Goal: Task Accomplishment & Management: Manage account settings

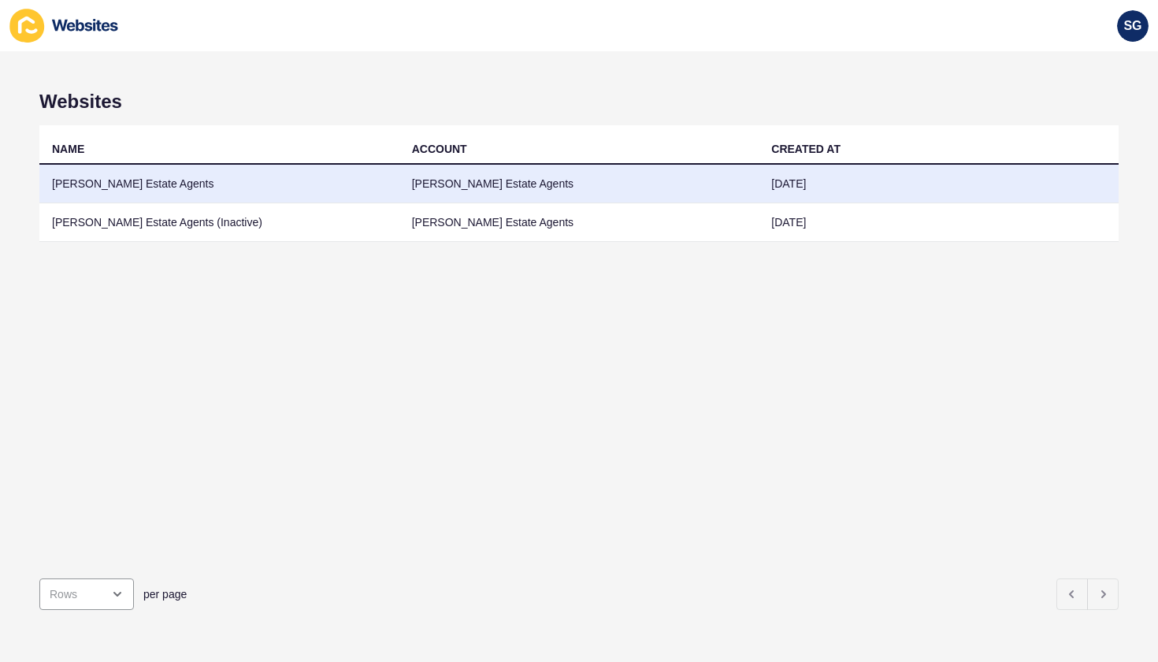
click at [139, 178] on td "[PERSON_NAME] Estate Agents" at bounding box center [219, 184] width 360 height 39
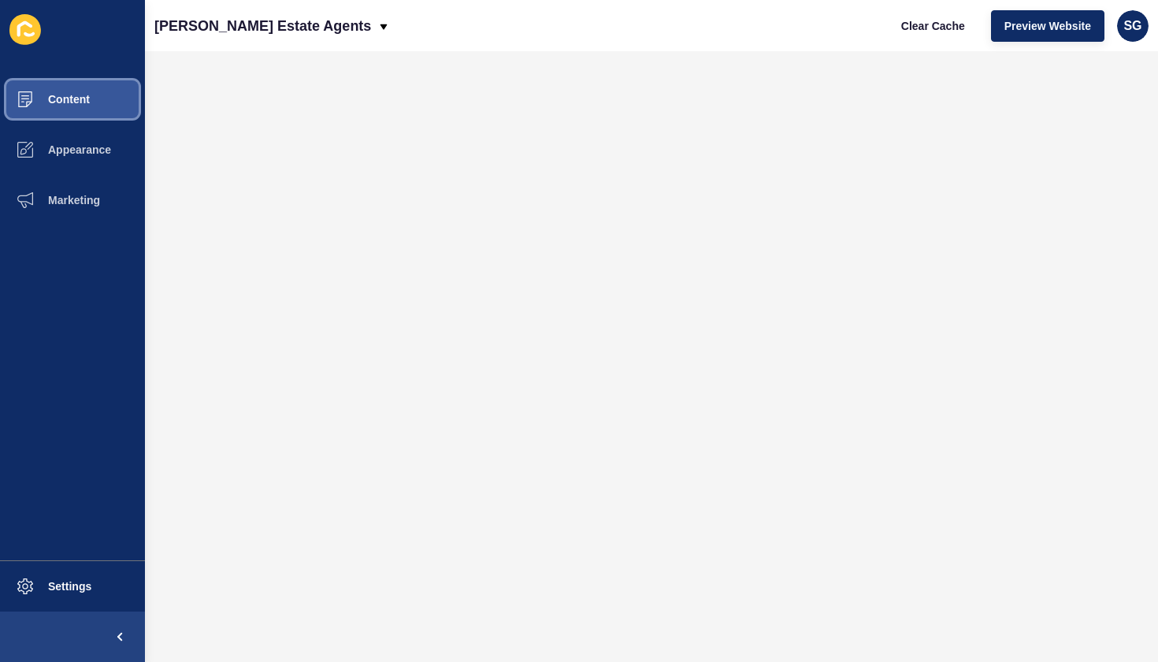
click at [60, 101] on span "Content" at bounding box center [44, 99] width 92 height 13
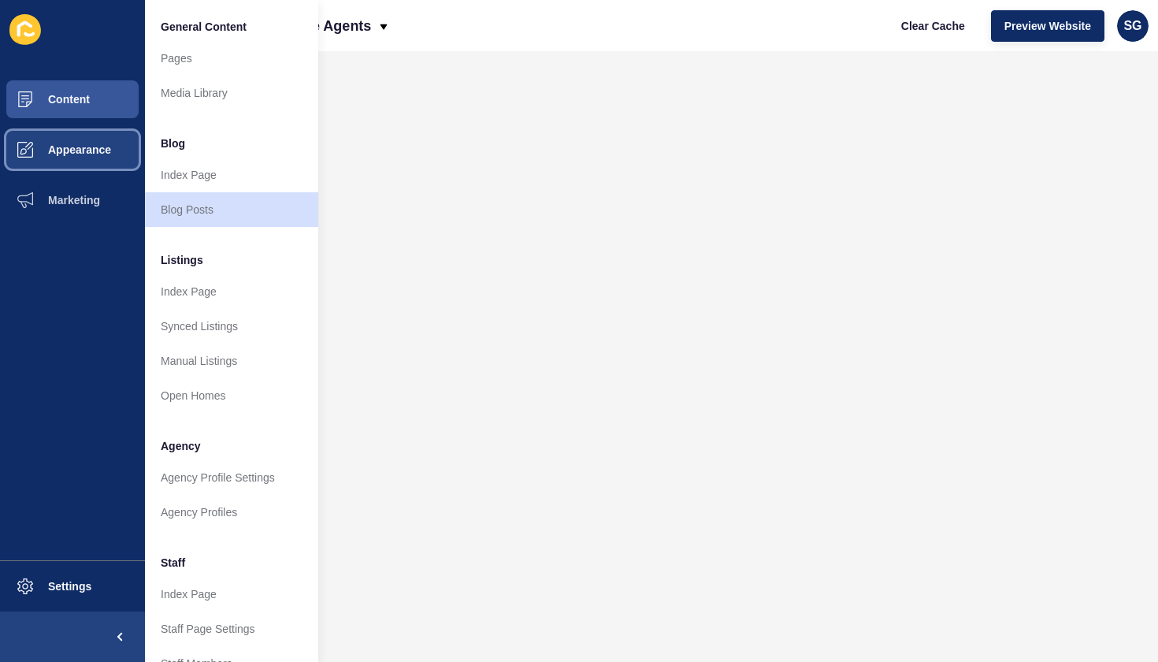
click at [76, 148] on span "Appearance" at bounding box center [54, 149] width 113 height 13
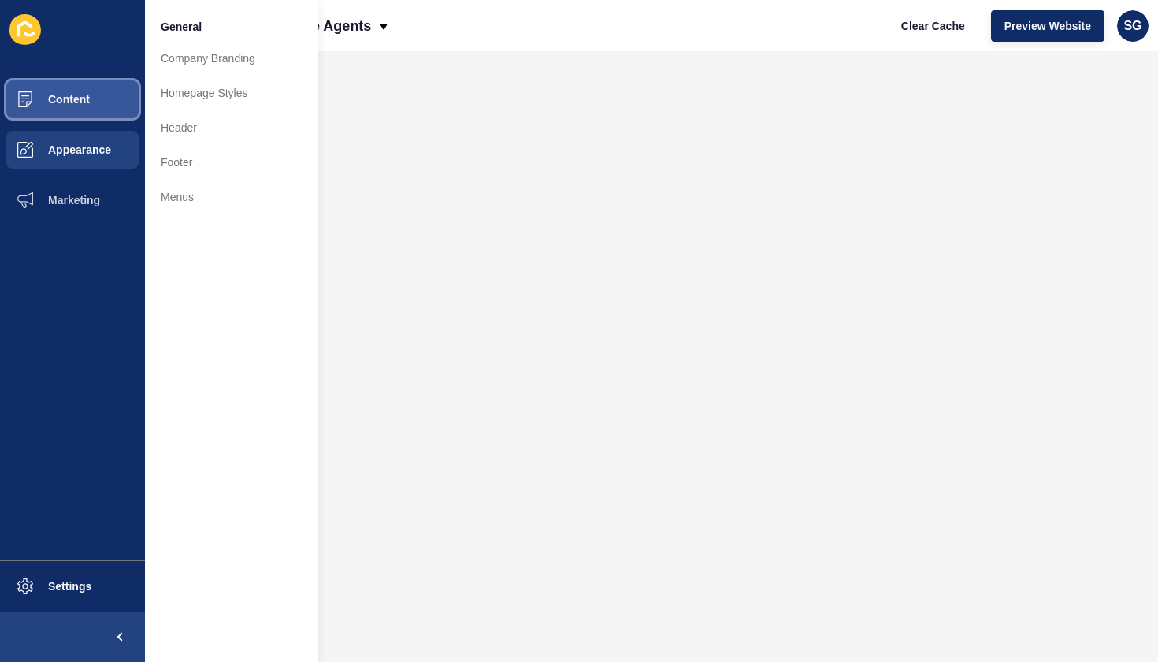
click at [58, 103] on span "Content" at bounding box center [44, 99] width 92 height 13
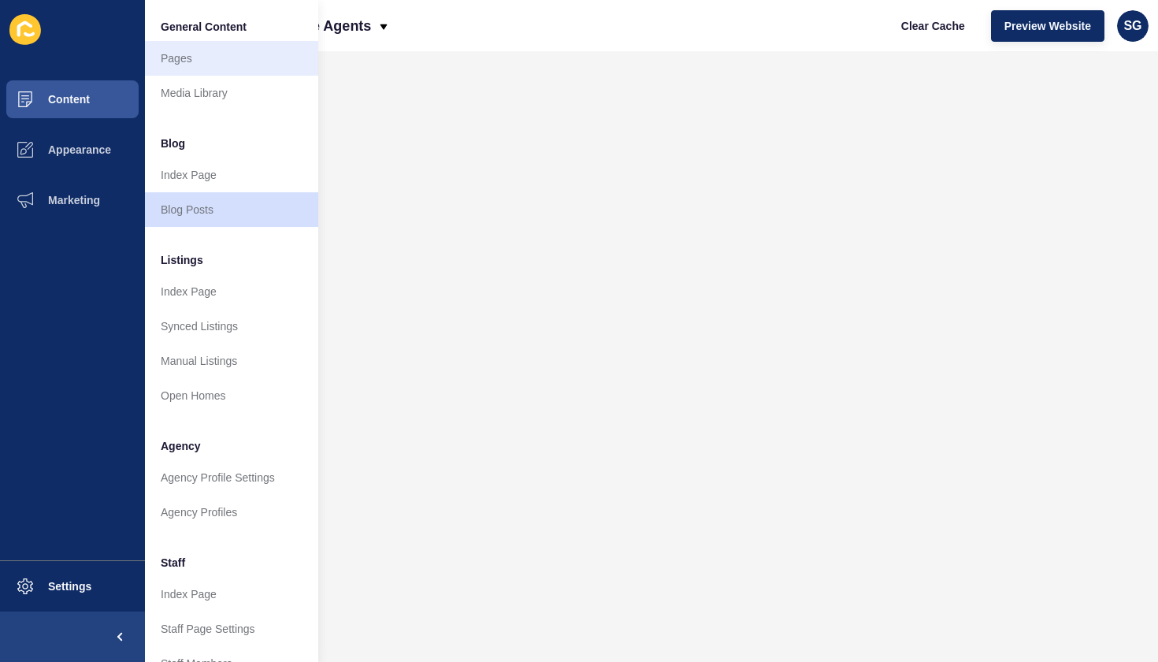
click at [165, 61] on link "Pages" at bounding box center [231, 58] width 173 height 35
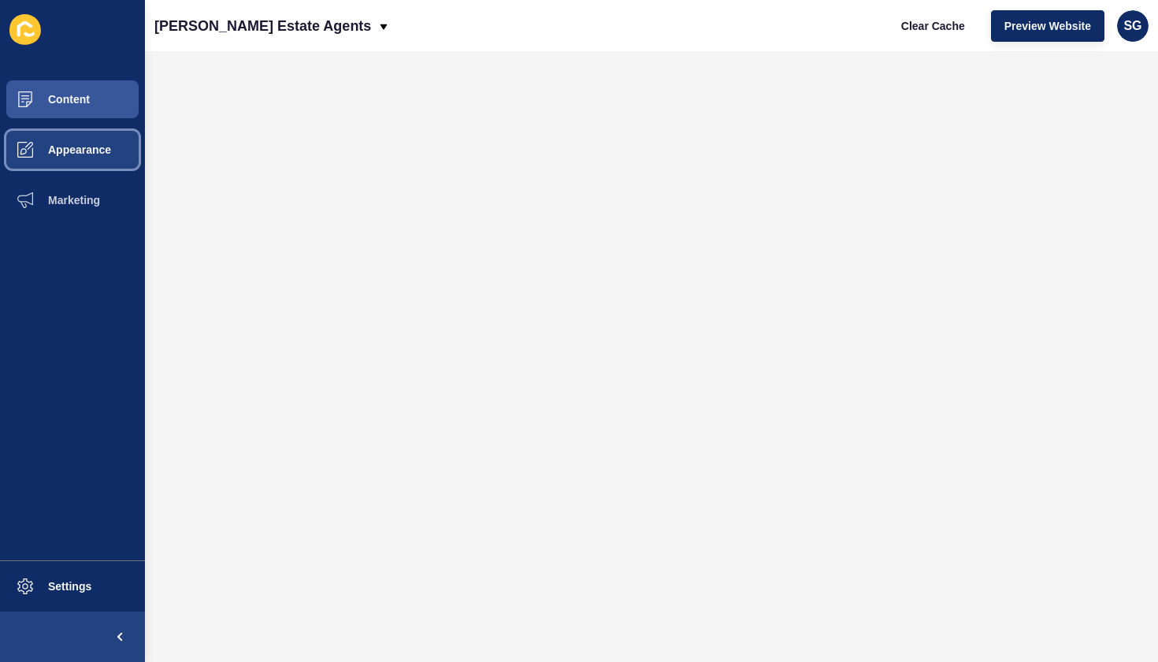
click at [79, 150] on span "Appearance" at bounding box center [54, 149] width 113 height 13
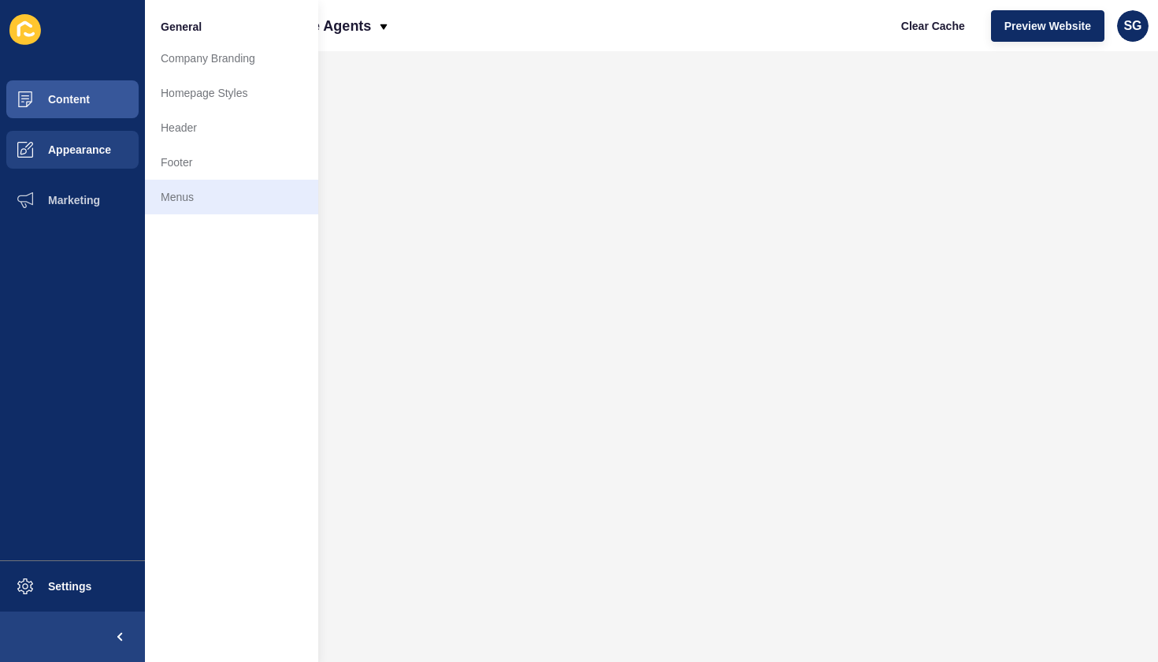
click at [173, 190] on link "Menus" at bounding box center [231, 197] width 173 height 35
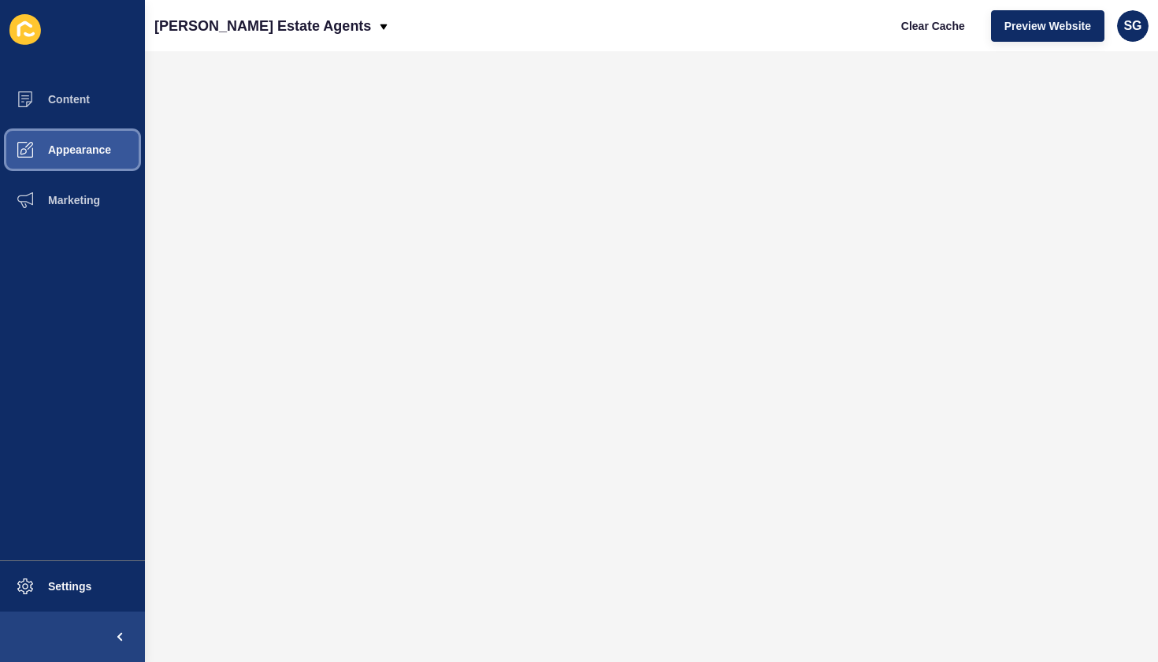
click at [88, 153] on span "Appearance" at bounding box center [54, 149] width 113 height 13
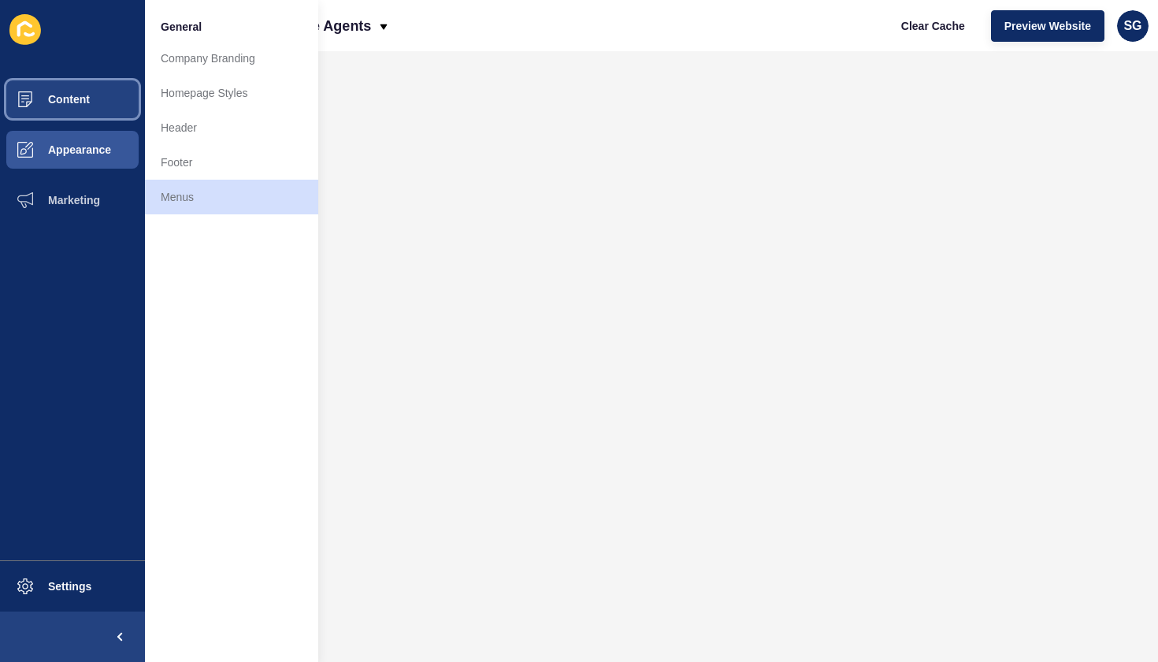
click at [94, 106] on button "Content" at bounding box center [72, 99] width 145 height 50
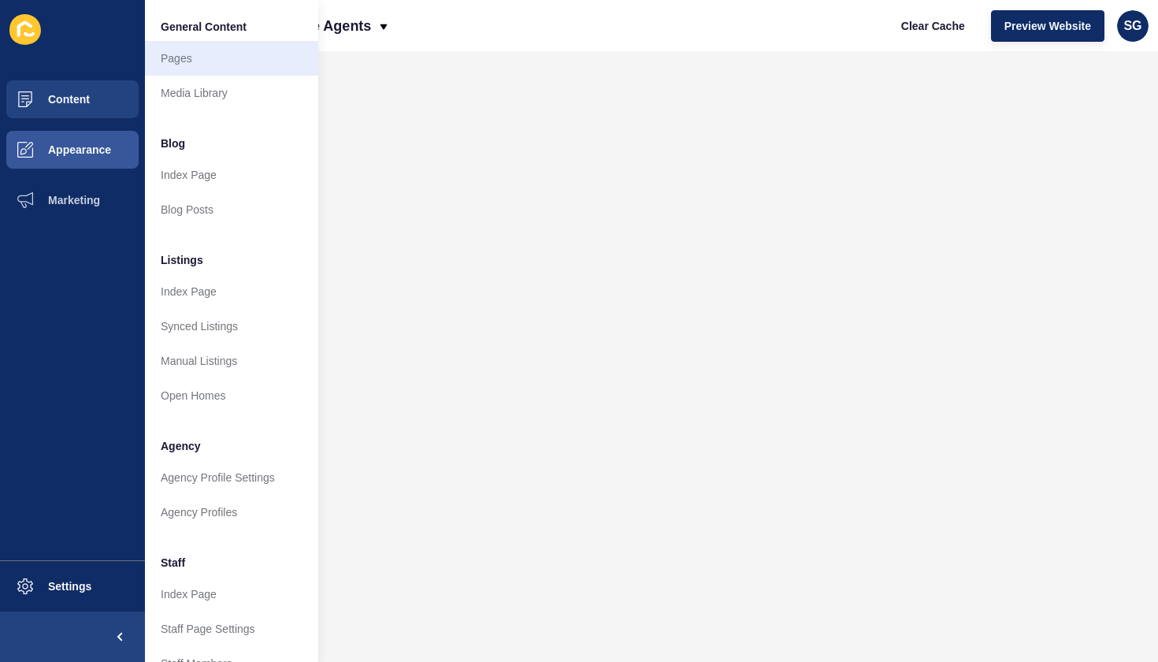
click at [170, 55] on link "Pages" at bounding box center [231, 58] width 173 height 35
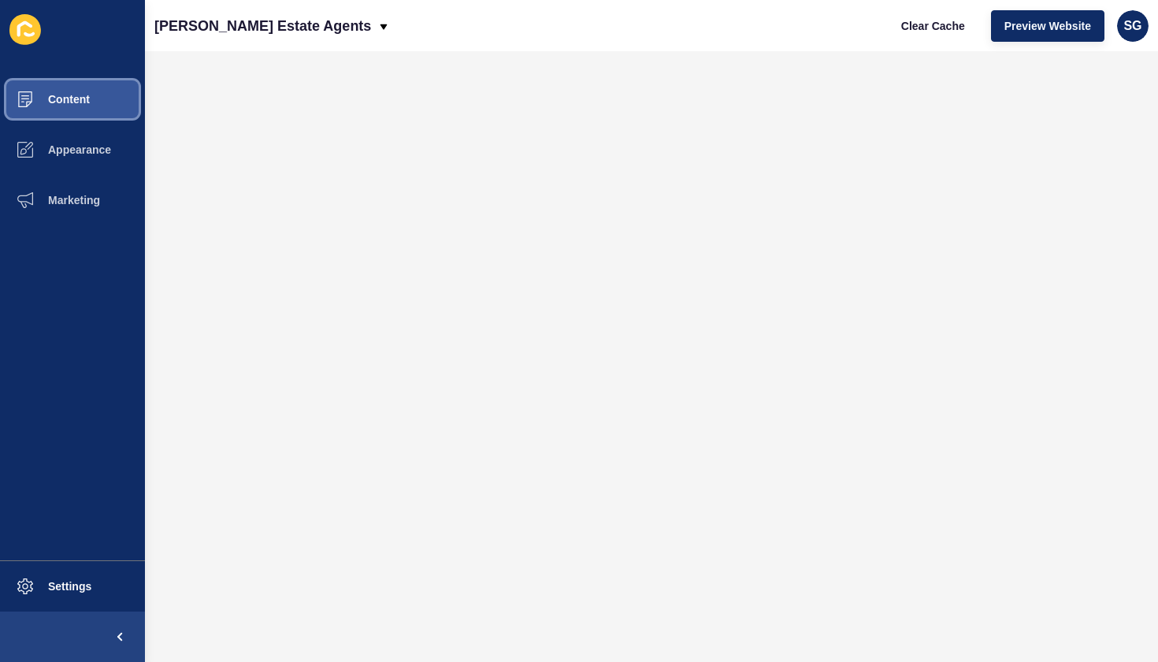
click at [76, 98] on span "Content" at bounding box center [44, 99] width 92 height 13
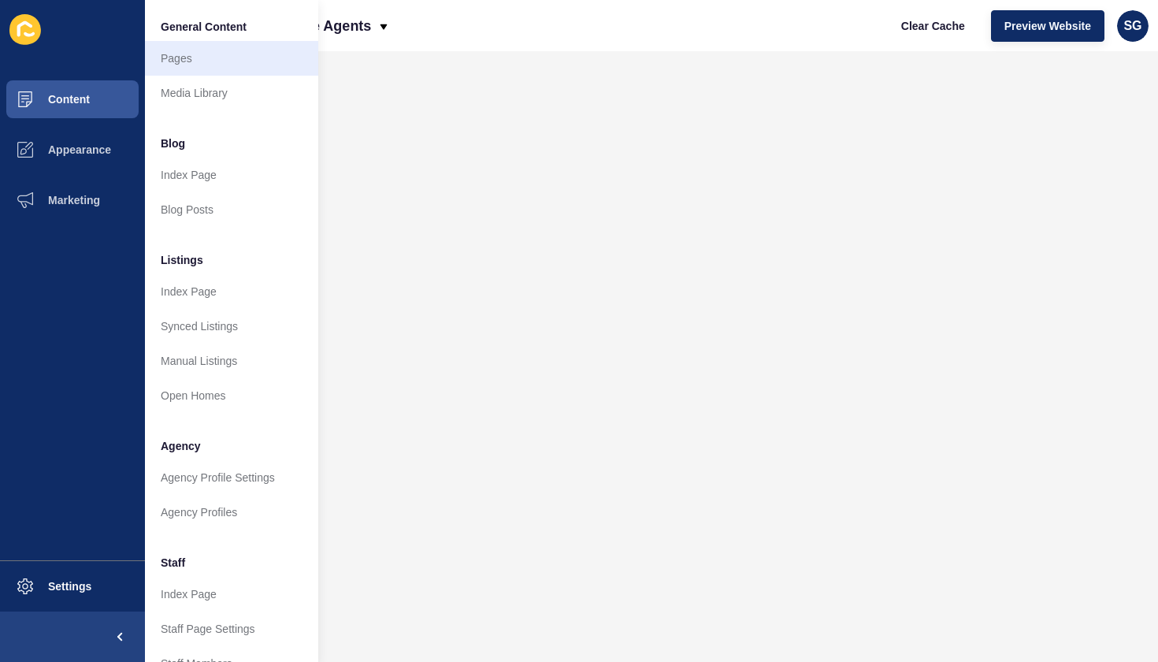
click at [179, 61] on link "Pages" at bounding box center [231, 58] width 173 height 35
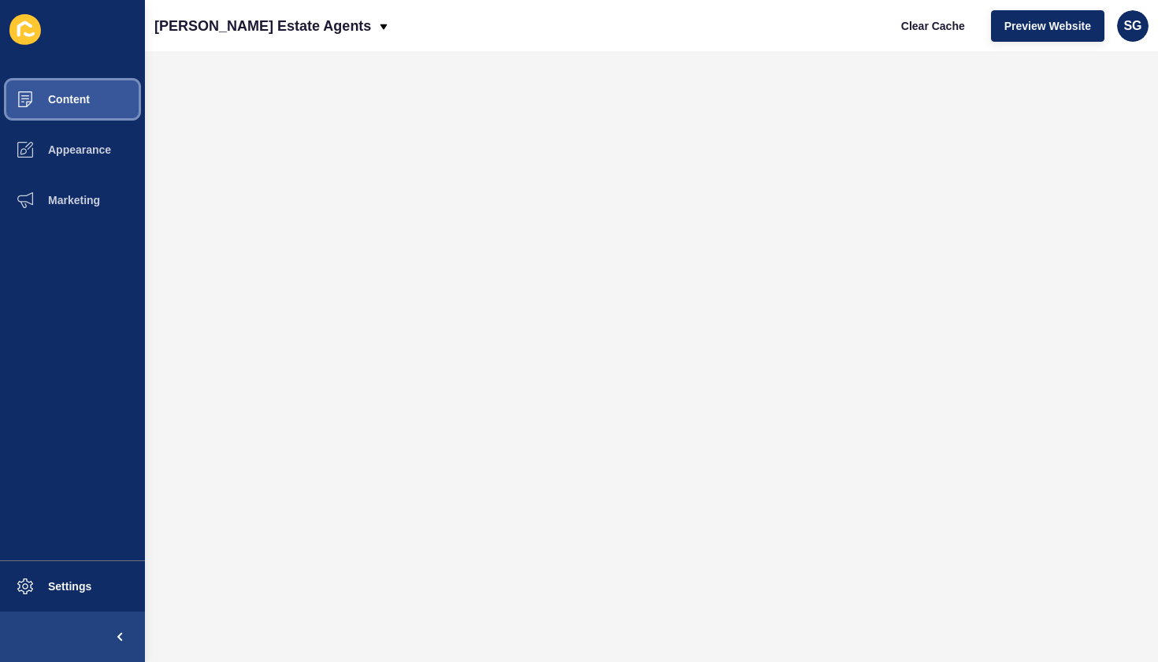
click at [72, 95] on span "Content" at bounding box center [44, 99] width 92 height 13
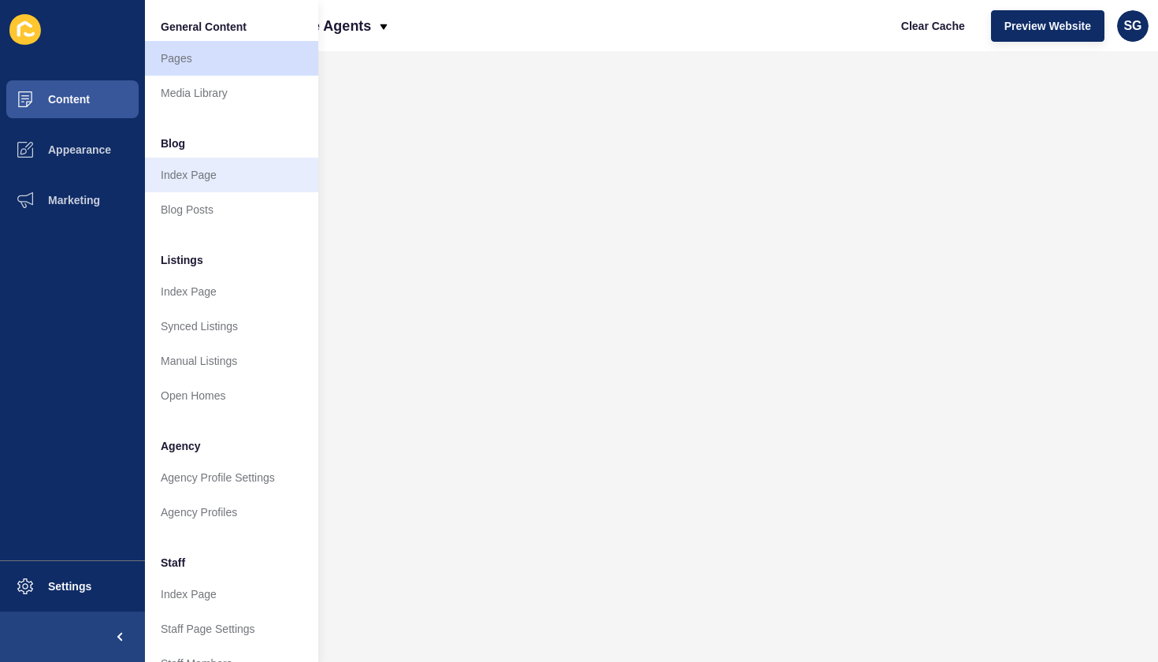
click at [208, 173] on link "Index Page" at bounding box center [231, 175] width 173 height 35
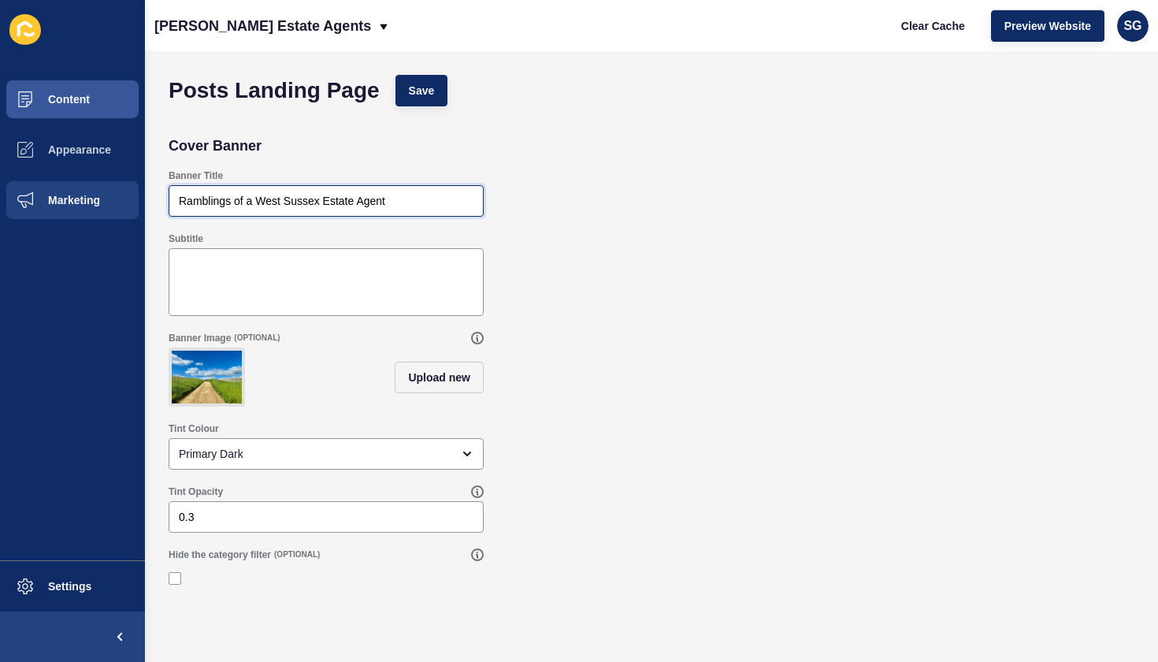
drag, startPoint x: 391, startPoint y: 201, endPoint x: 135, endPoint y: 201, distance: 256.1
click at [135, 201] on div "Content Appearance Marketing Settings [PERSON_NAME] Estate Agents Clear Cache P…" at bounding box center [579, 331] width 1158 height 662
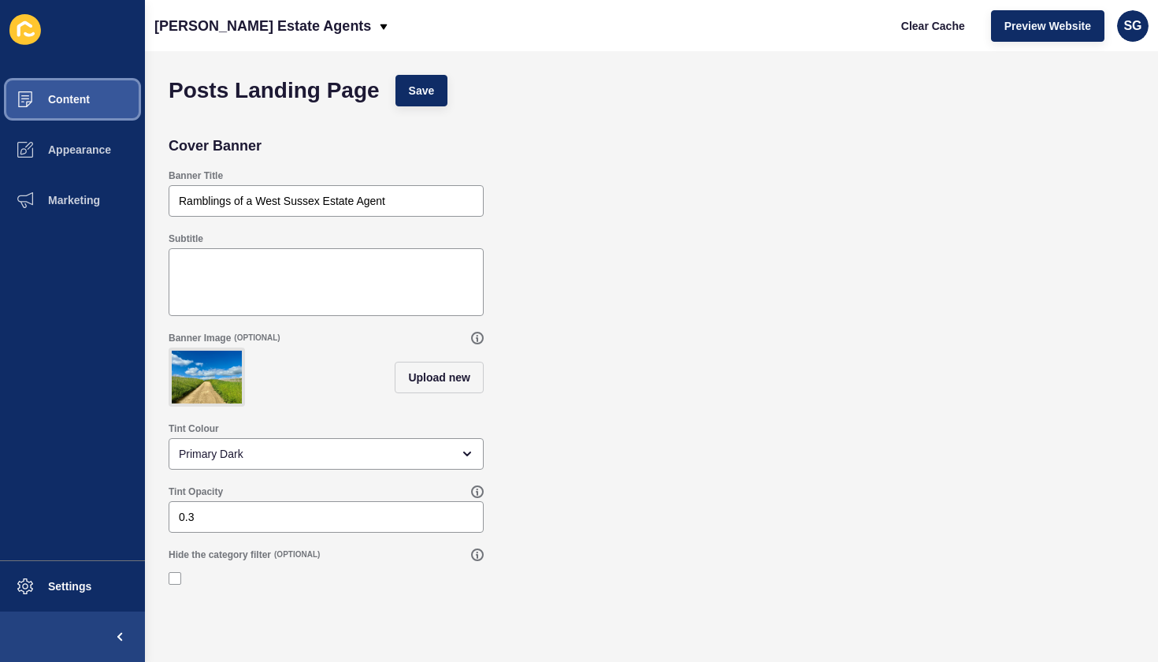
click at [89, 102] on span "Content" at bounding box center [44, 99] width 92 height 13
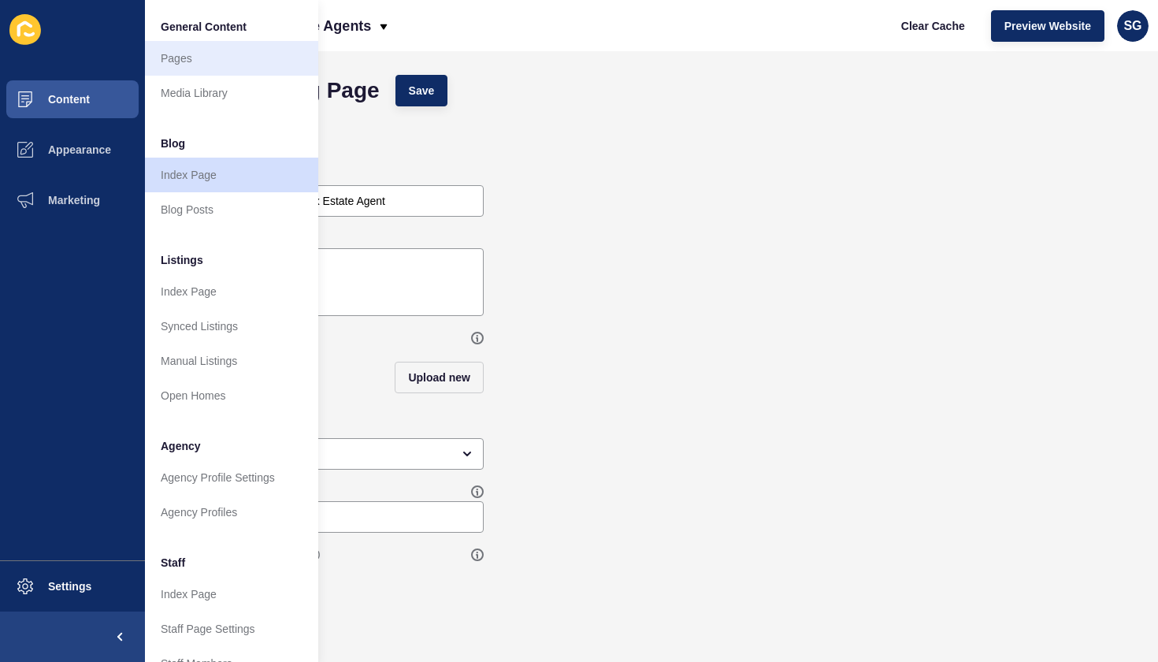
click at [195, 61] on link "Pages" at bounding box center [231, 58] width 173 height 35
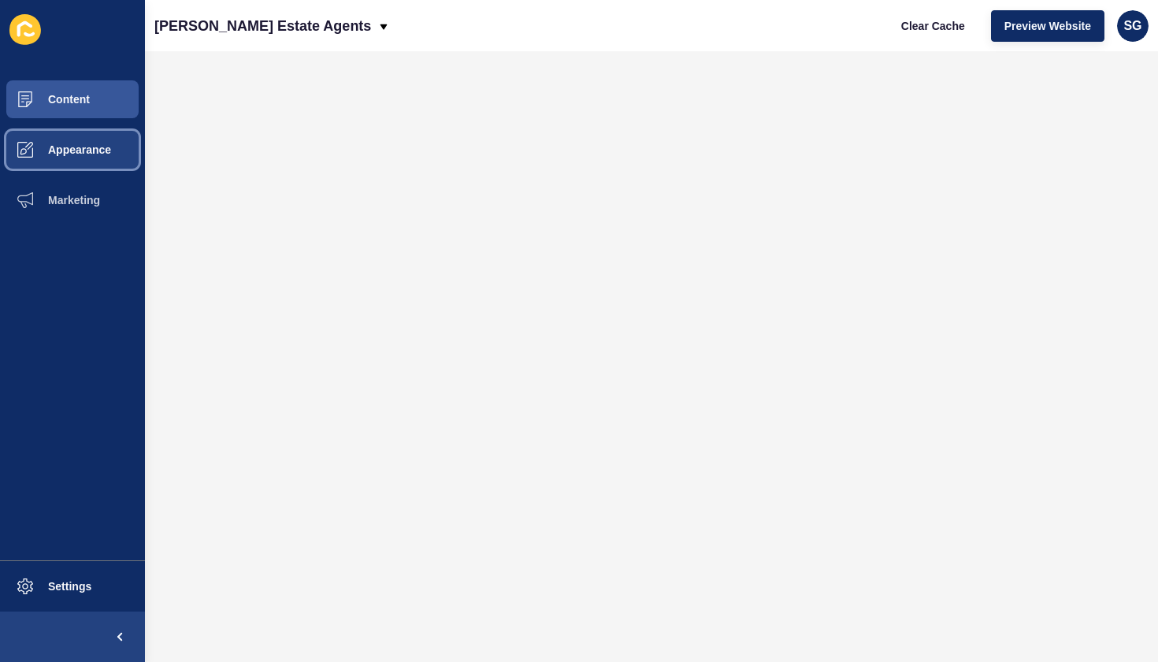
click at [76, 162] on button "Appearance" at bounding box center [72, 149] width 145 height 50
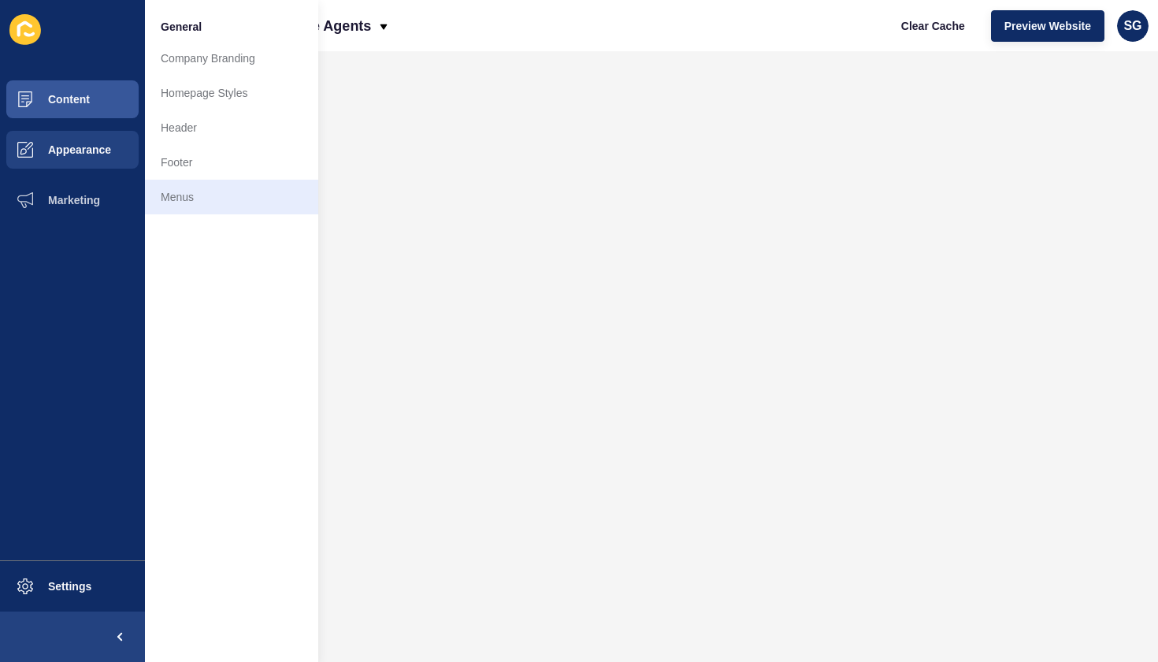
click at [178, 196] on link "Menus" at bounding box center [231, 197] width 173 height 35
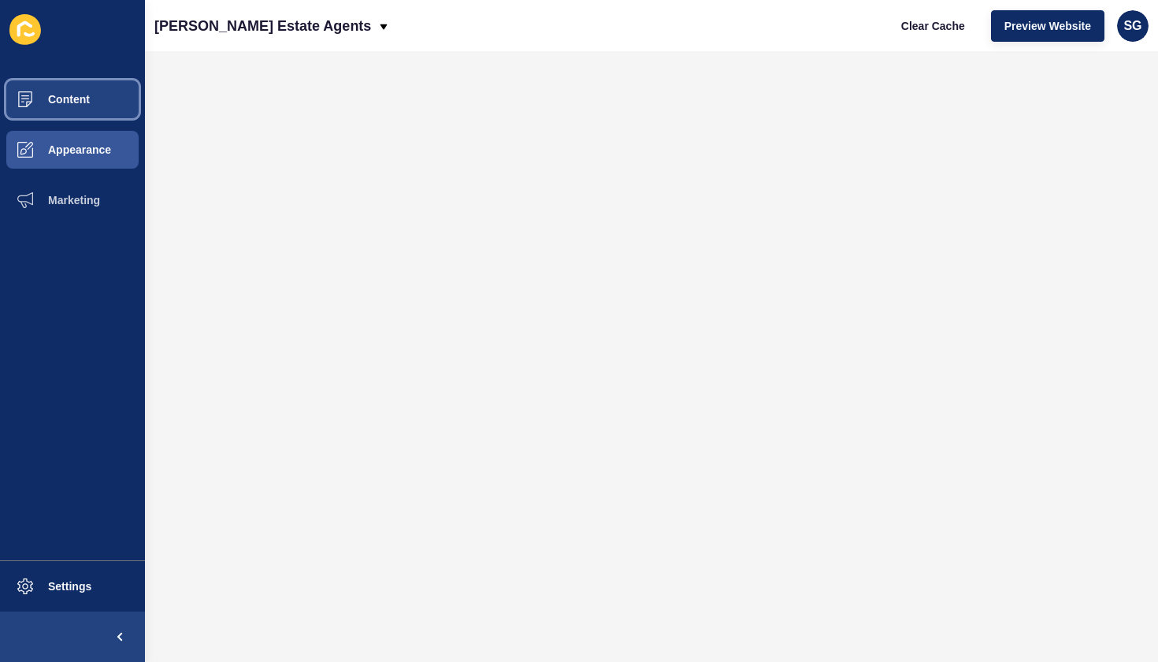
click at [93, 96] on button "Content" at bounding box center [72, 99] width 145 height 50
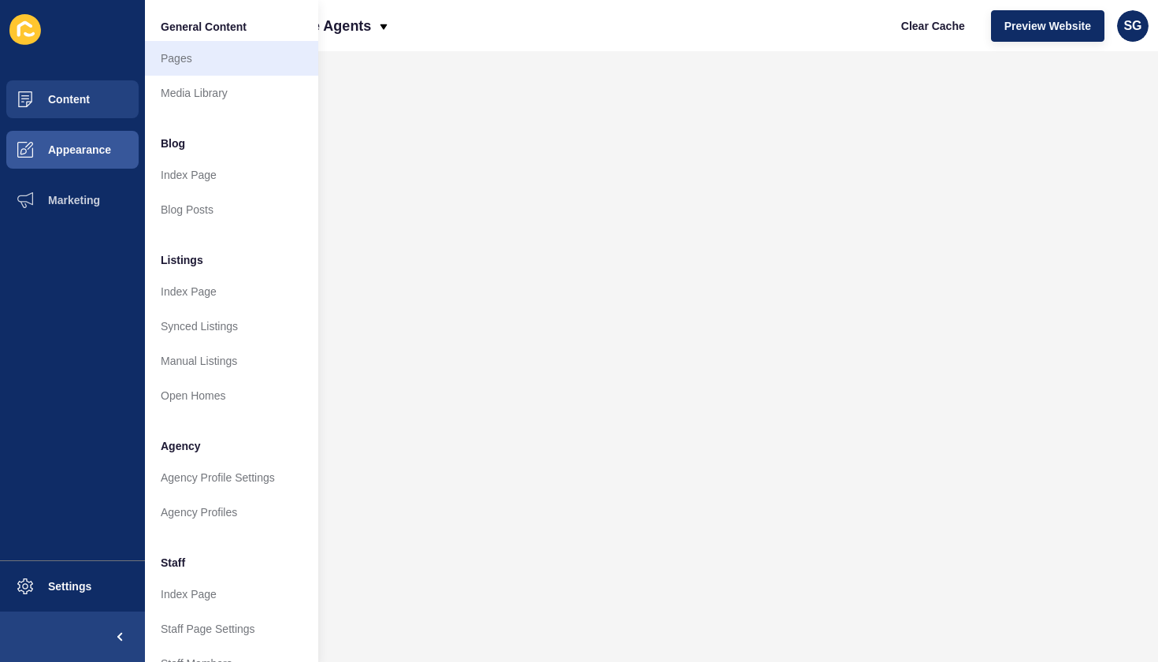
click at [171, 66] on link "Pages" at bounding box center [231, 58] width 173 height 35
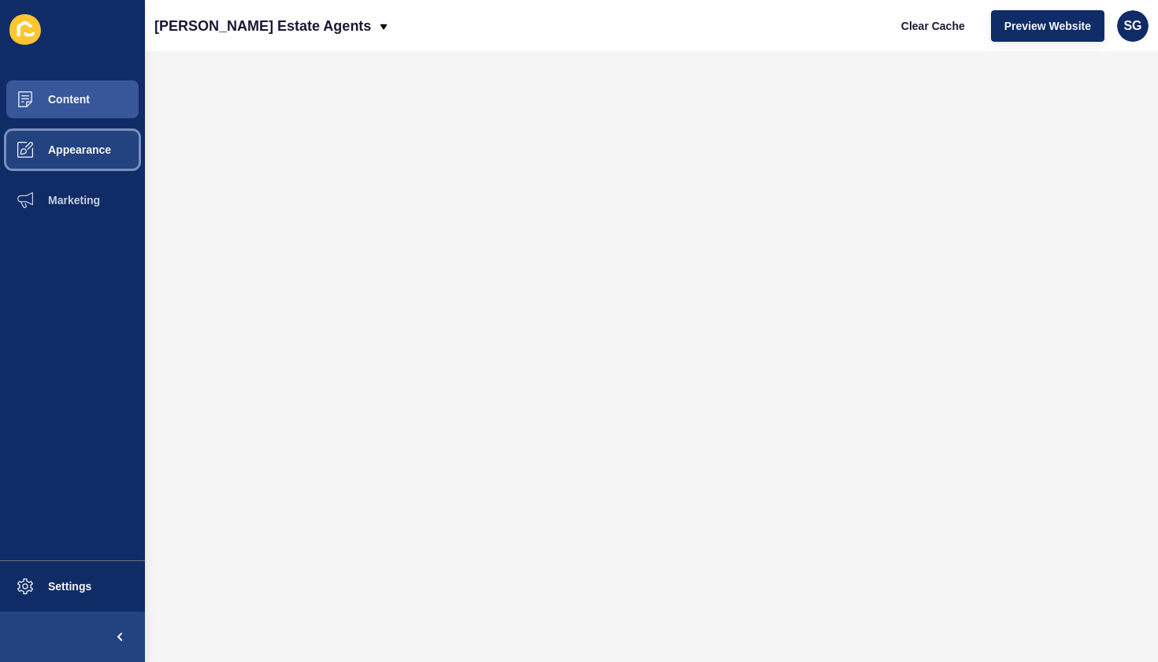
click at [93, 147] on span "Appearance" at bounding box center [54, 149] width 113 height 13
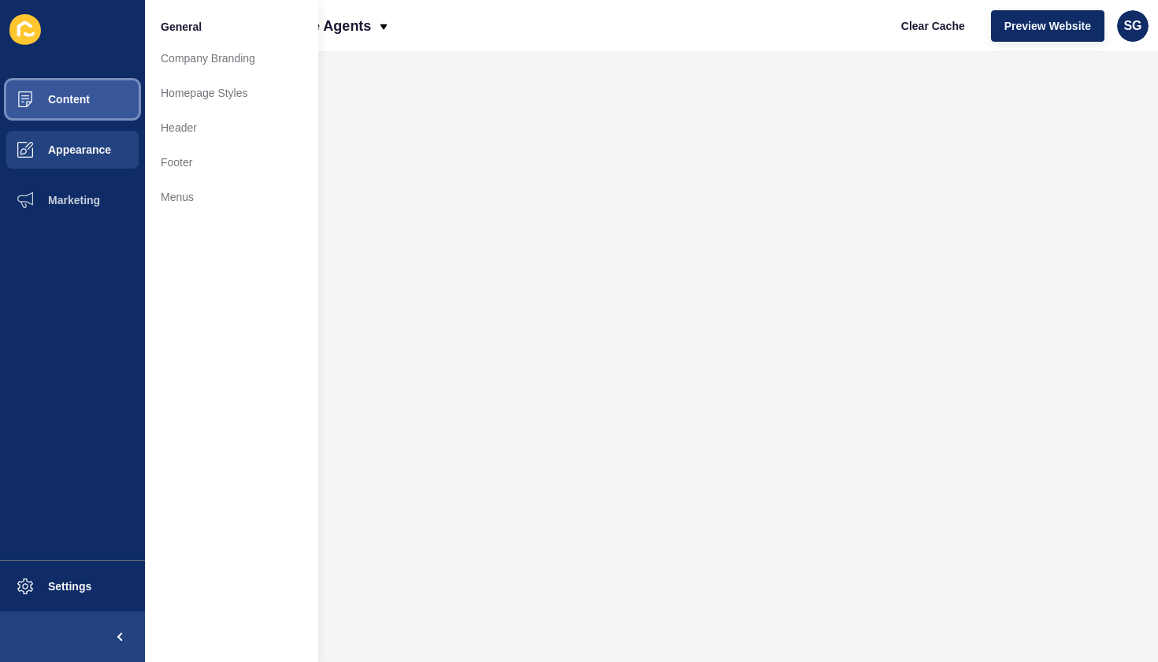
click at [87, 91] on button "Content" at bounding box center [72, 99] width 145 height 50
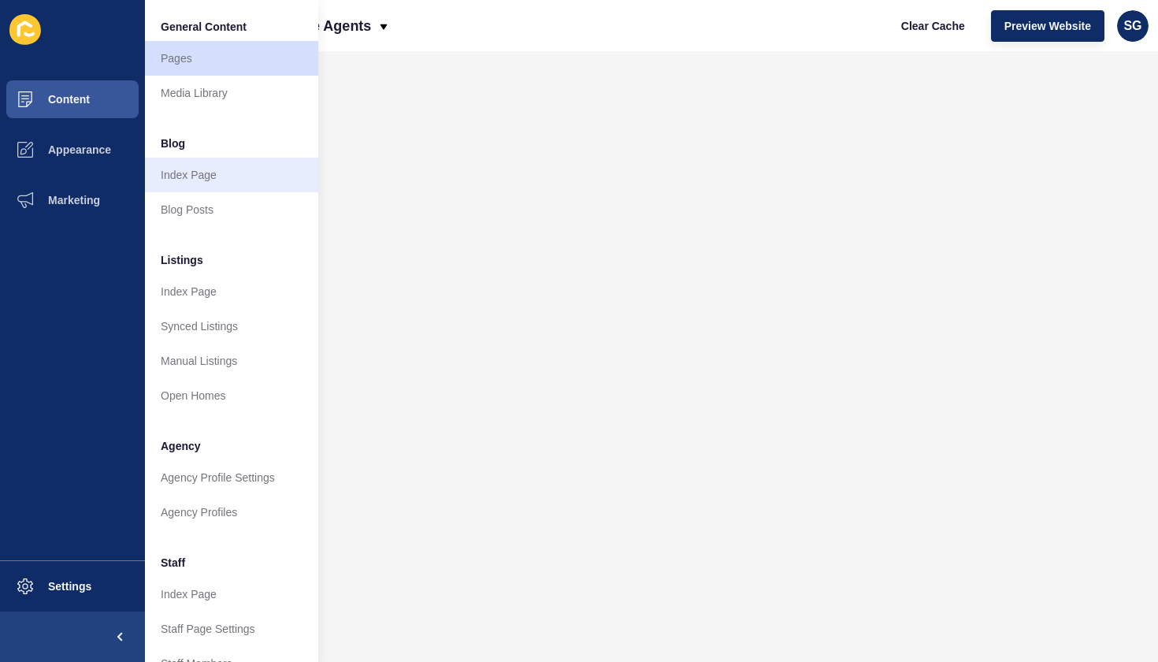
click at [189, 176] on link "Index Page" at bounding box center [231, 175] width 173 height 35
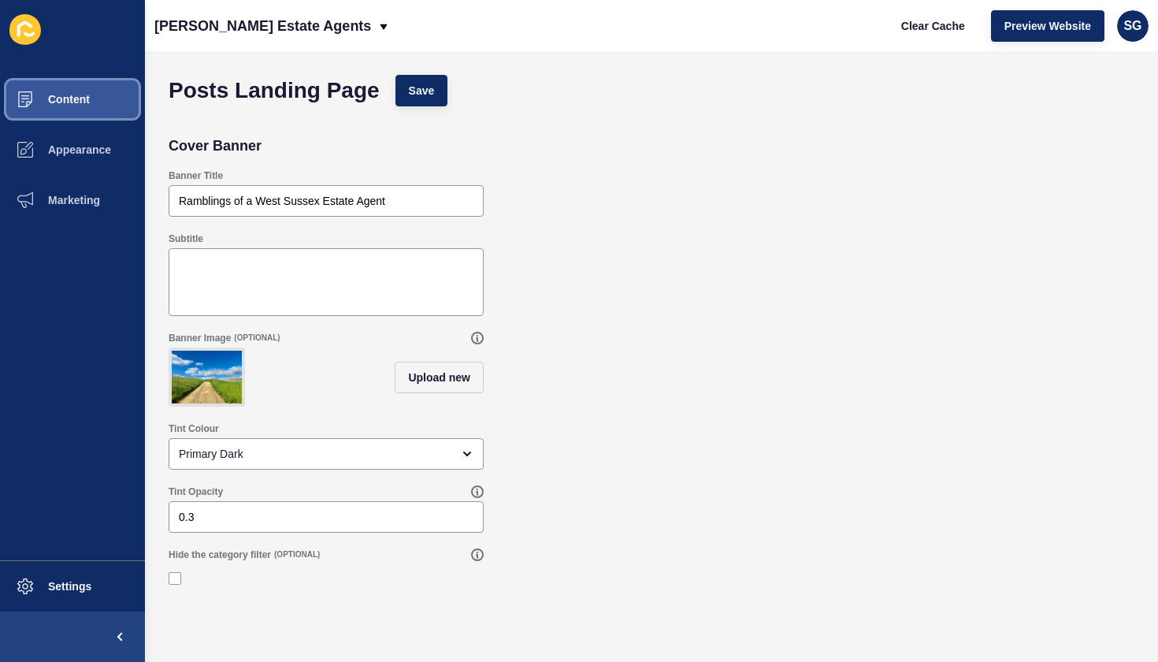
click at [84, 100] on span "Content" at bounding box center [44, 99] width 92 height 13
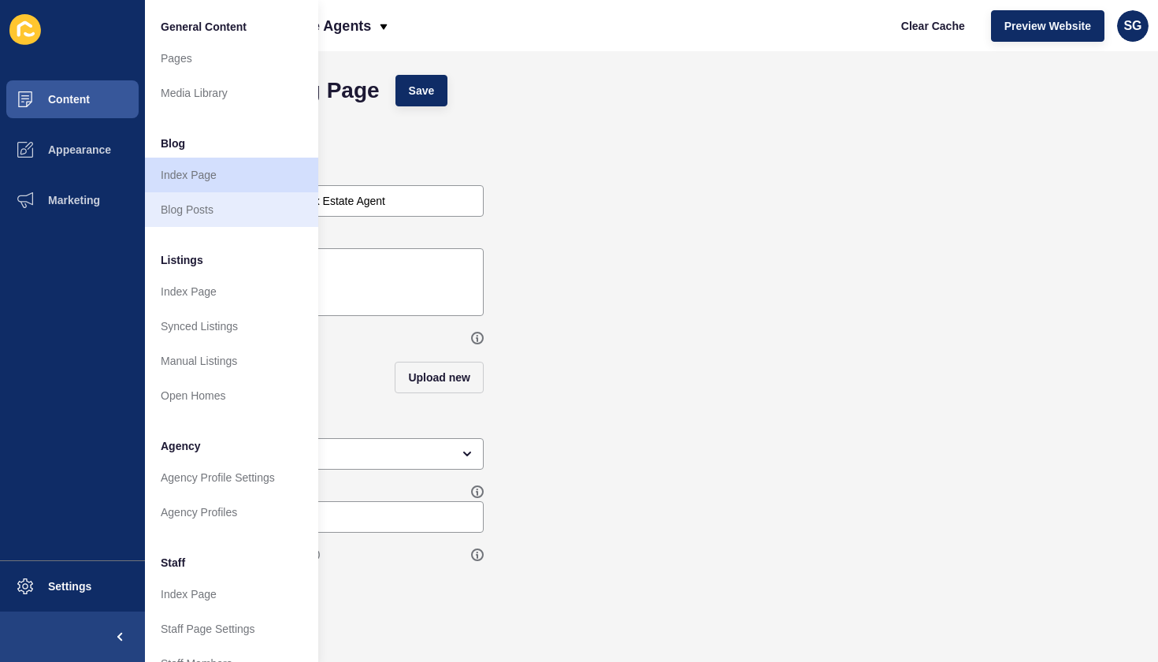
click at [220, 210] on link "Blog Posts" at bounding box center [231, 209] width 173 height 35
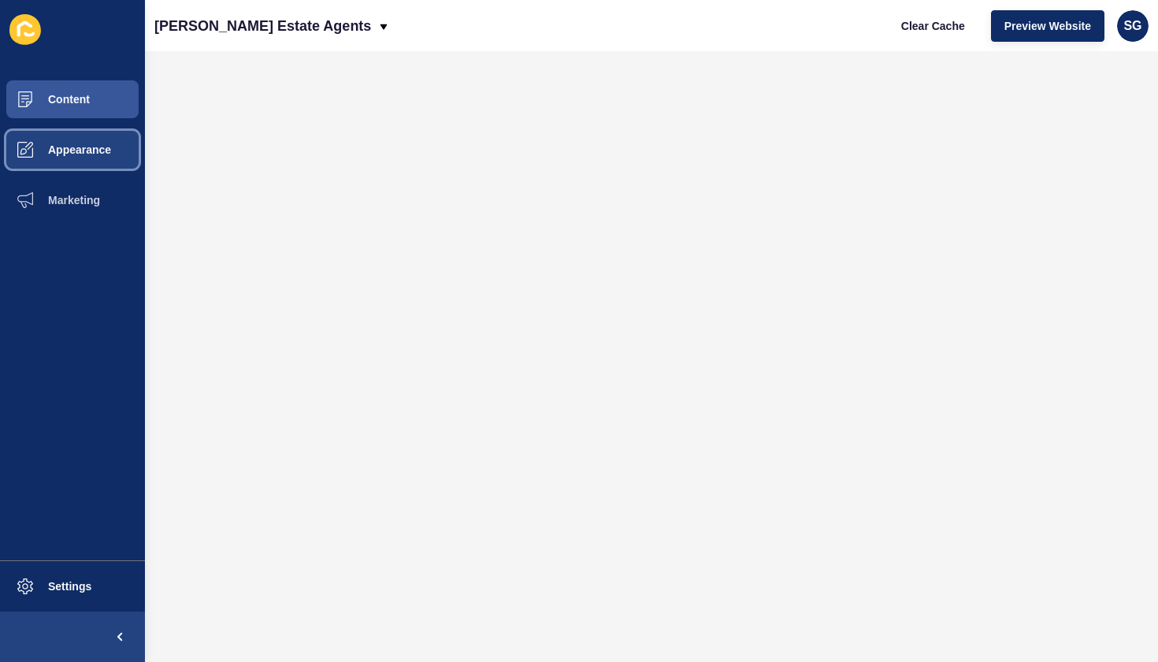
click at [62, 148] on span "Appearance" at bounding box center [54, 149] width 113 height 13
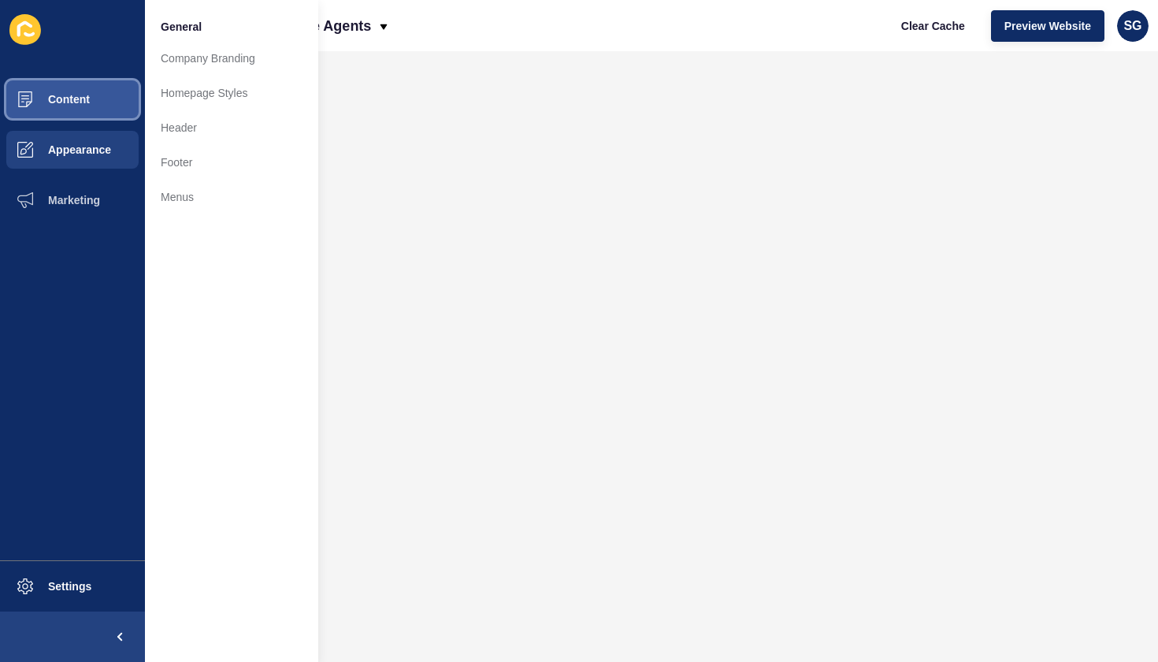
click at [58, 91] on button "Content" at bounding box center [72, 99] width 145 height 50
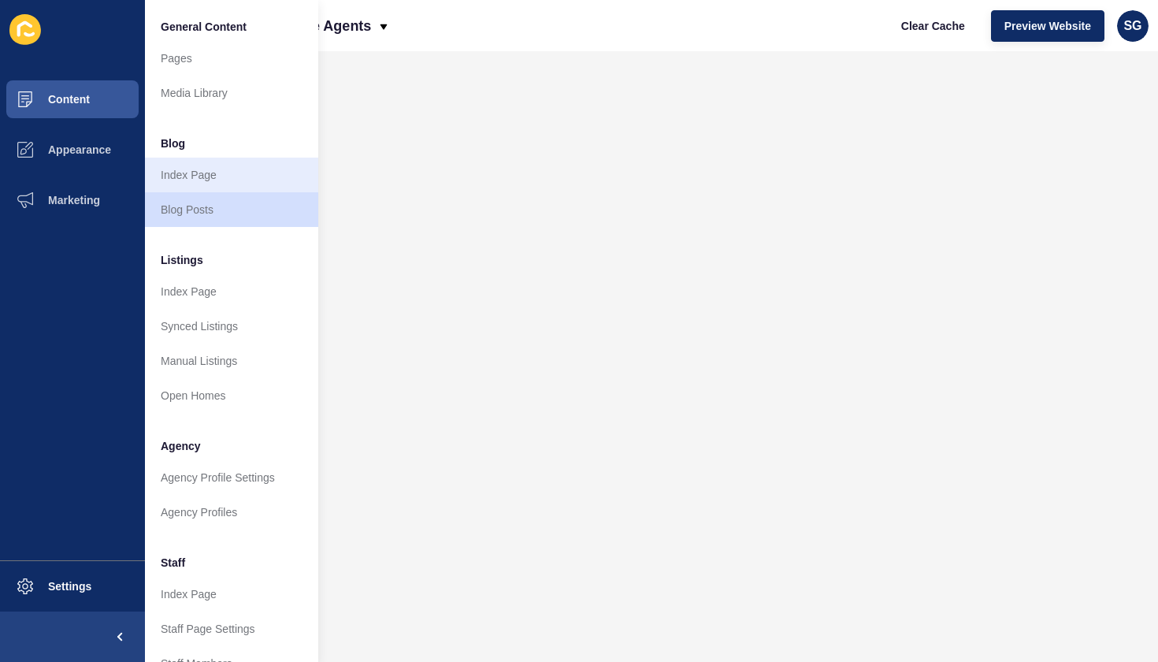
click at [192, 180] on link "Index Page" at bounding box center [231, 175] width 173 height 35
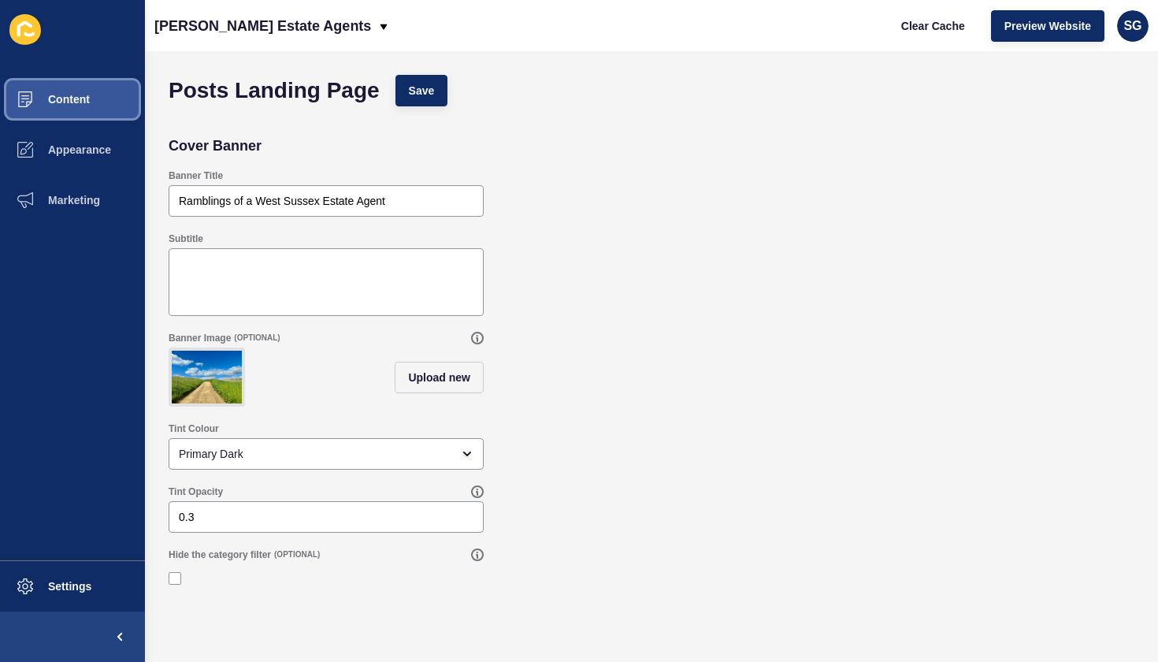
click at [69, 97] on span "Content" at bounding box center [44, 99] width 92 height 13
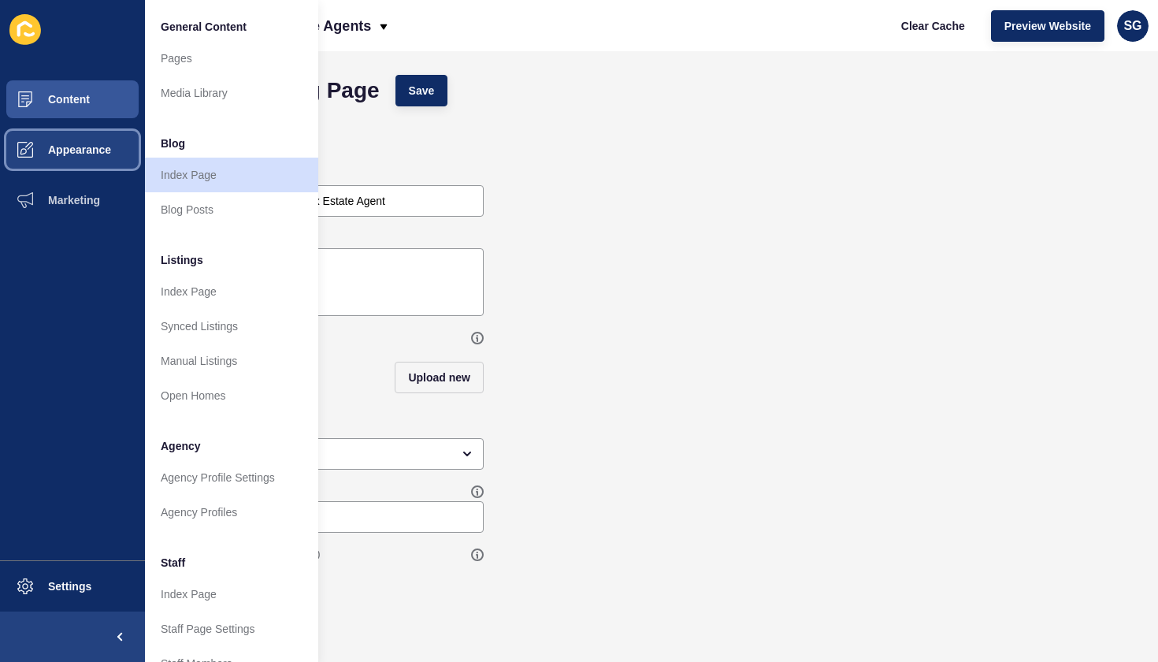
click at [98, 146] on span "Appearance" at bounding box center [54, 149] width 113 height 13
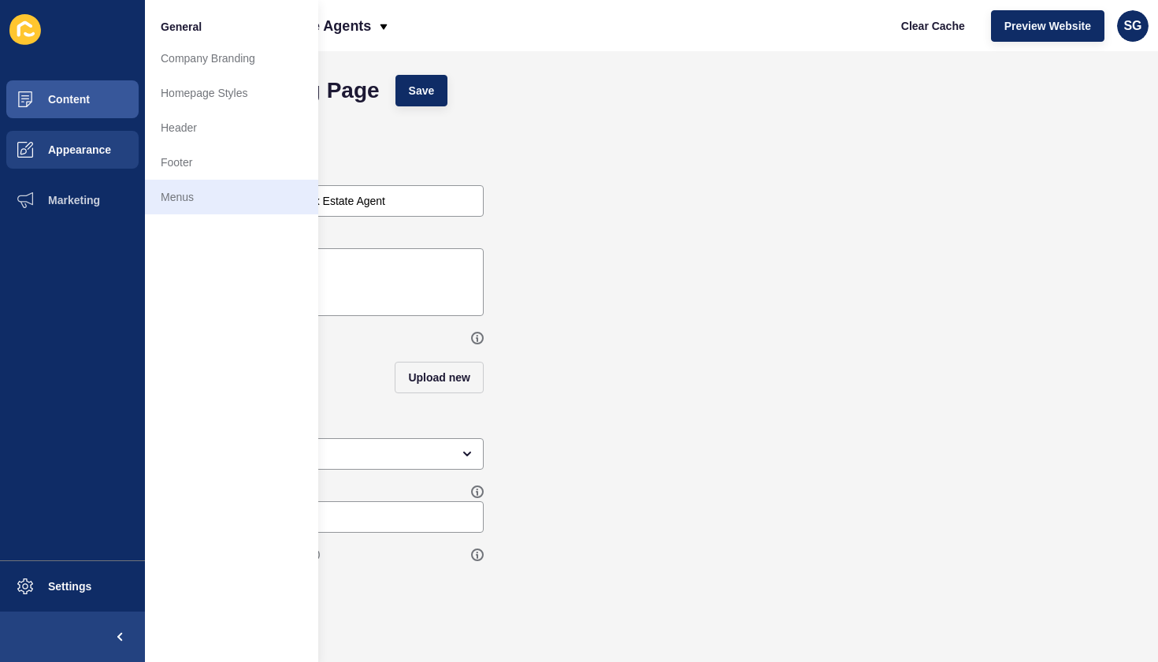
click at [184, 184] on link "Menus" at bounding box center [231, 197] width 173 height 35
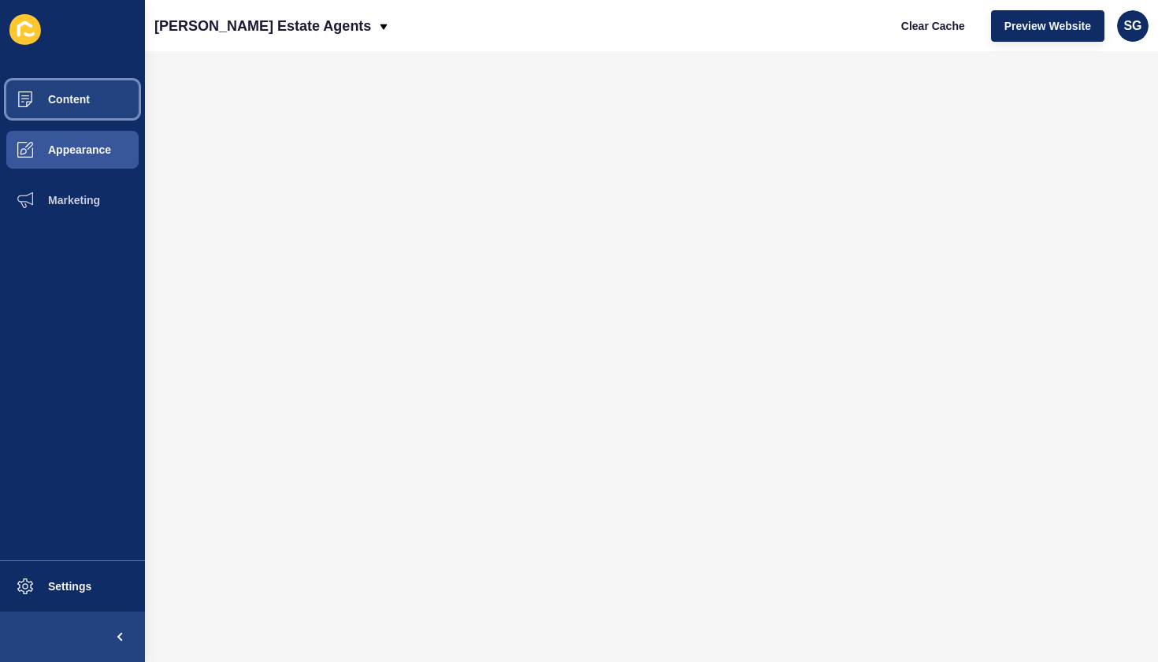
click at [86, 103] on span "Content" at bounding box center [44, 99] width 92 height 13
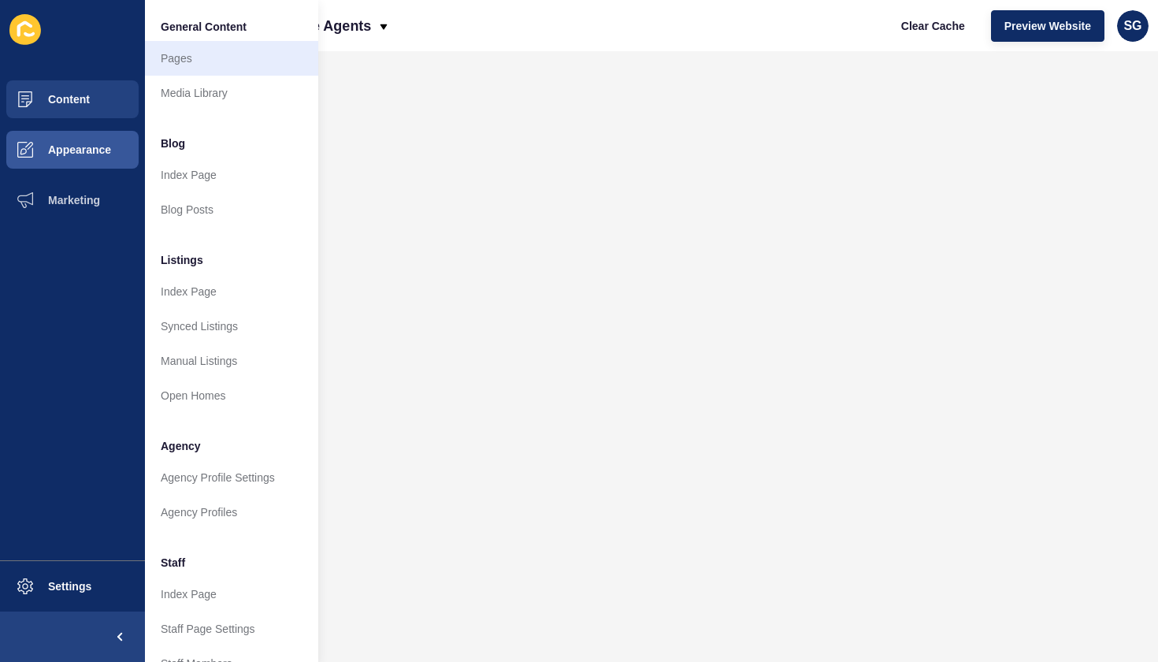
click at [202, 56] on link "Pages" at bounding box center [231, 58] width 173 height 35
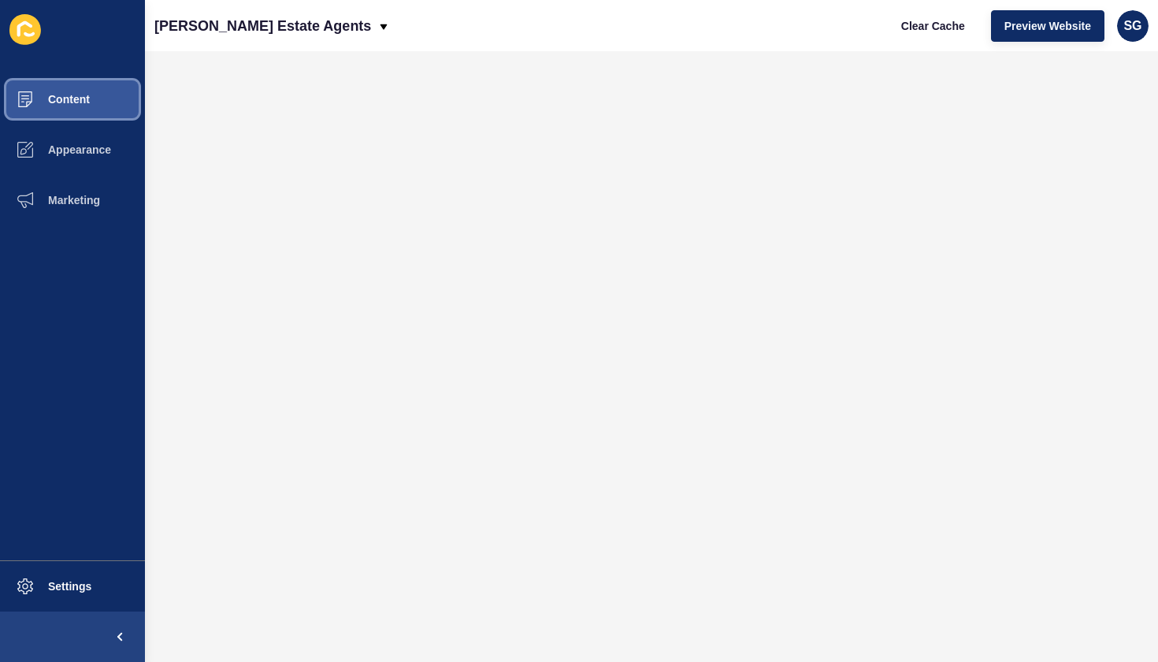
click at [80, 99] on span "Content" at bounding box center [44, 99] width 92 height 13
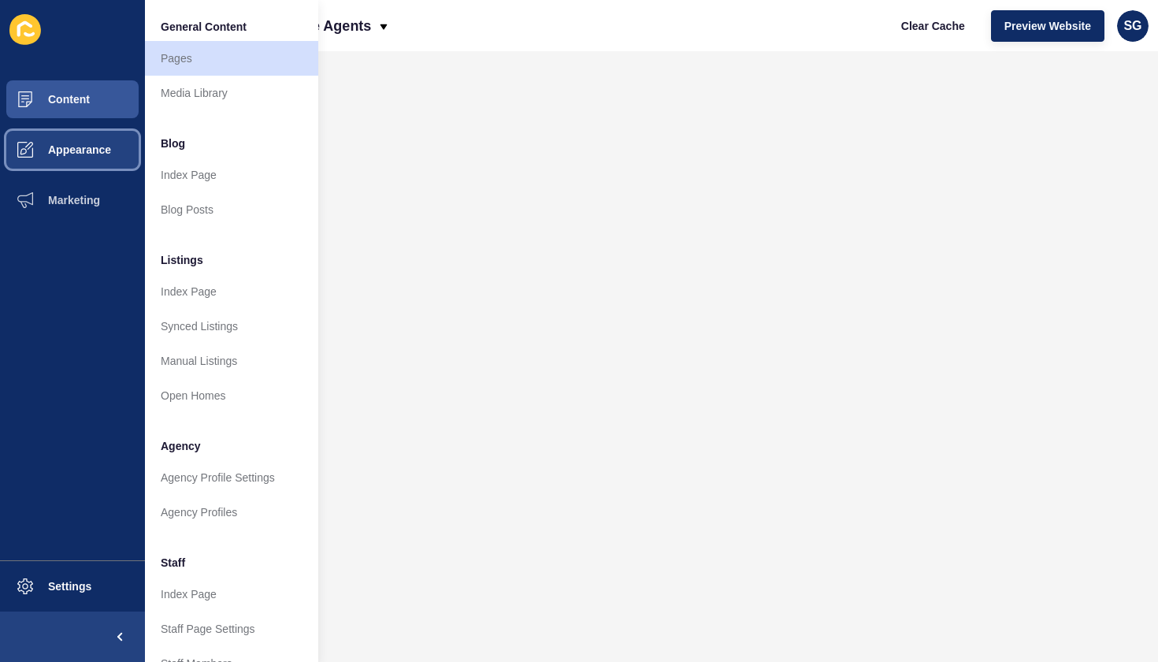
click at [90, 141] on button "Appearance" at bounding box center [72, 149] width 145 height 50
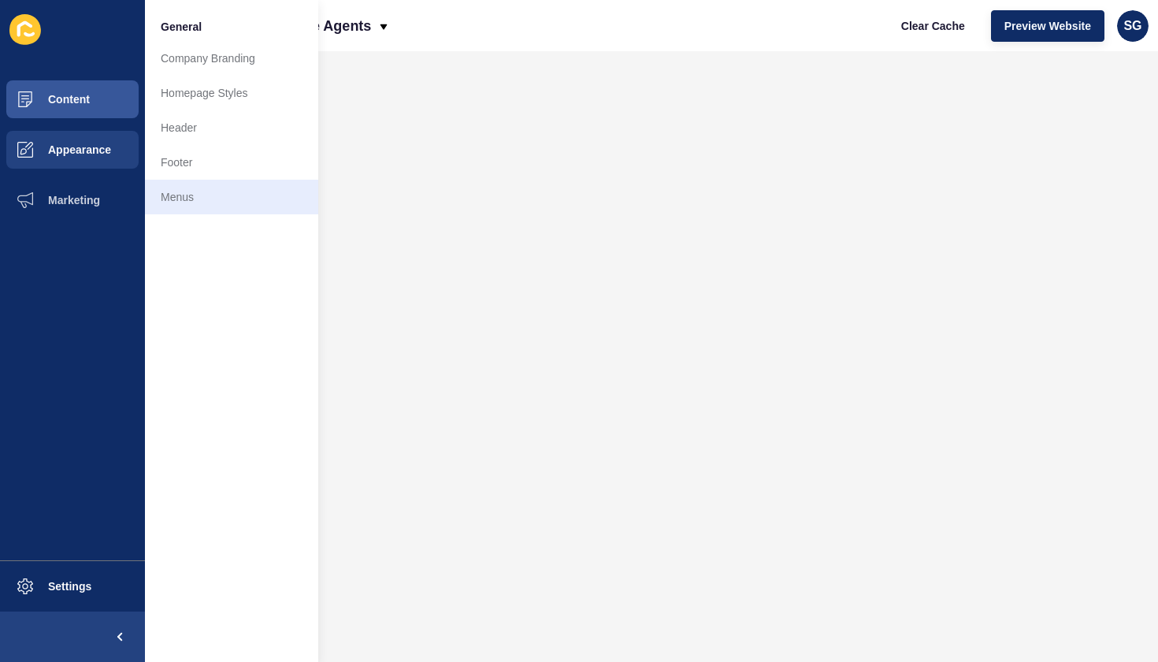
click at [166, 194] on link "Menus" at bounding box center [231, 197] width 173 height 35
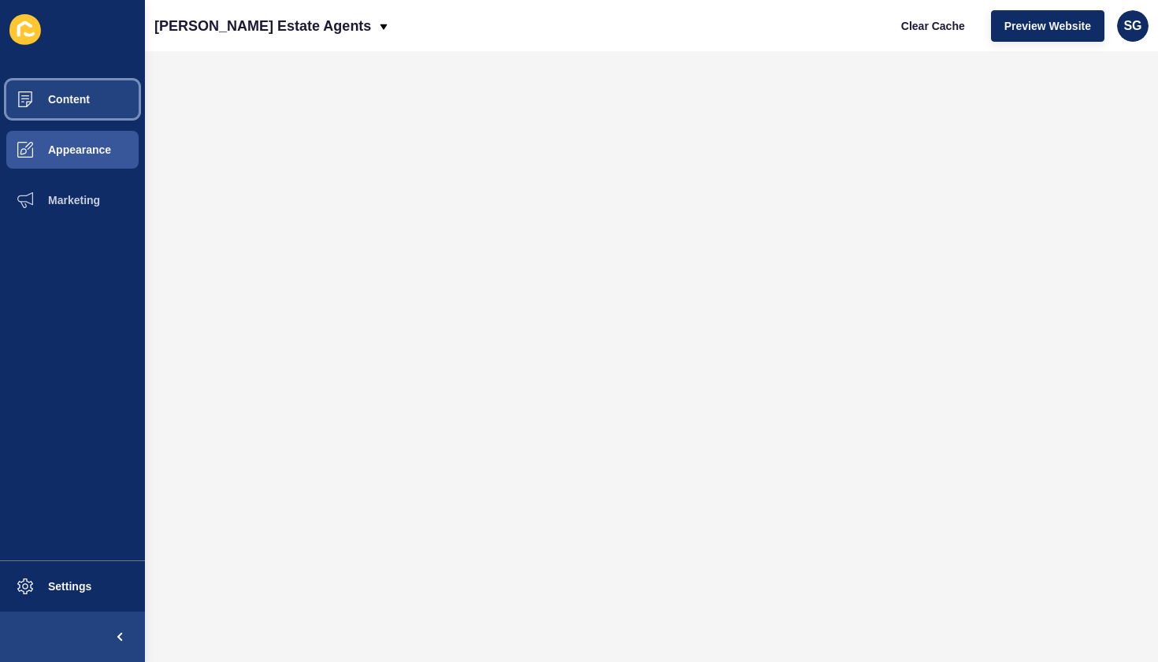
click at [79, 97] on span "Content" at bounding box center [44, 99] width 92 height 13
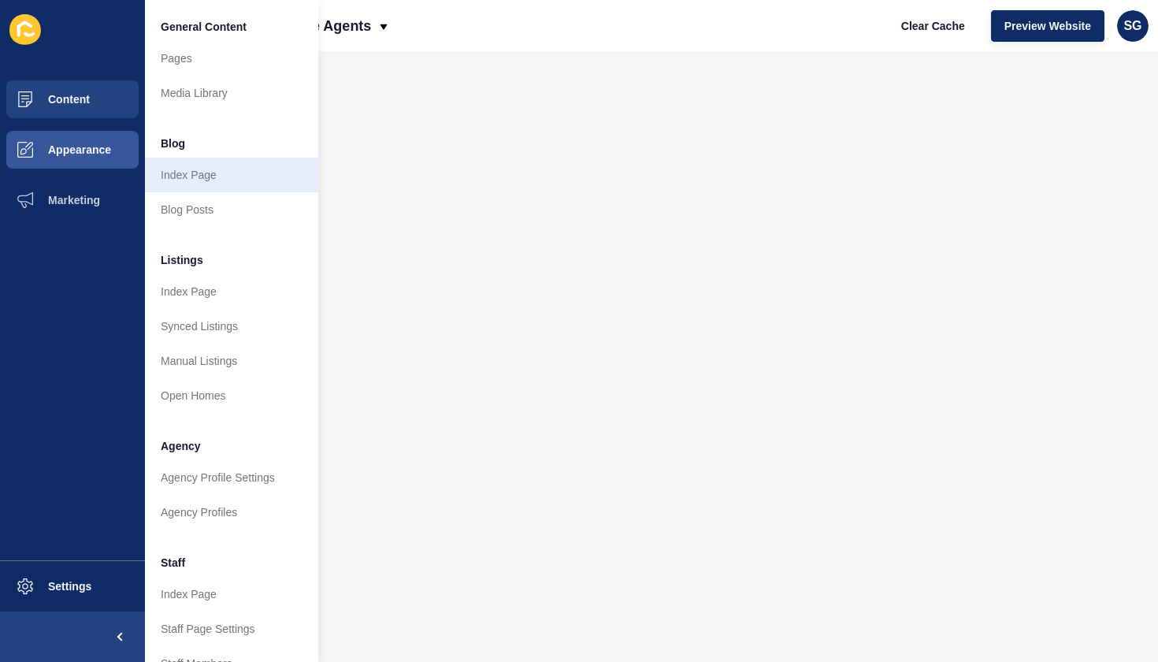
click at [202, 176] on link "Index Page" at bounding box center [231, 175] width 173 height 35
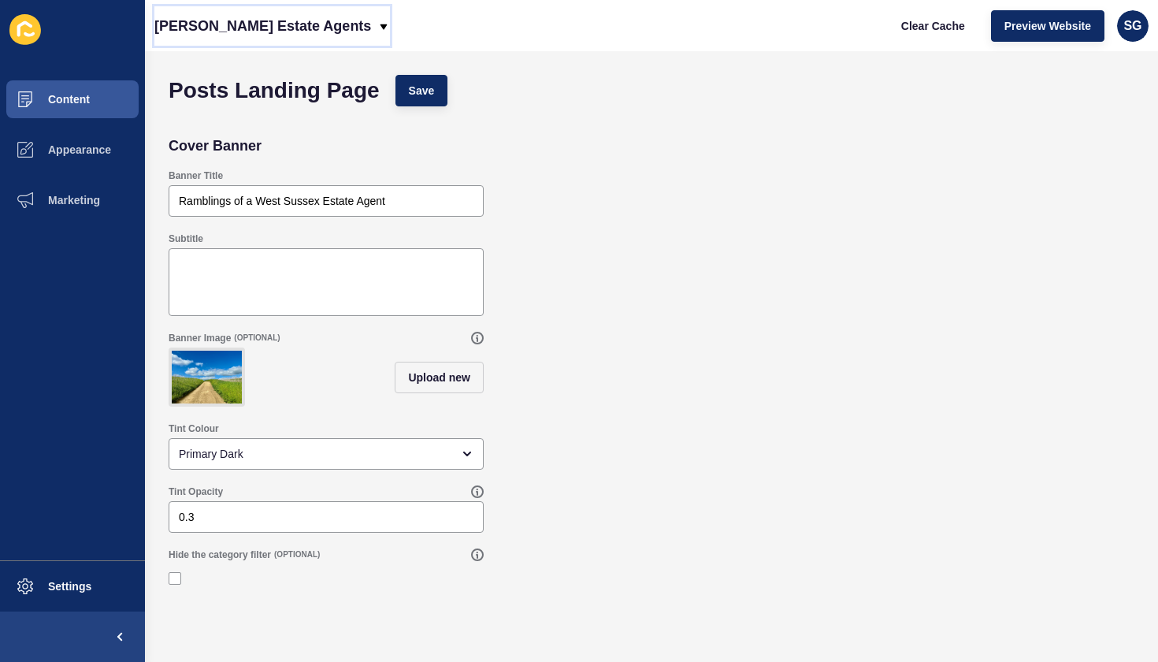
click at [377, 20] on icon at bounding box center [383, 26] width 13 height 13
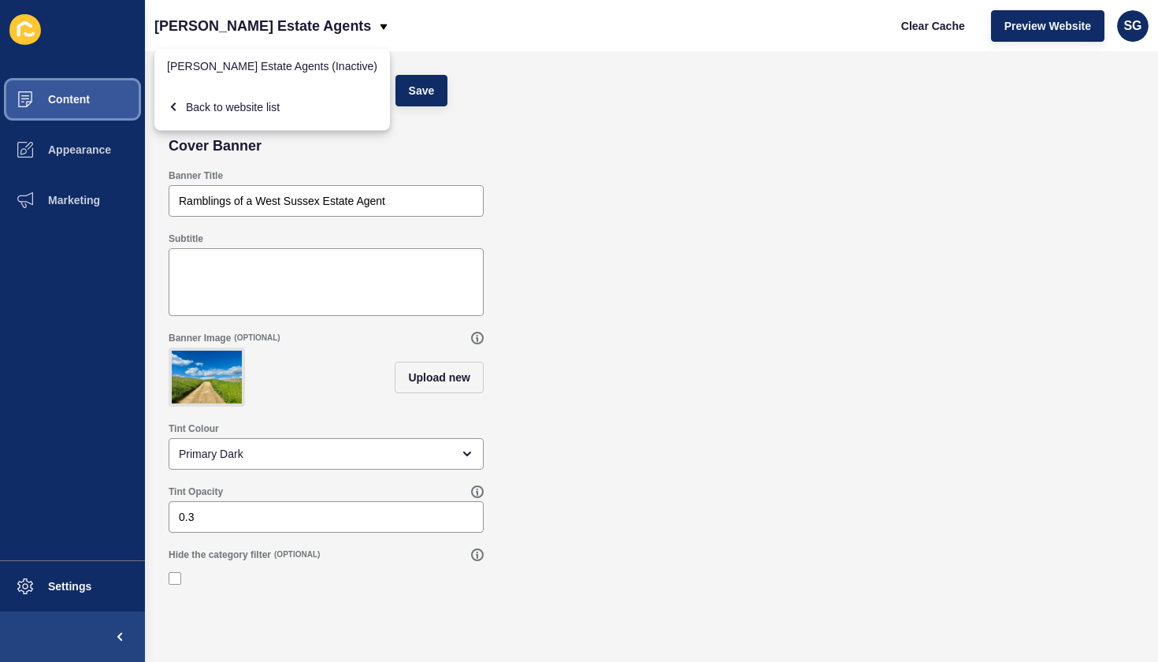
click at [91, 95] on button "Content" at bounding box center [72, 99] width 145 height 50
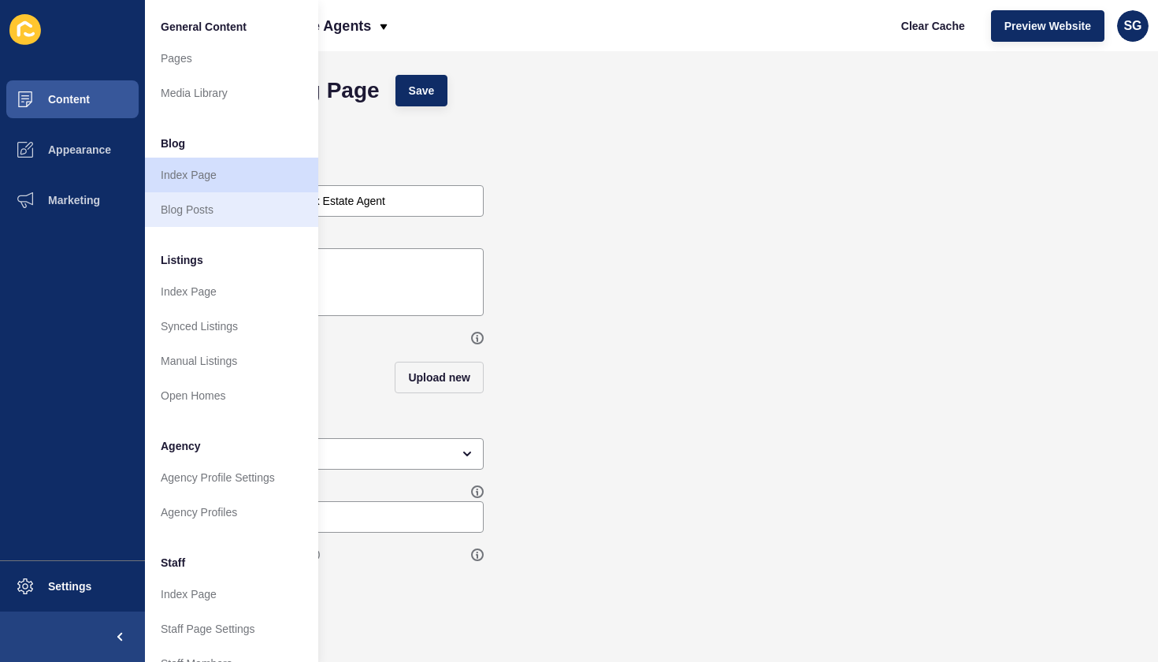
click at [202, 221] on link "Blog Posts" at bounding box center [231, 209] width 173 height 35
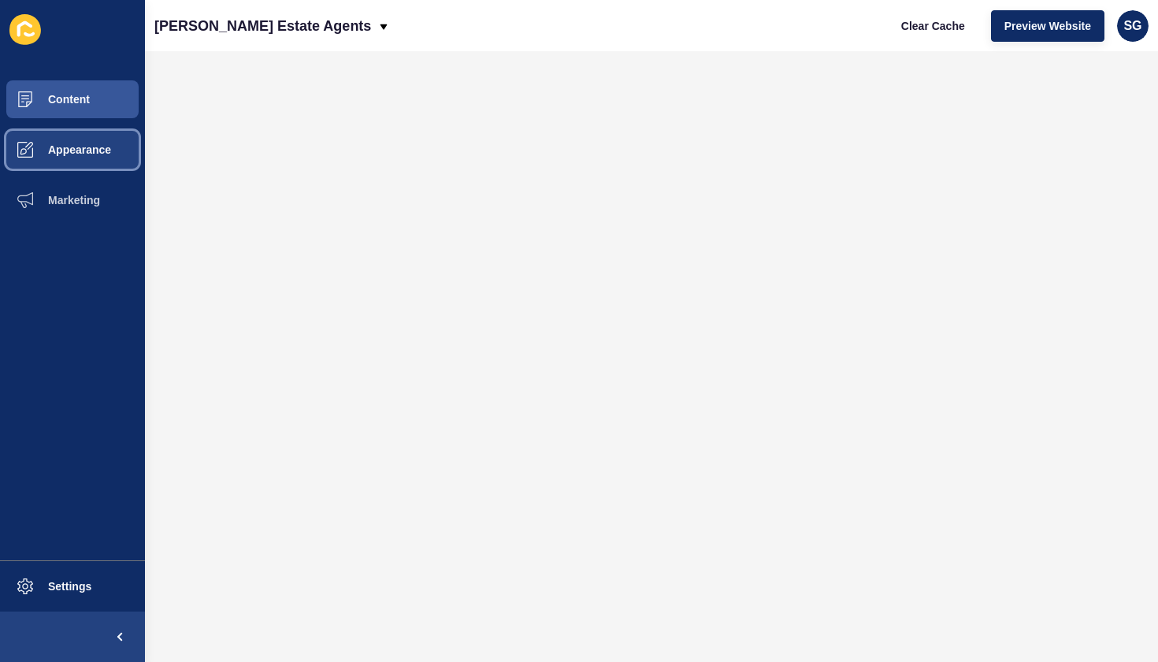
click at [80, 154] on span "Appearance" at bounding box center [54, 149] width 113 height 13
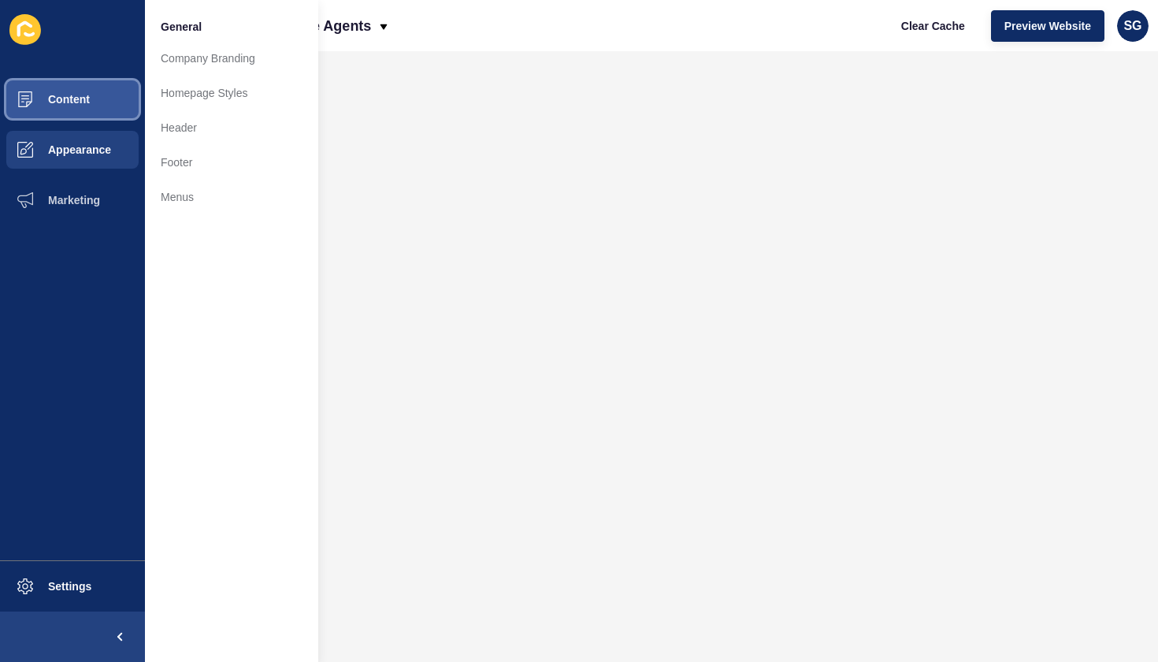
click at [81, 94] on span "Content" at bounding box center [44, 99] width 92 height 13
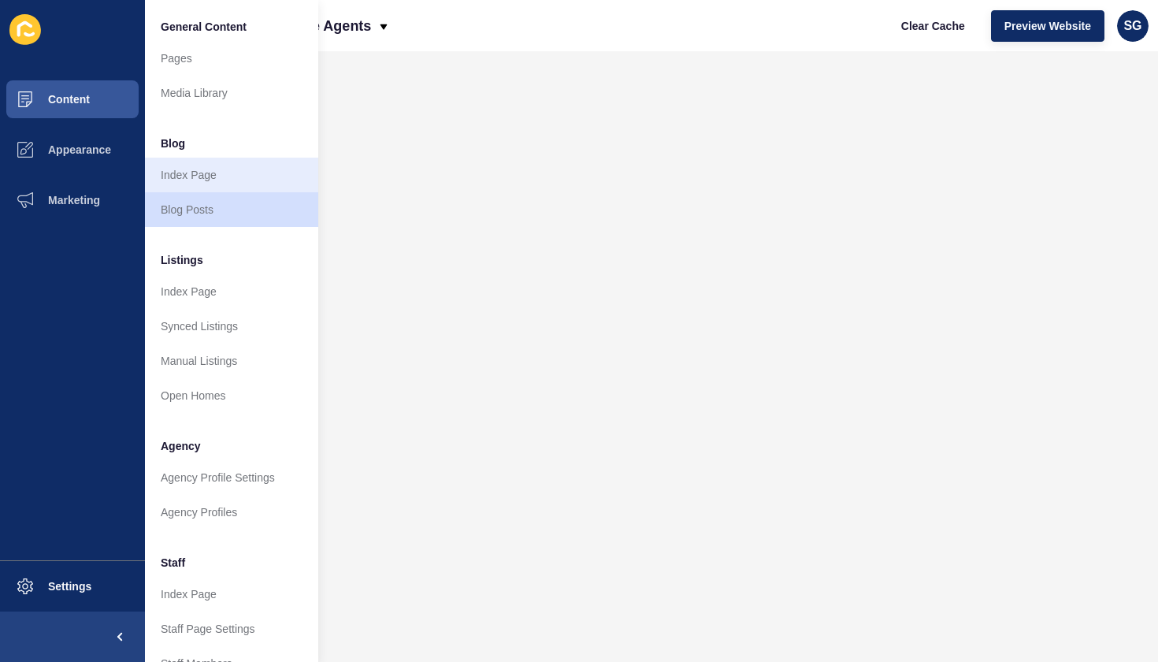
click at [184, 171] on link "Index Page" at bounding box center [231, 175] width 173 height 35
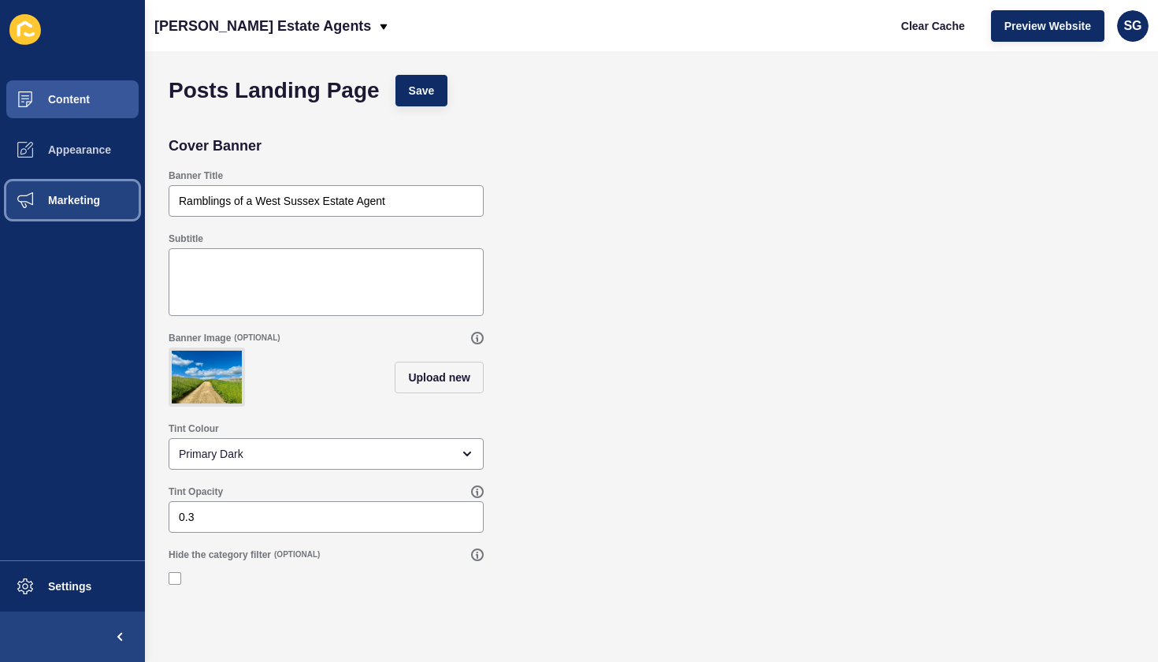
click at [65, 199] on span "Marketing" at bounding box center [49, 200] width 102 height 13
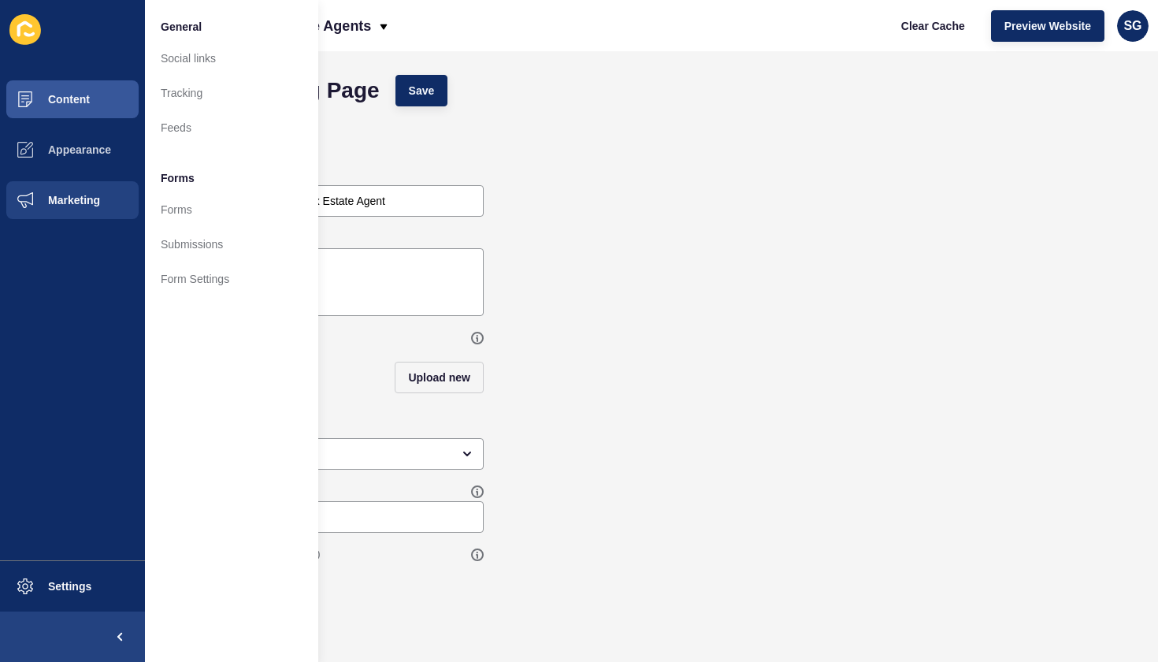
click at [878, 154] on div "Cover Banner" at bounding box center [652, 146] width 982 height 32
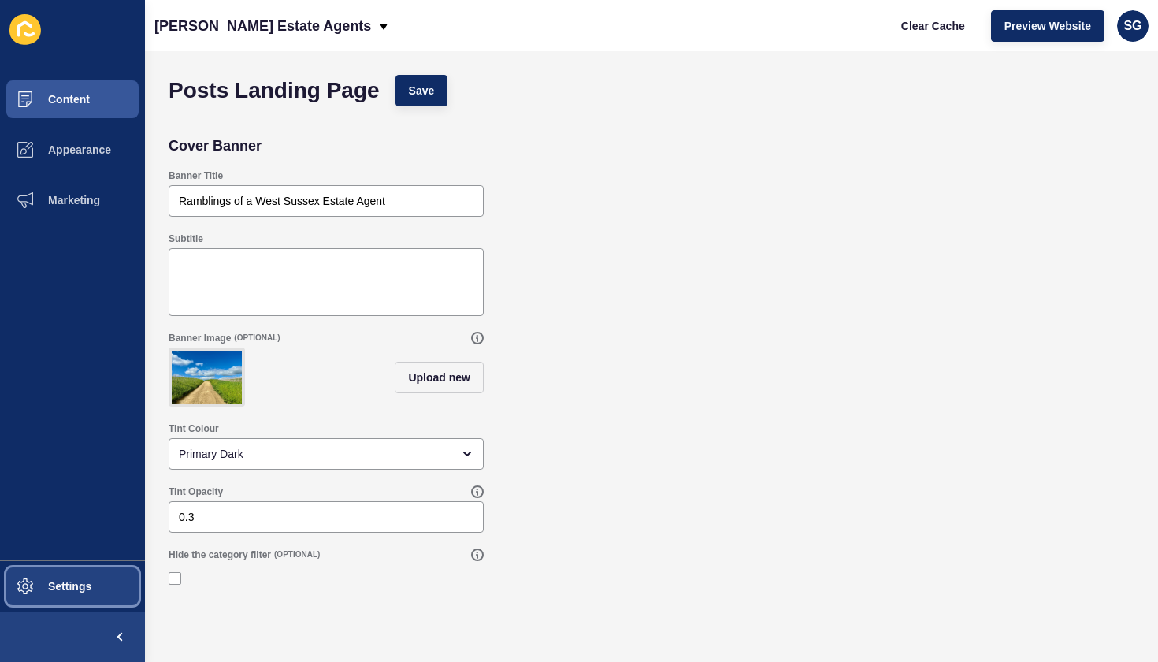
click at [107, 588] on button "Settings" at bounding box center [72, 586] width 145 height 50
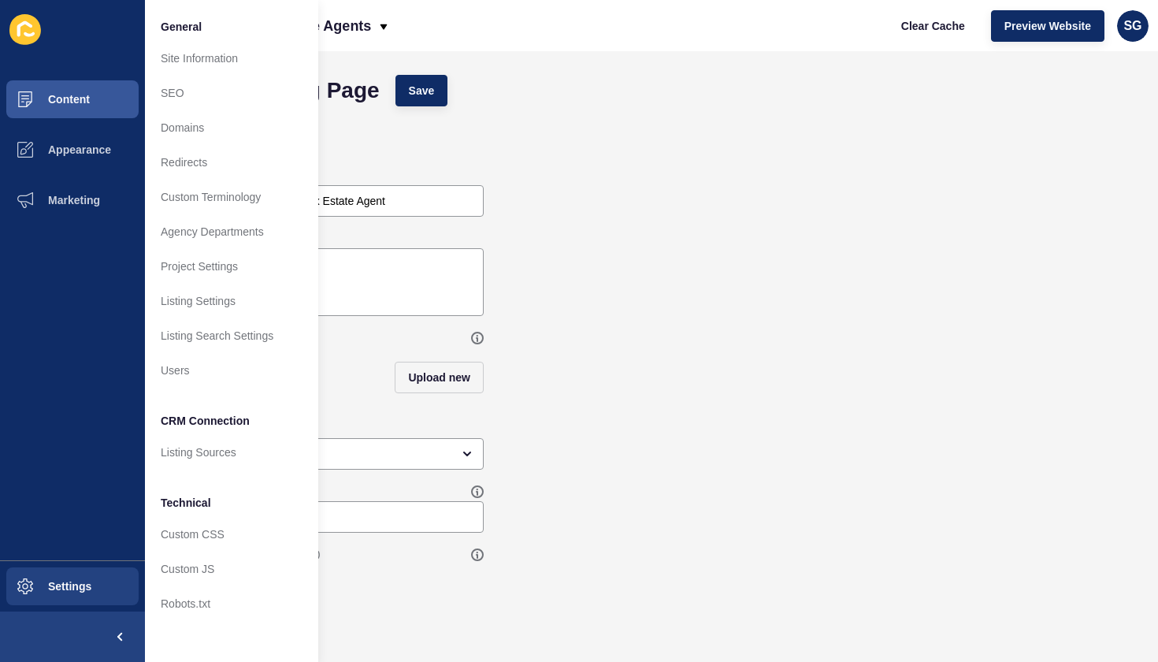
click at [475, 152] on div "Cover Banner" at bounding box center [652, 146] width 982 height 32
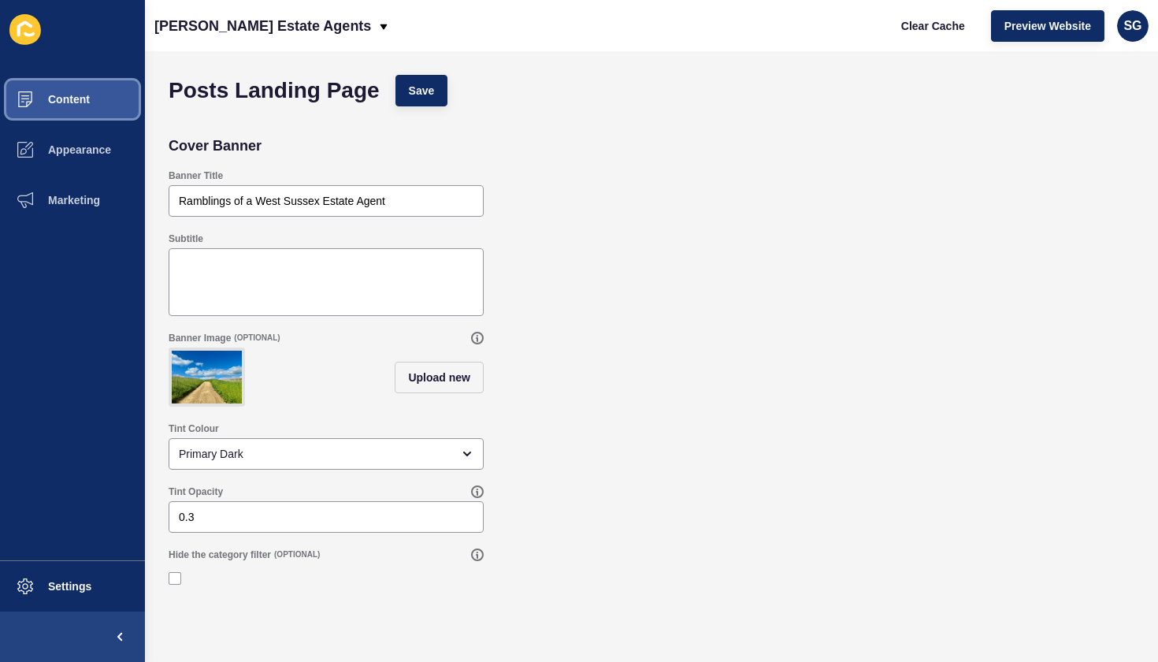
click at [70, 98] on span "Content" at bounding box center [44, 99] width 92 height 13
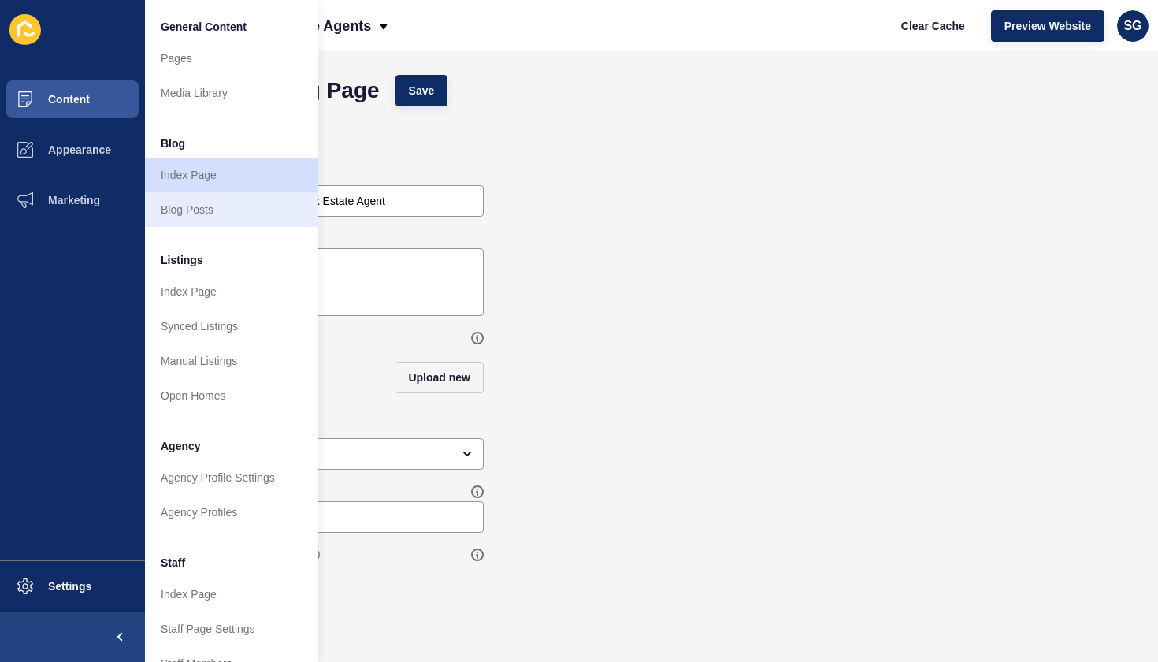
click at [186, 208] on link "Blog Posts" at bounding box center [231, 209] width 173 height 35
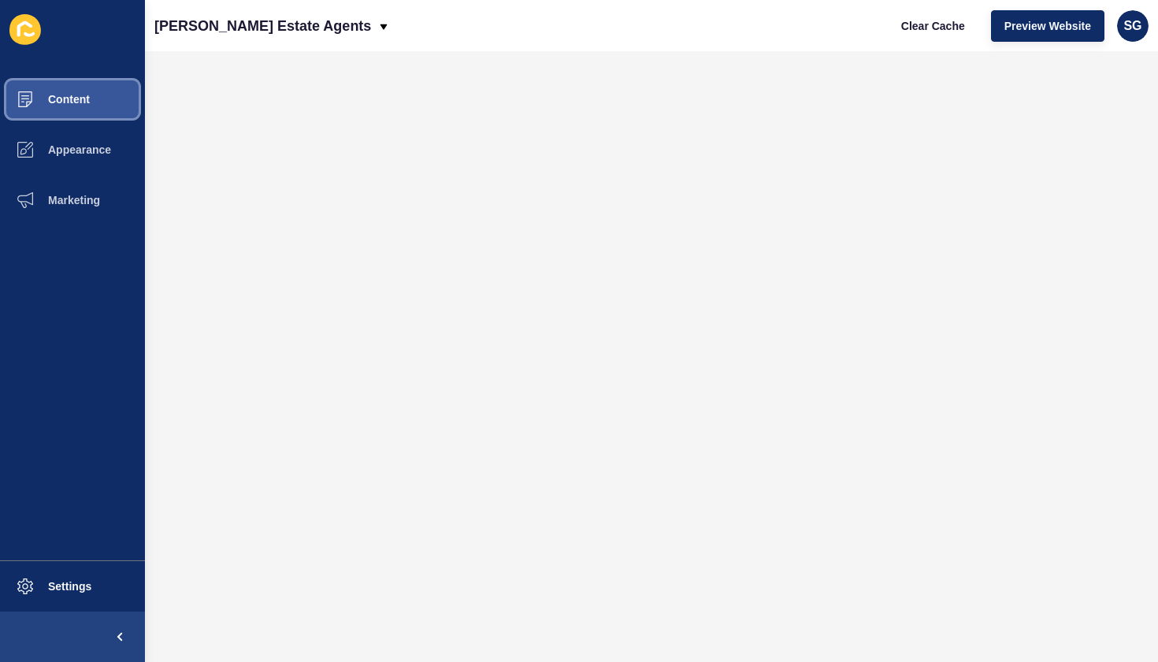
click at [95, 95] on button "Content" at bounding box center [72, 99] width 145 height 50
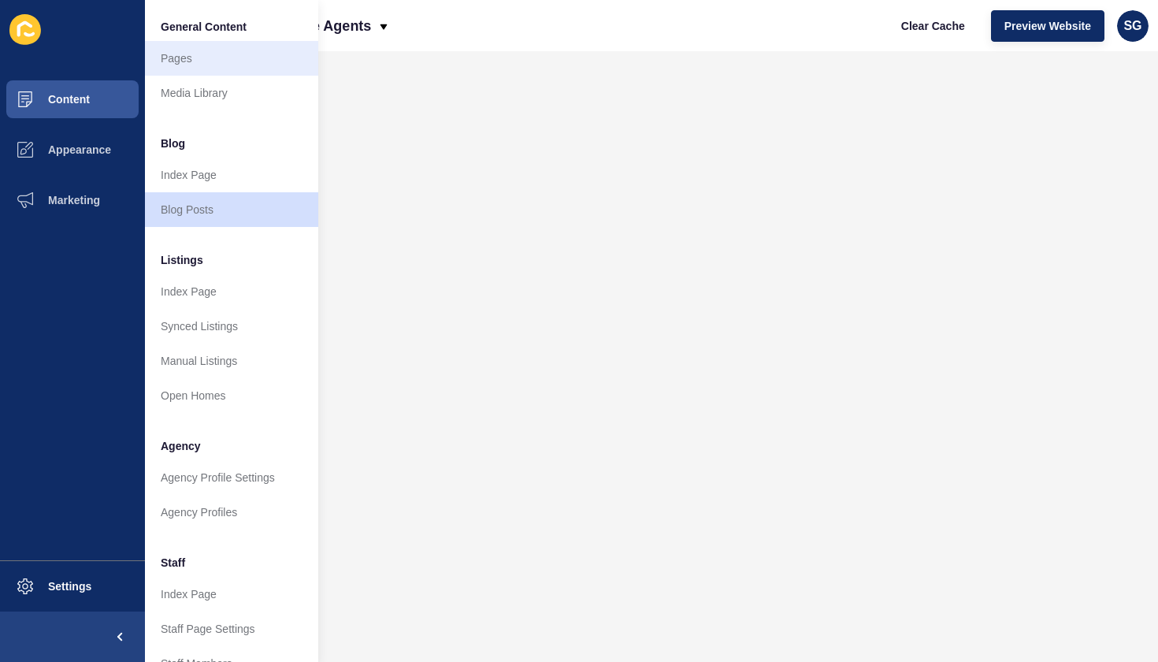
click at [161, 61] on link "Pages" at bounding box center [231, 58] width 173 height 35
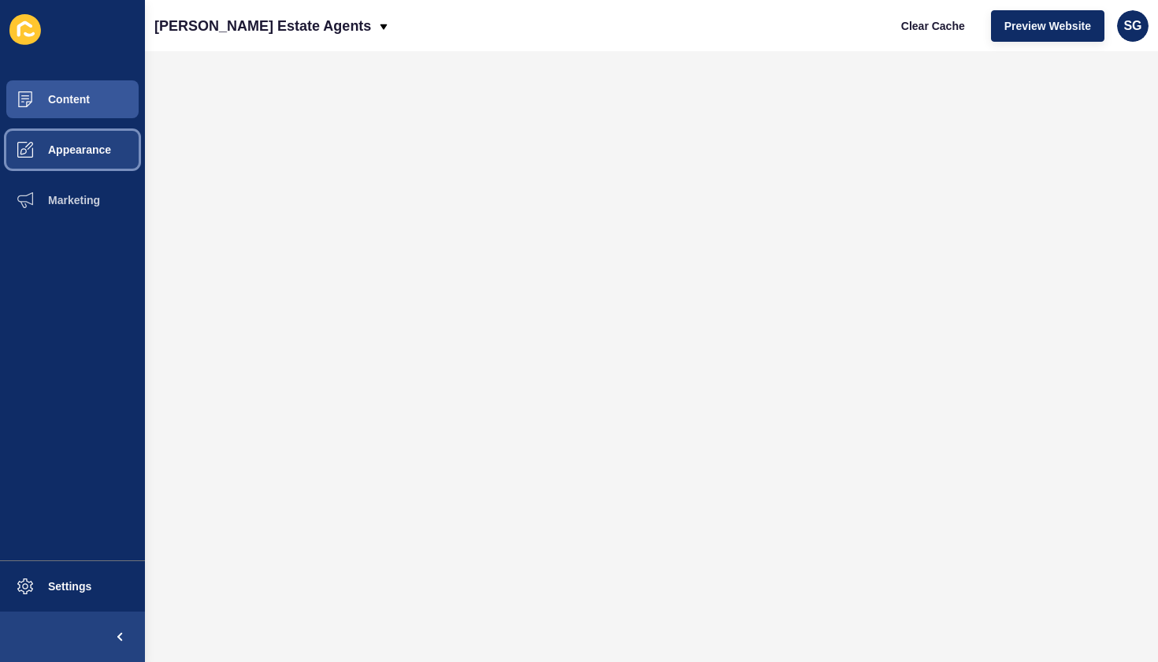
click at [85, 146] on span "Appearance" at bounding box center [54, 149] width 113 height 13
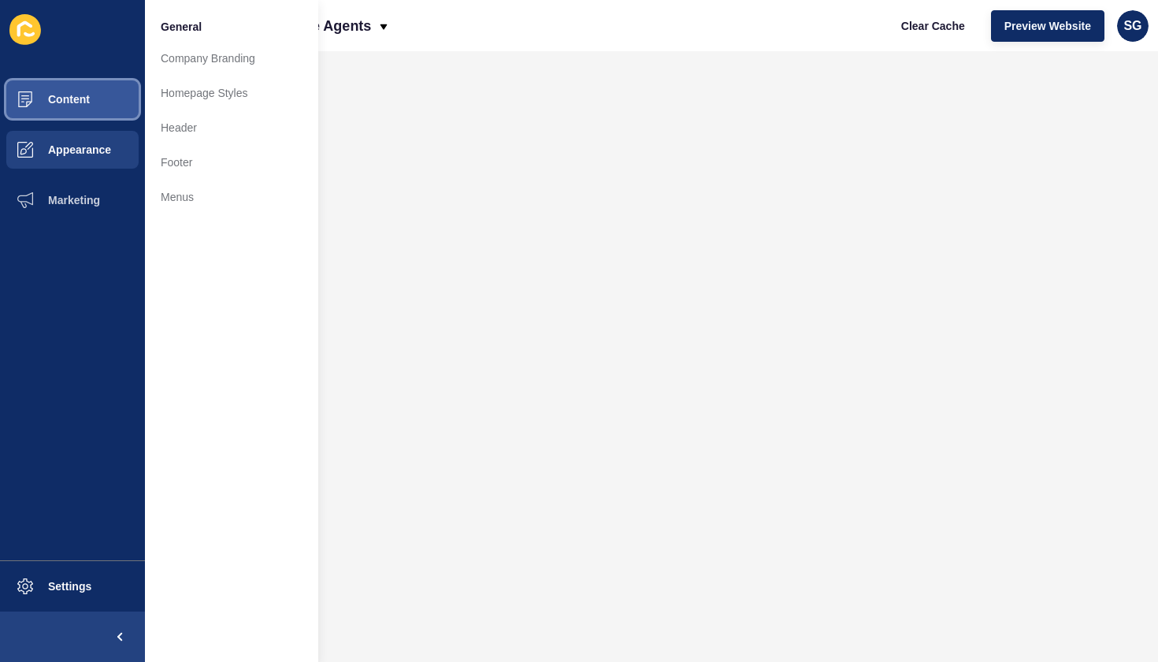
click at [95, 99] on button "Content" at bounding box center [72, 99] width 145 height 50
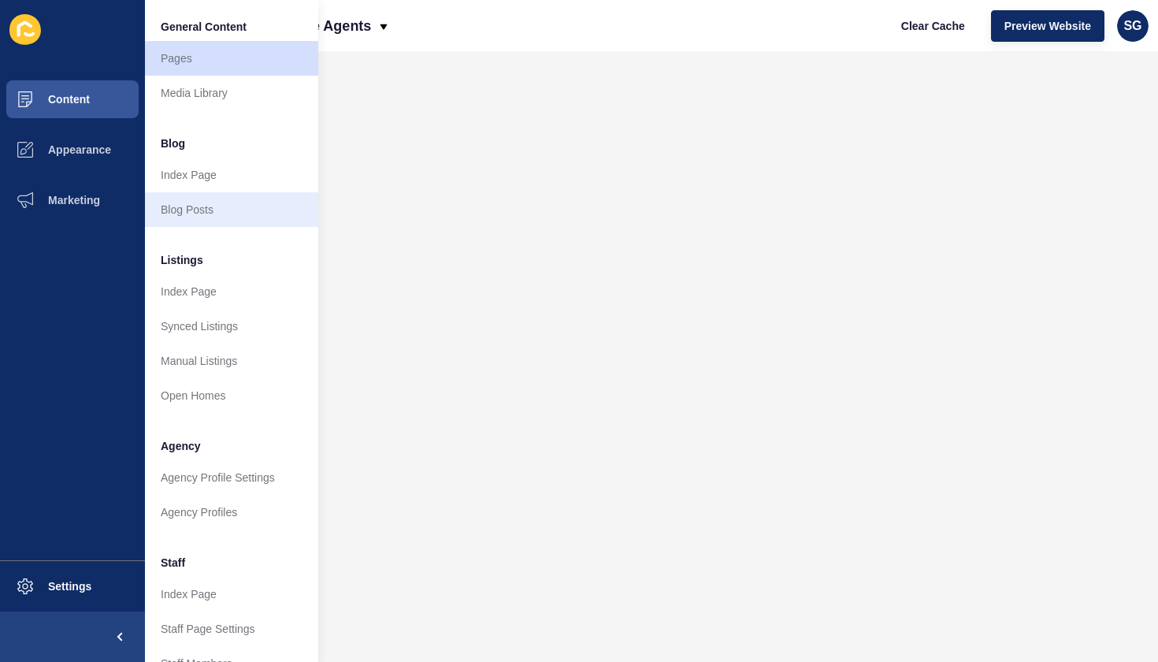
click at [192, 206] on link "Blog Posts" at bounding box center [231, 209] width 173 height 35
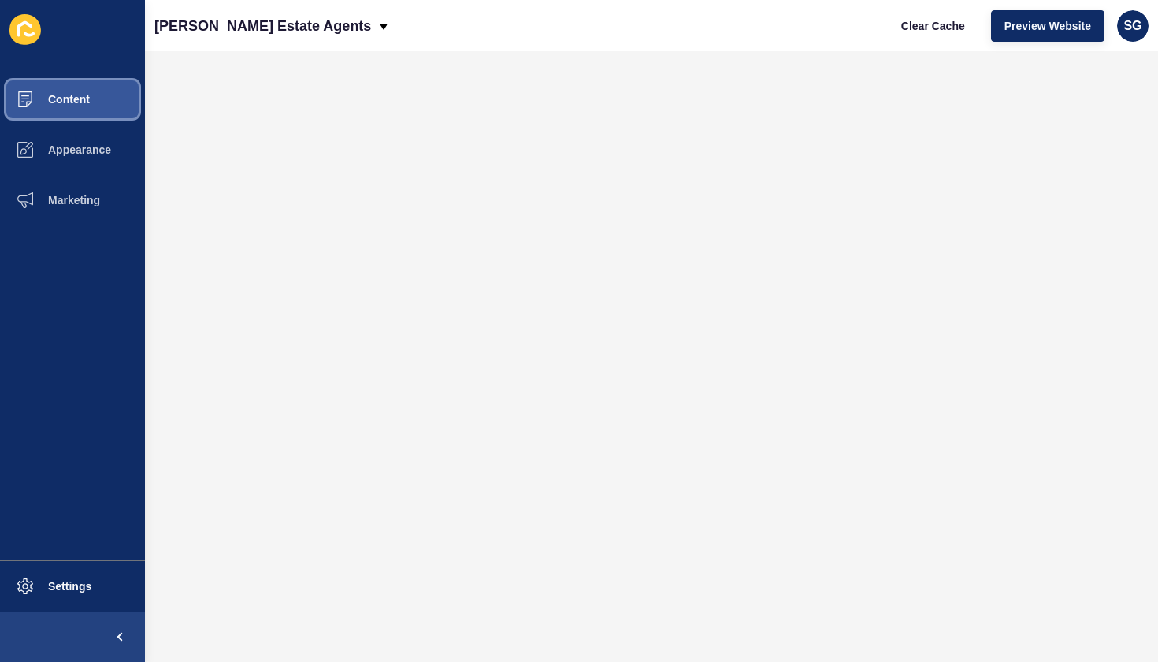
click at [103, 101] on button "Content" at bounding box center [72, 99] width 145 height 50
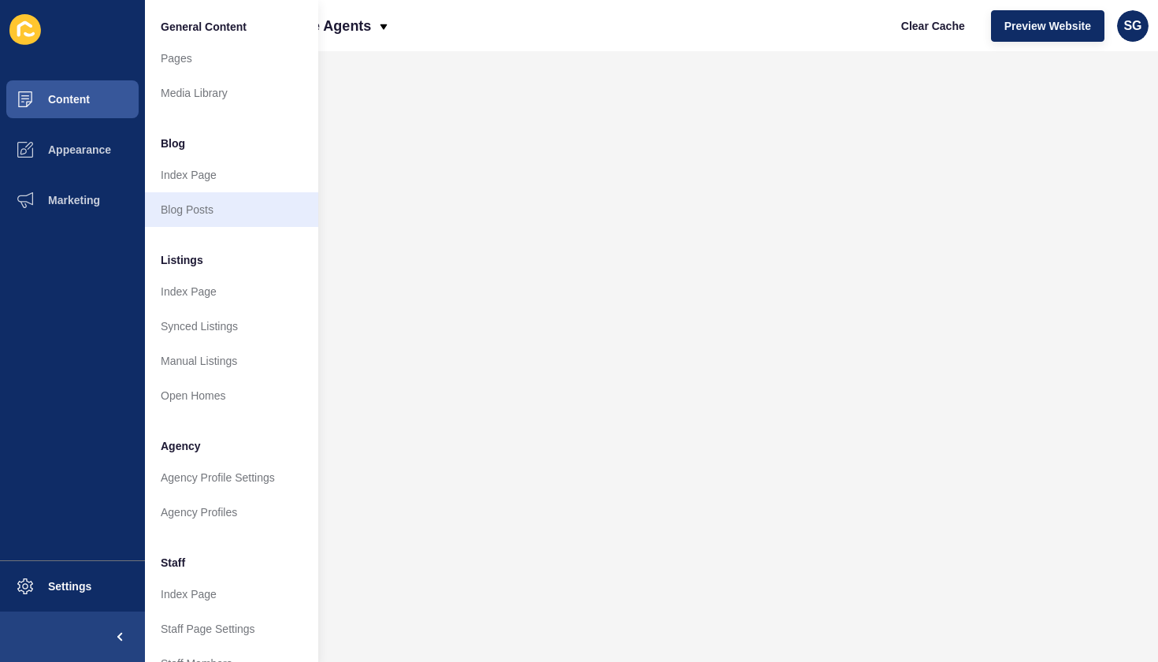
click at [187, 210] on link "Blog Posts" at bounding box center [231, 209] width 173 height 35
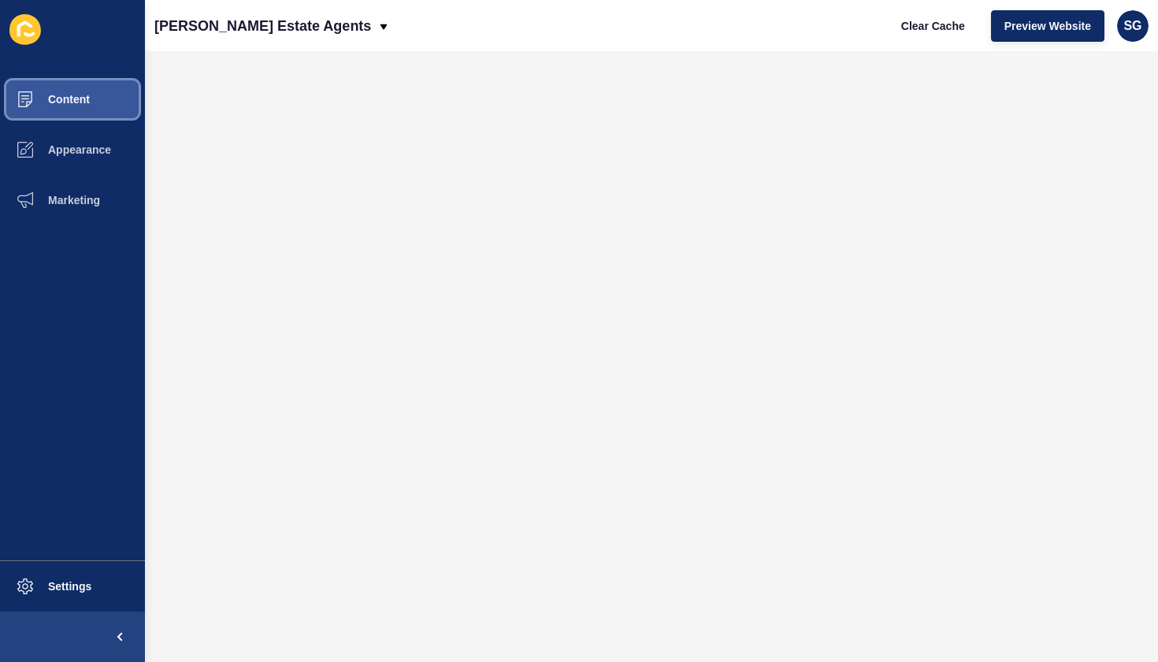
click at [101, 102] on button "Content" at bounding box center [72, 99] width 145 height 50
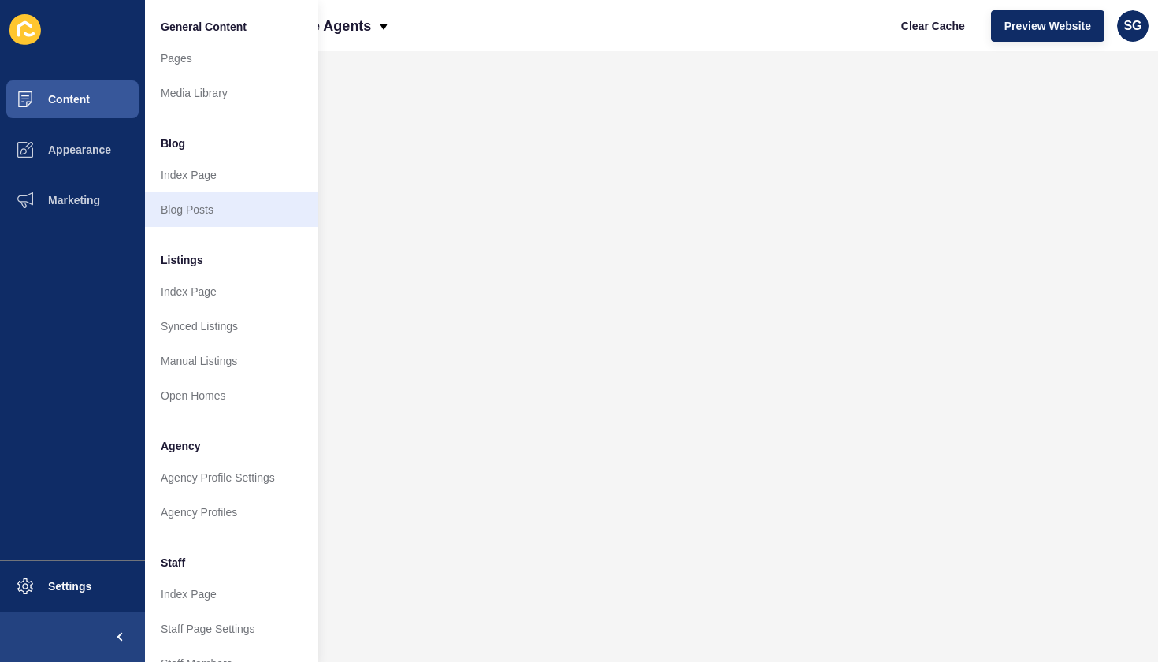
click at [190, 204] on link "Blog Posts" at bounding box center [231, 209] width 173 height 35
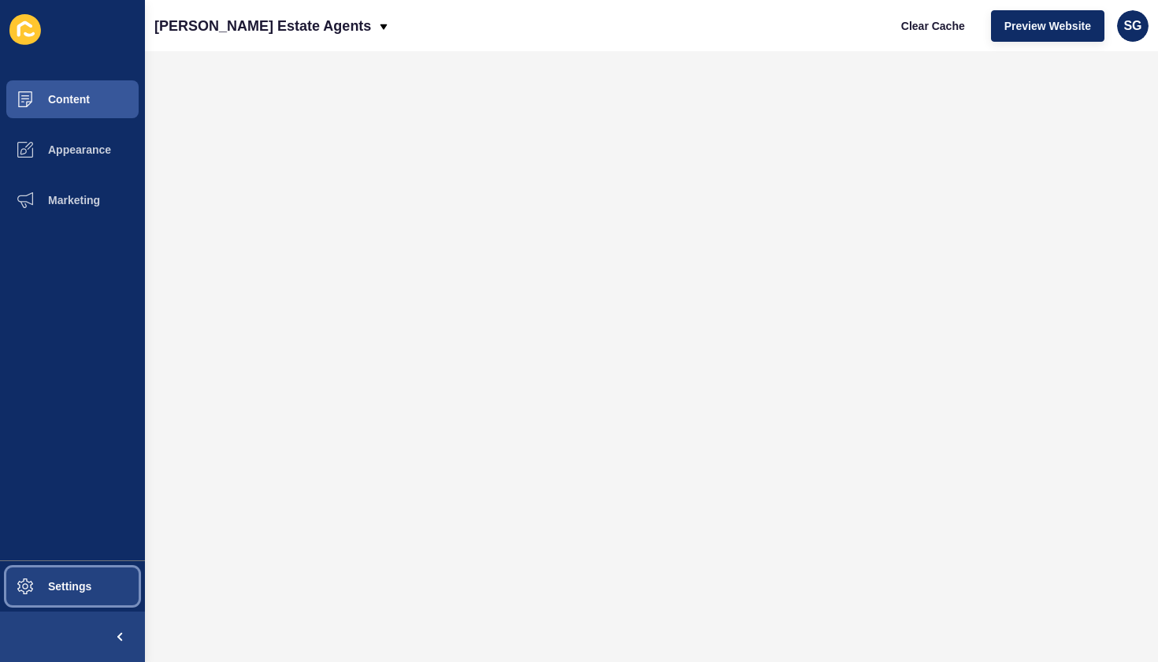
click at [60, 583] on span "Settings" at bounding box center [45, 586] width 94 height 13
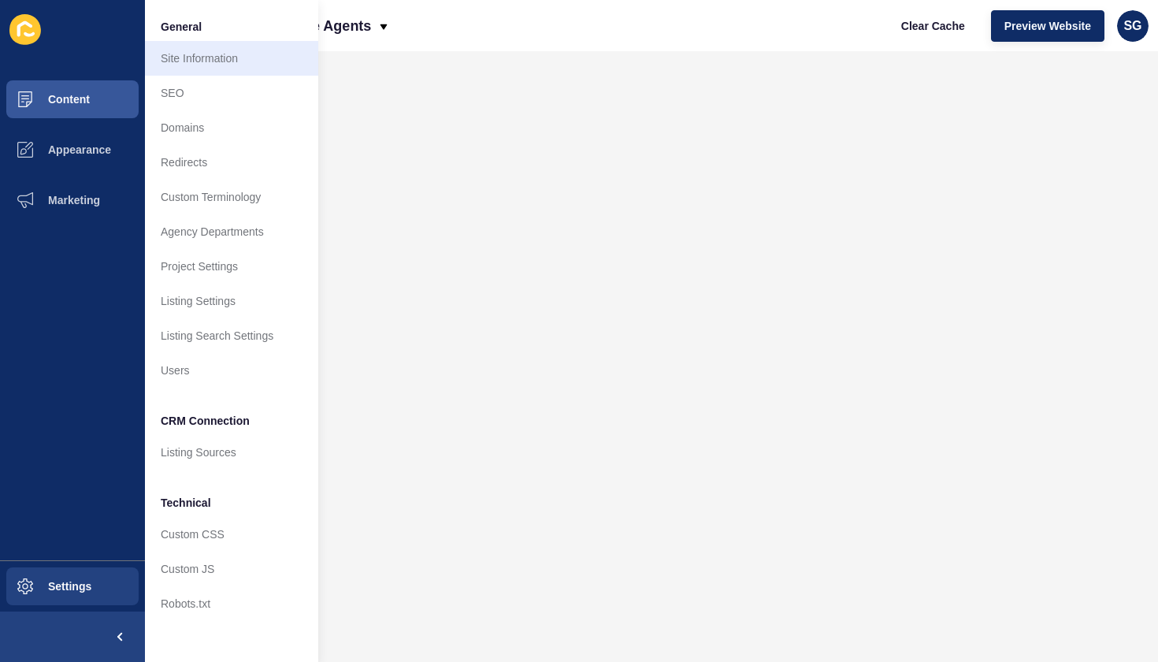
click at [202, 65] on link "Site Information" at bounding box center [231, 58] width 173 height 35
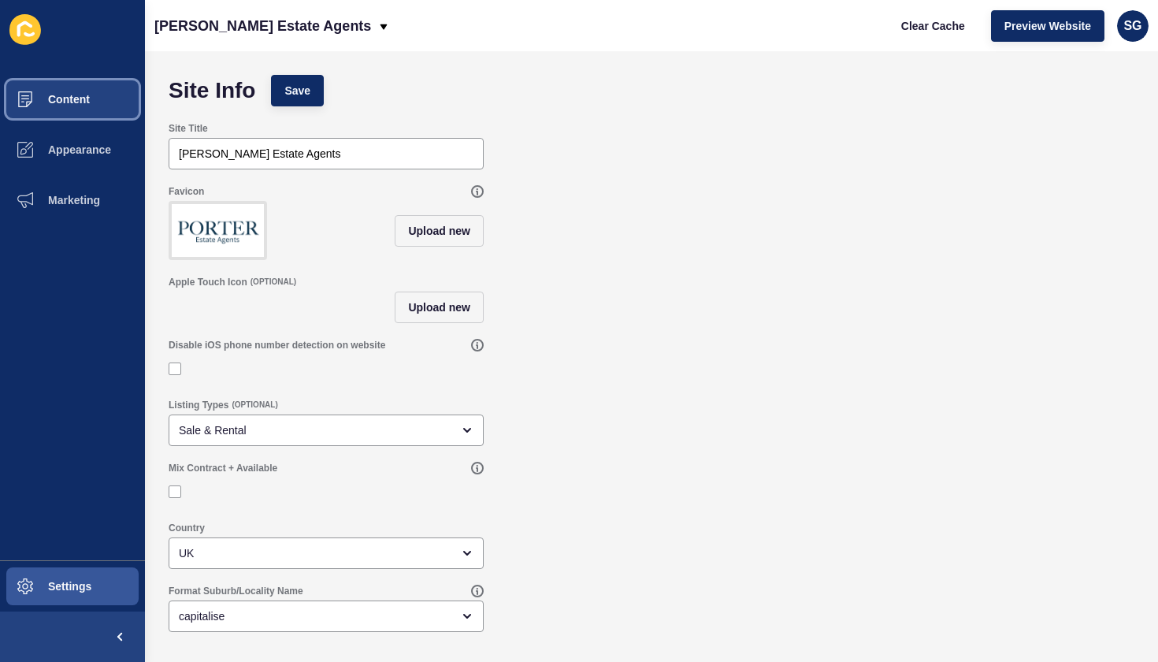
click at [81, 91] on button "Content" at bounding box center [72, 99] width 145 height 50
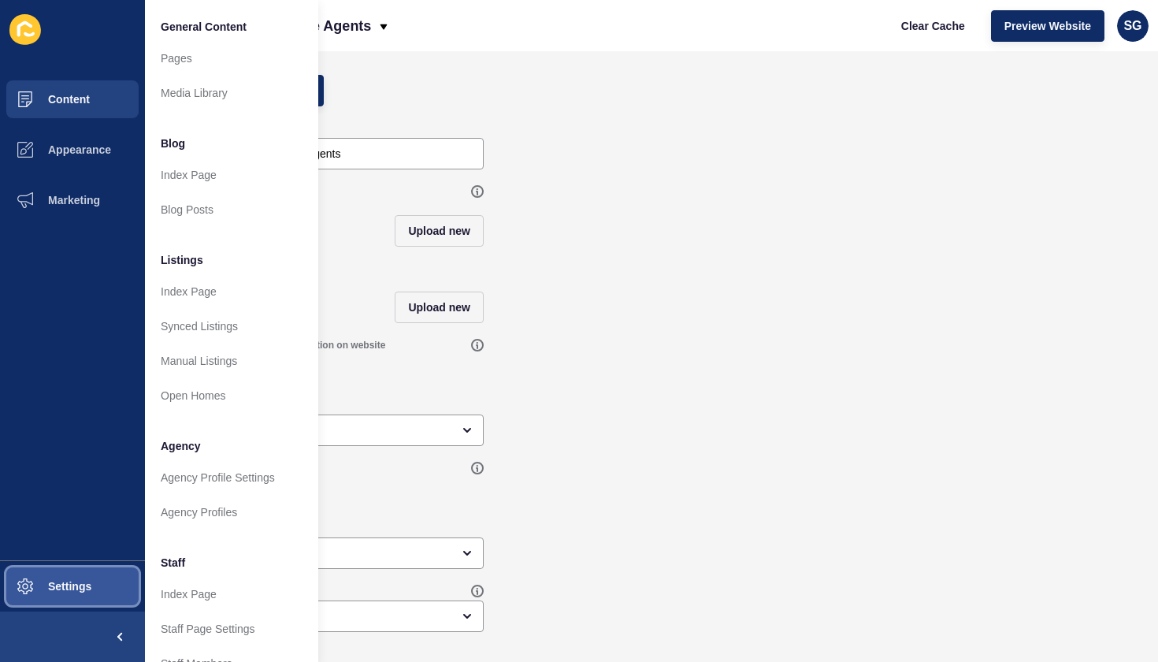
click at [48, 588] on span "Settings" at bounding box center [45, 586] width 94 height 13
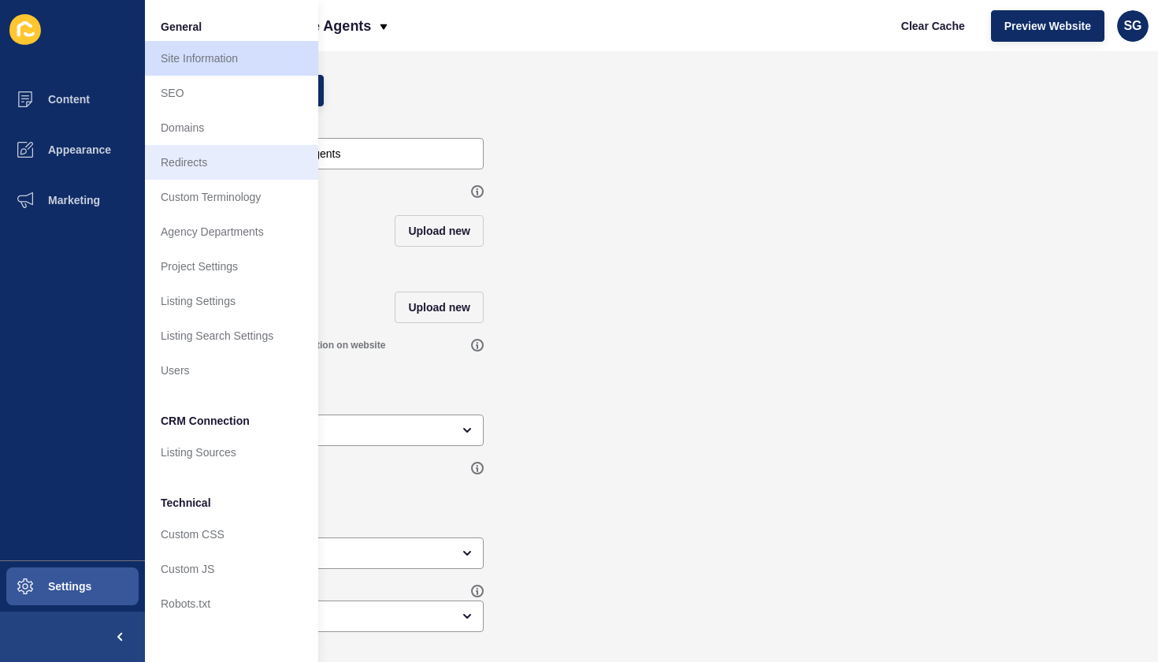
click at [231, 154] on link "Redirects" at bounding box center [231, 162] width 173 height 35
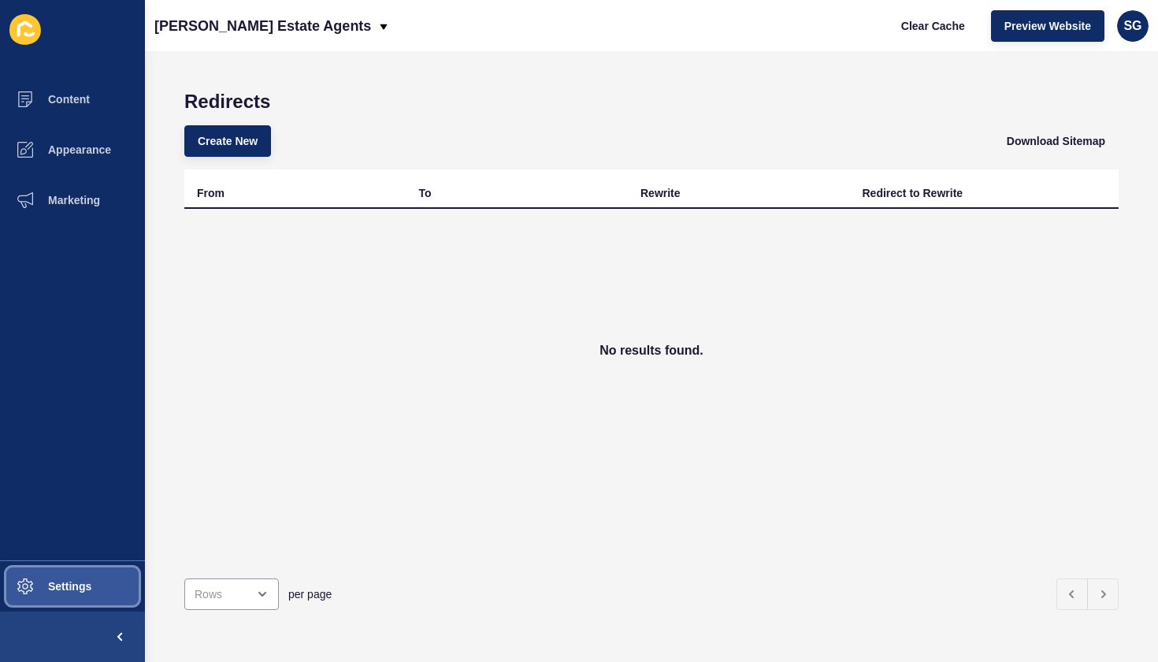
click at [63, 577] on button "Settings" at bounding box center [72, 586] width 145 height 50
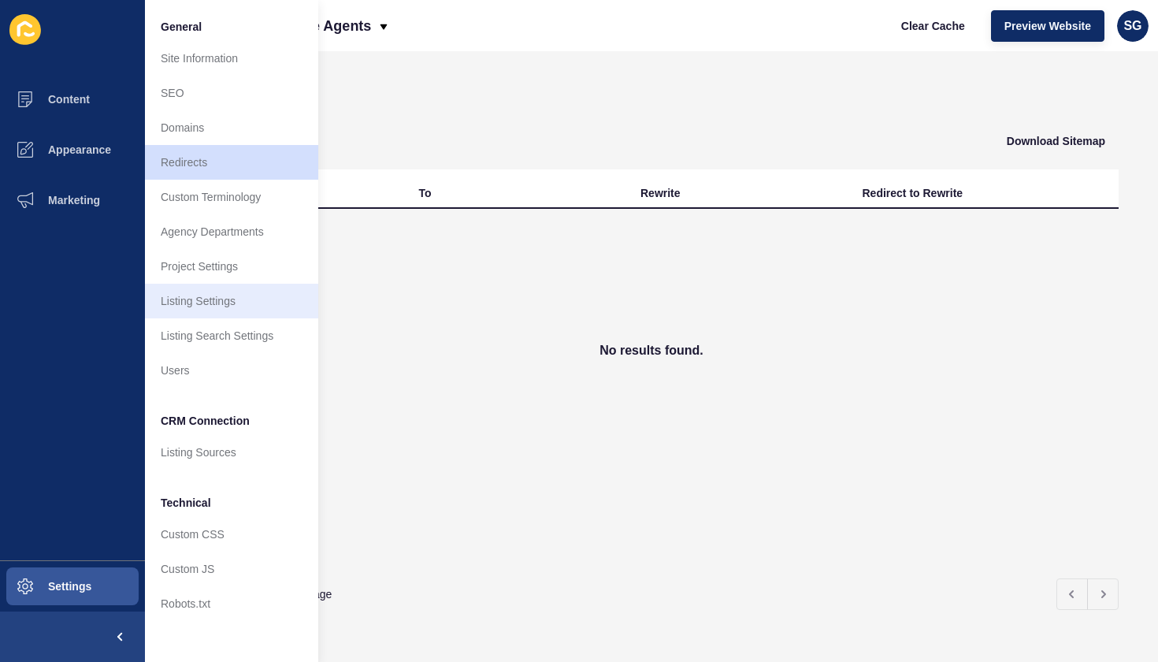
click at [215, 304] on link "Listing Settings" at bounding box center [231, 301] width 173 height 35
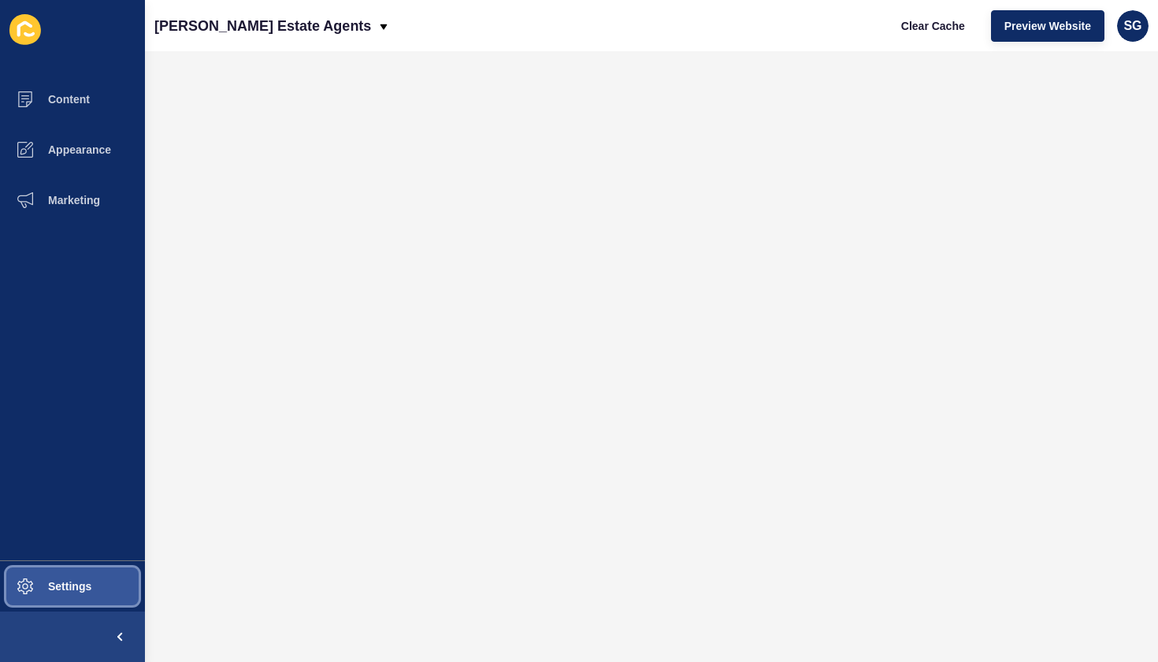
click at [52, 595] on button "Settings" at bounding box center [72, 586] width 145 height 50
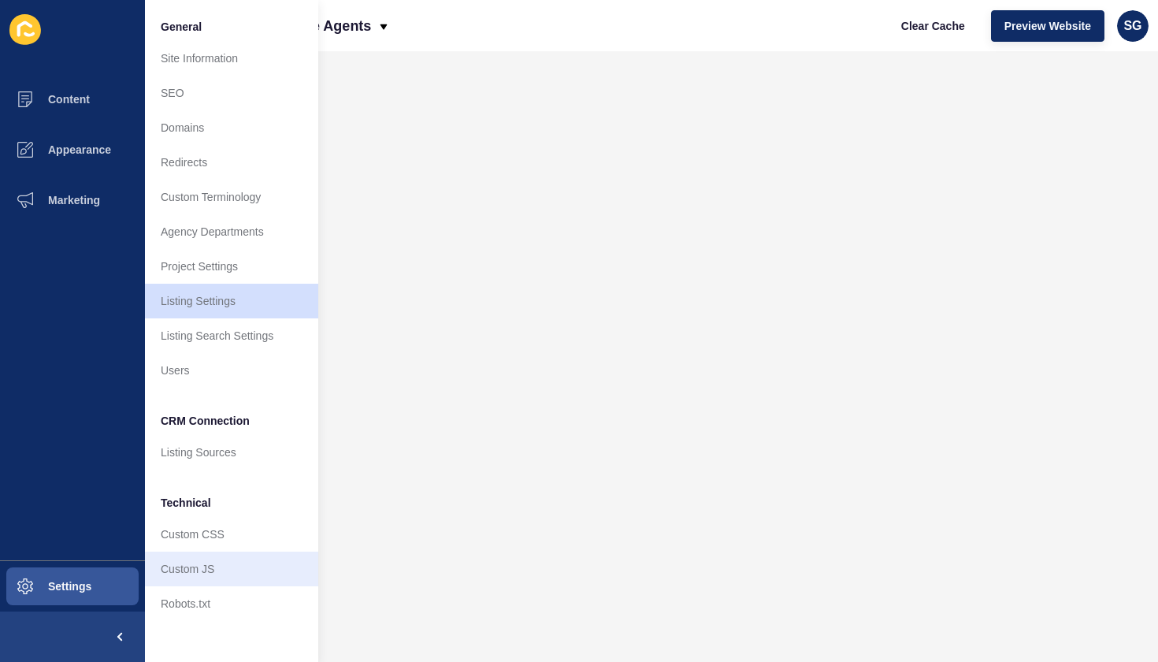
click at [176, 562] on link "Custom JS" at bounding box center [231, 569] width 173 height 35
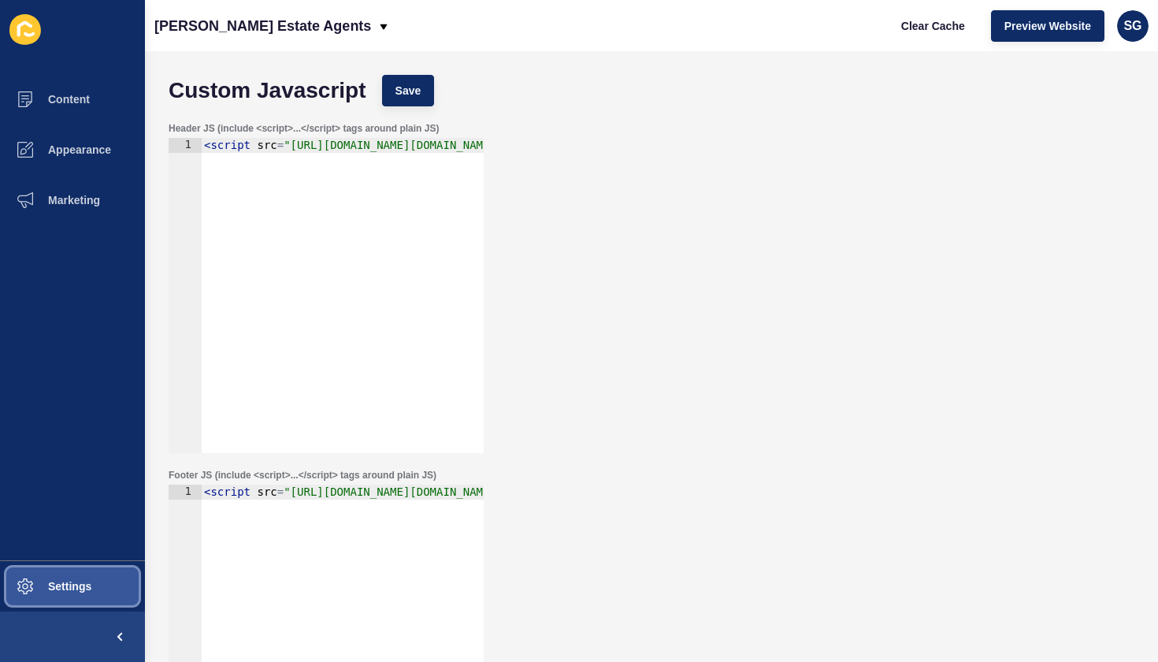
click at [76, 589] on span "Settings" at bounding box center [45, 586] width 94 height 13
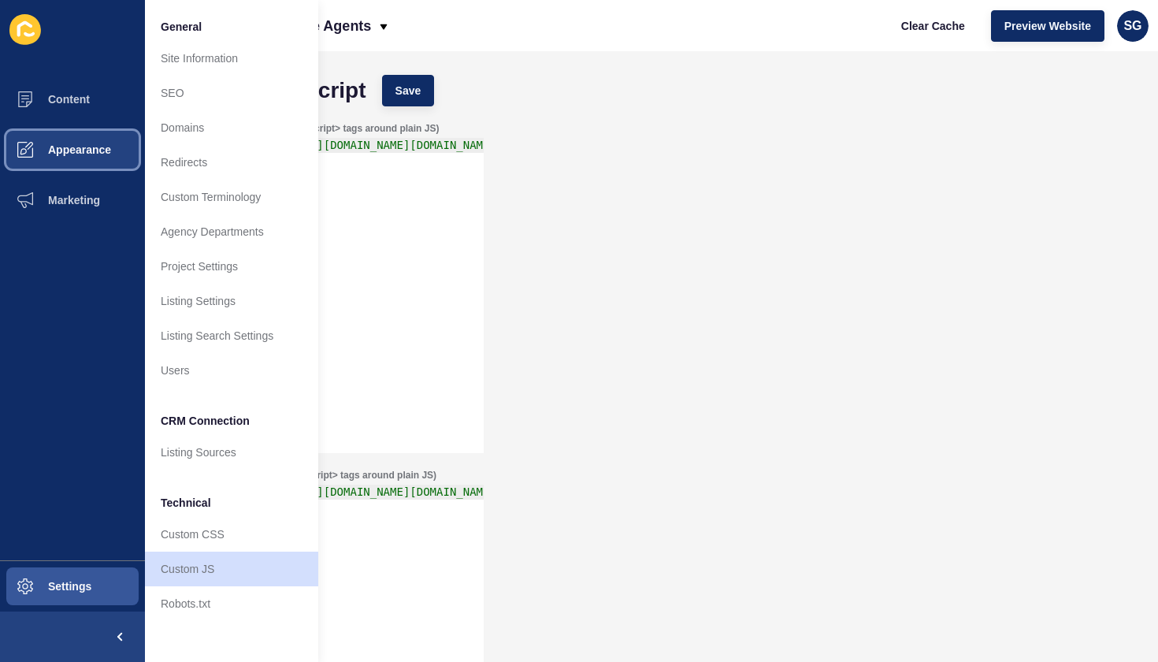
click at [87, 147] on span "Appearance" at bounding box center [54, 149] width 113 height 13
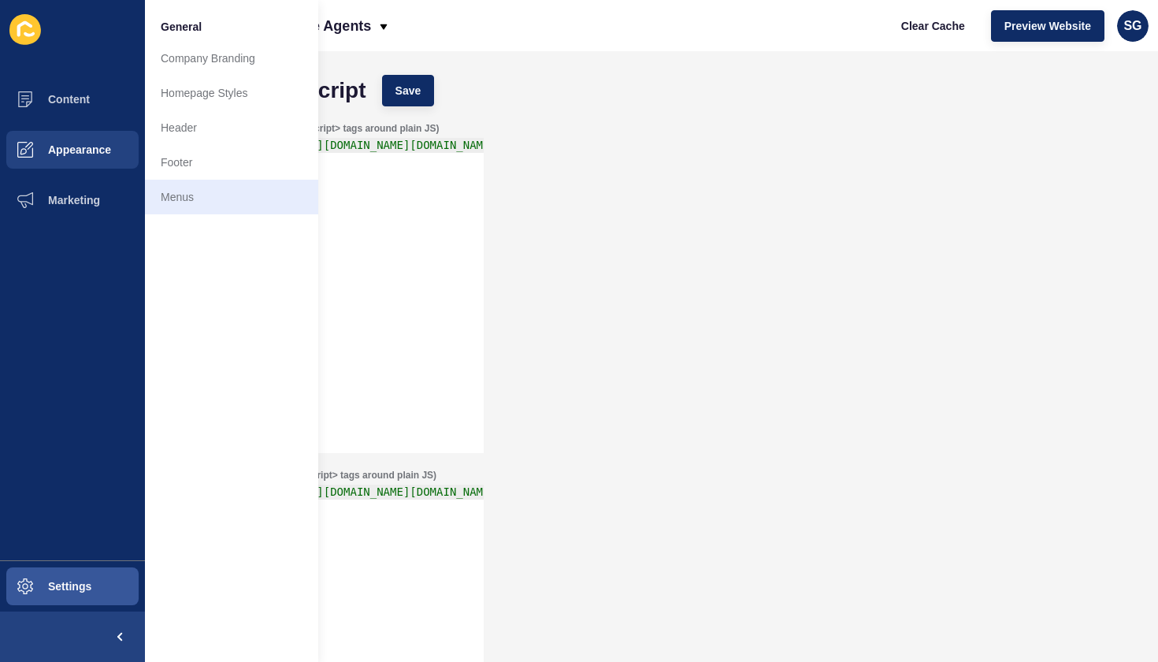
click at [199, 191] on link "Menus" at bounding box center [231, 197] width 173 height 35
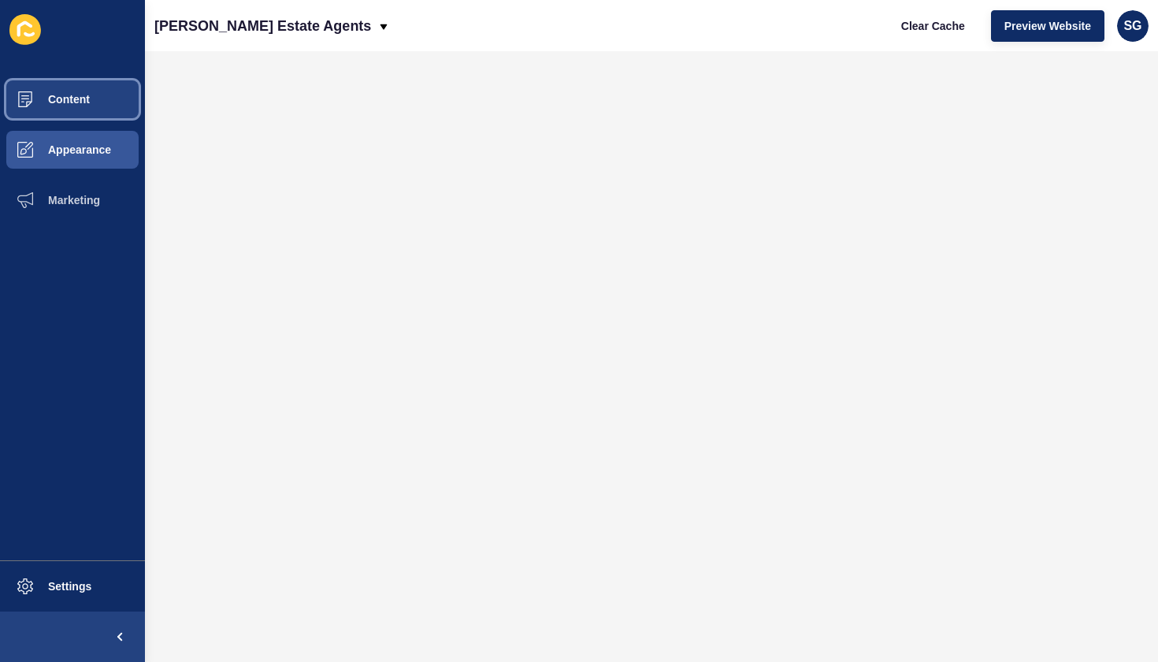
click at [69, 102] on span "Content" at bounding box center [44, 99] width 92 height 13
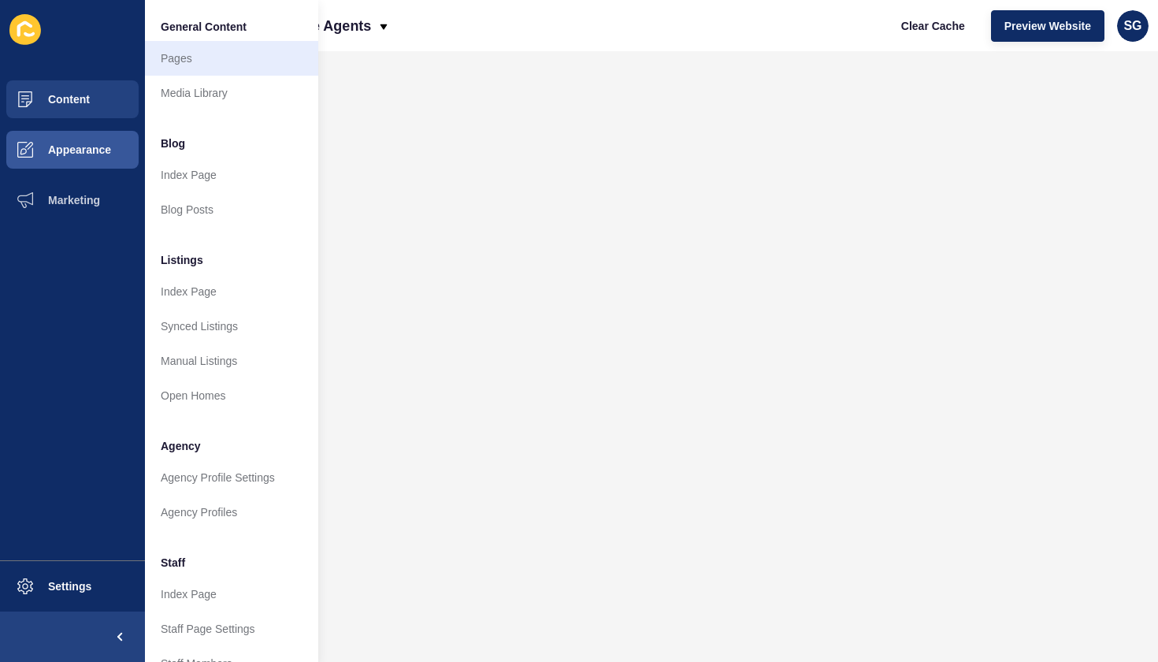
click at [192, 52] on link "Pages" at bounding box center [231, 58] width 173 height 35
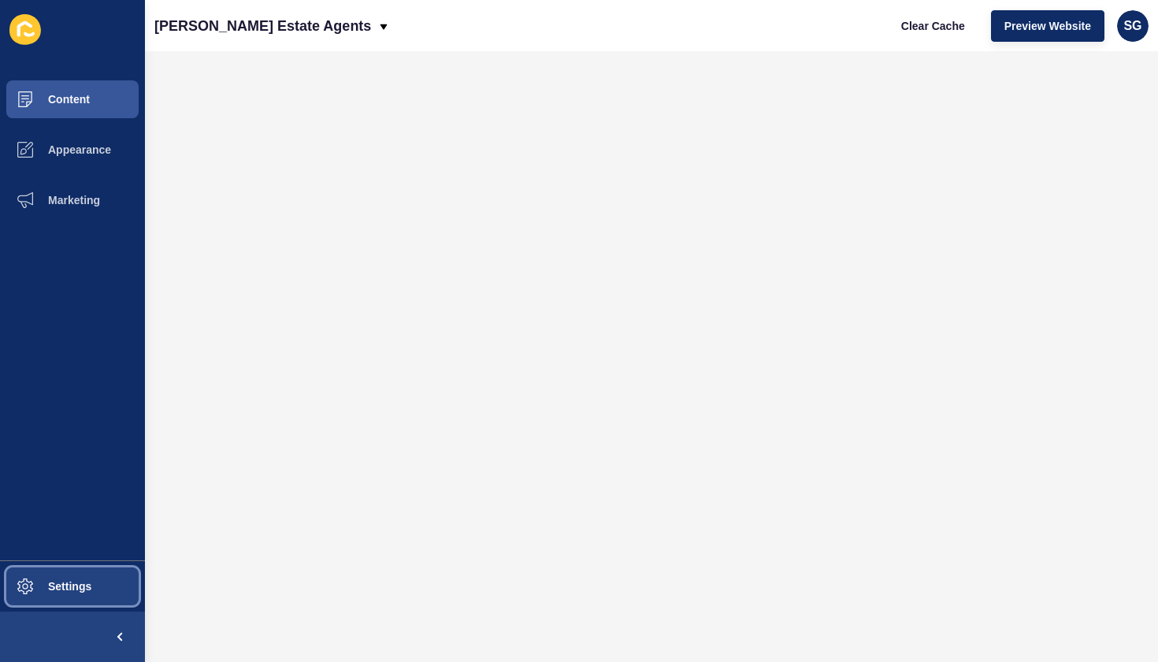
click at [74, 582] on span "Settings" at bounding box center [45, 586] width 94 height 13
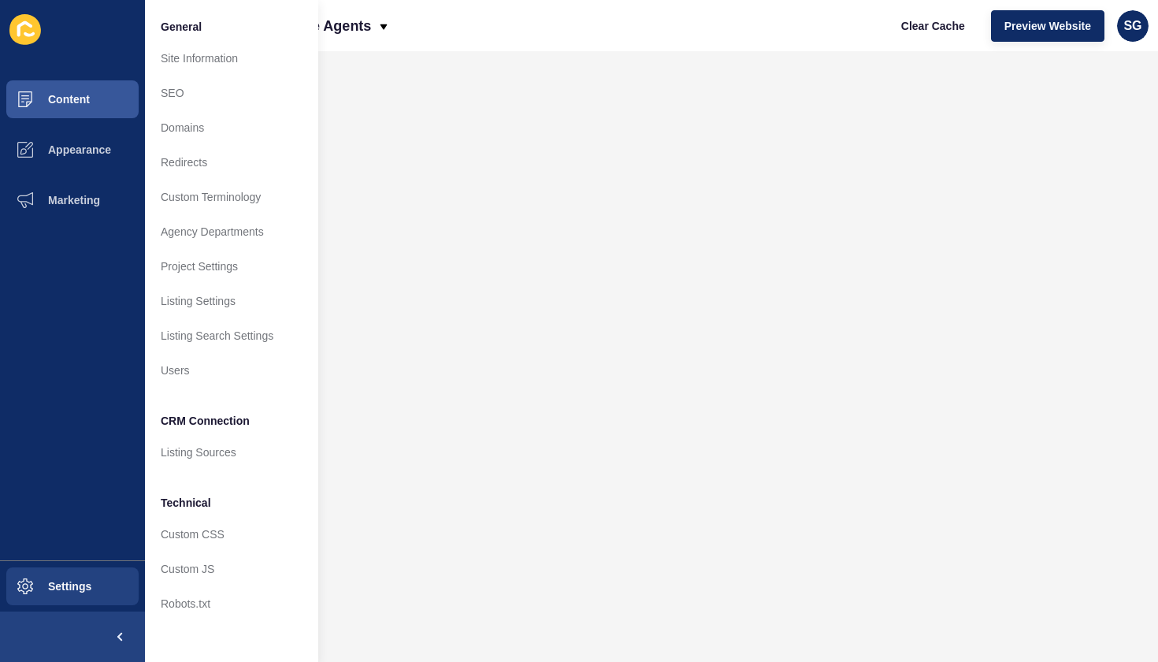
click at [118, 637] on span at bounding box center [120, 636] width 50 height 50
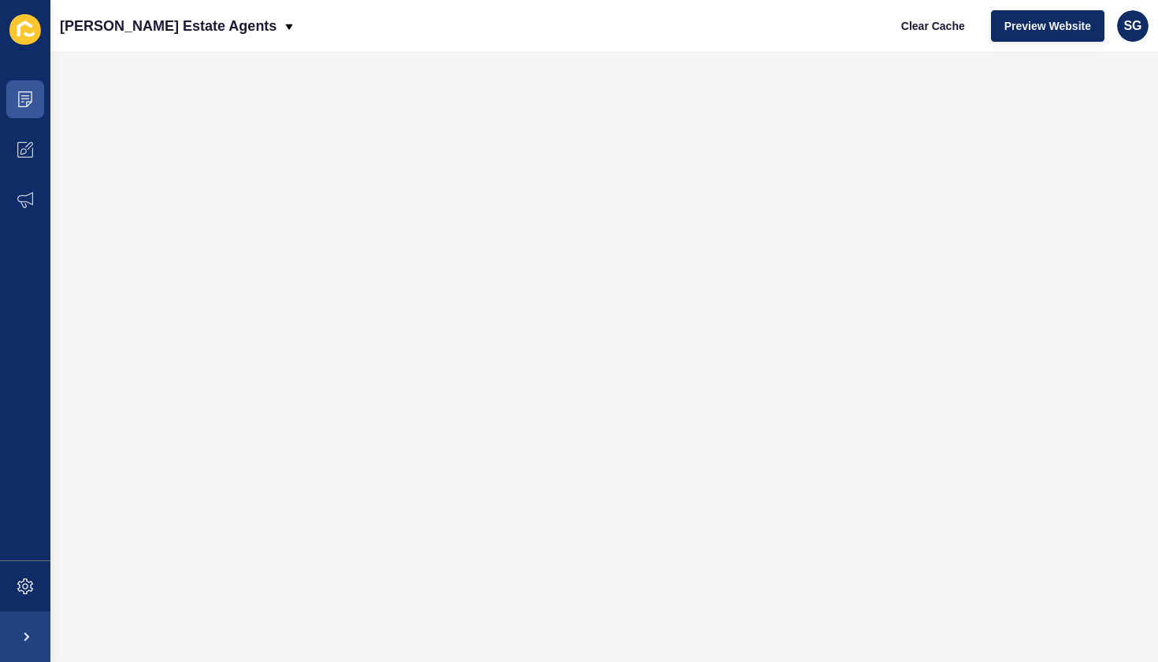
click at [31, 636] on span at bounding box center [25, 636] width 50 height 50
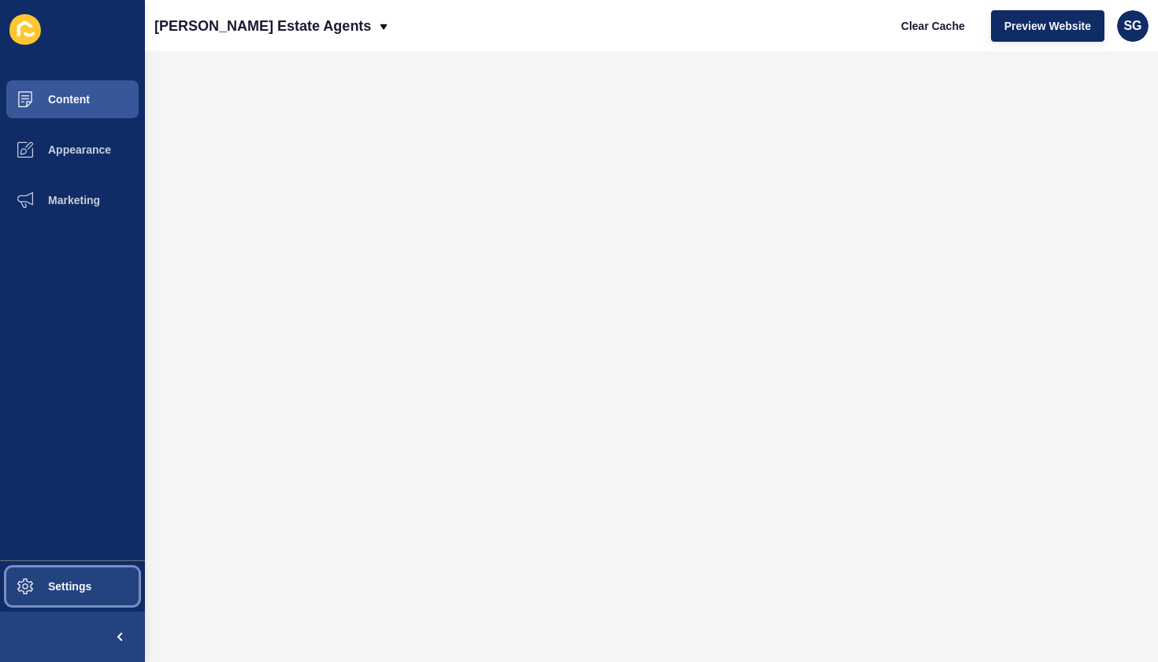
click at [43, 592] on span "Settings" at bounding box center [45, 586] width 94 height 13
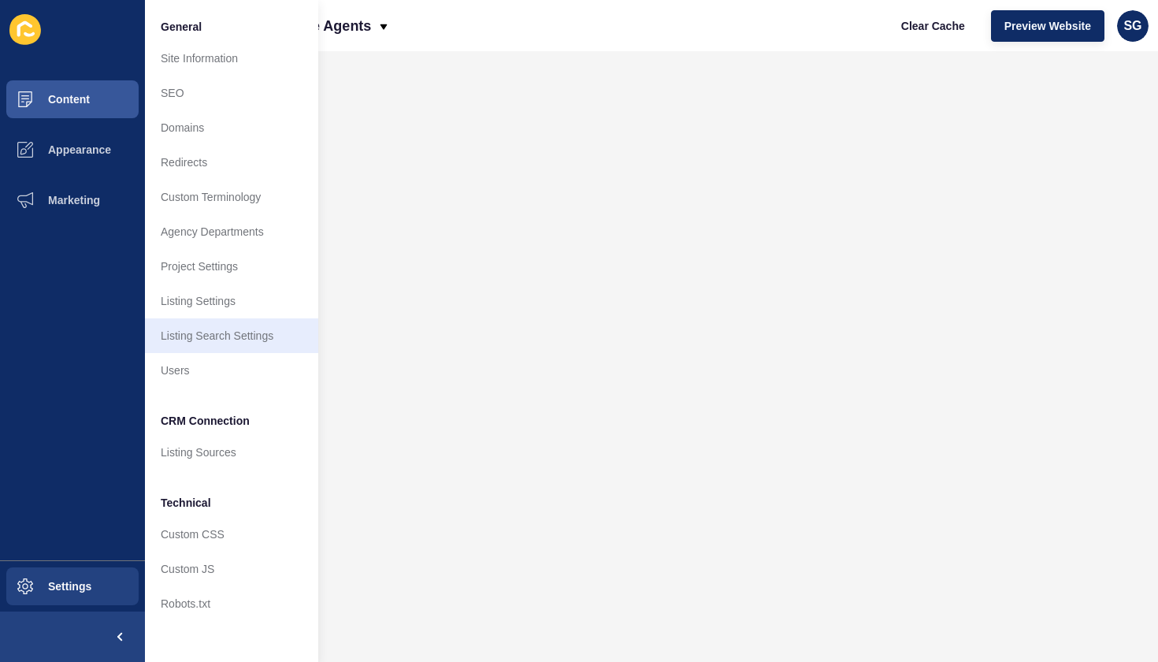
click at [214, 332] on link "Listing Search Settings" at bounding box center [231, 335] width 173 height 35
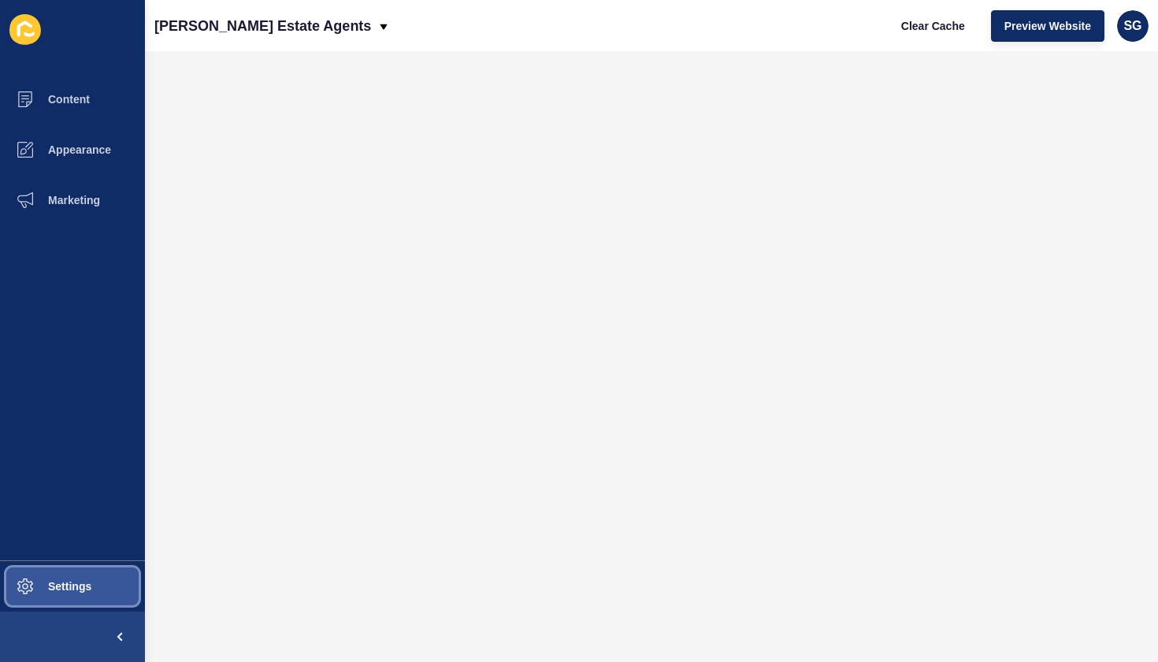
click at [54, 581] on span "Settings" at bounding box center [45, 586] width 94 height 13
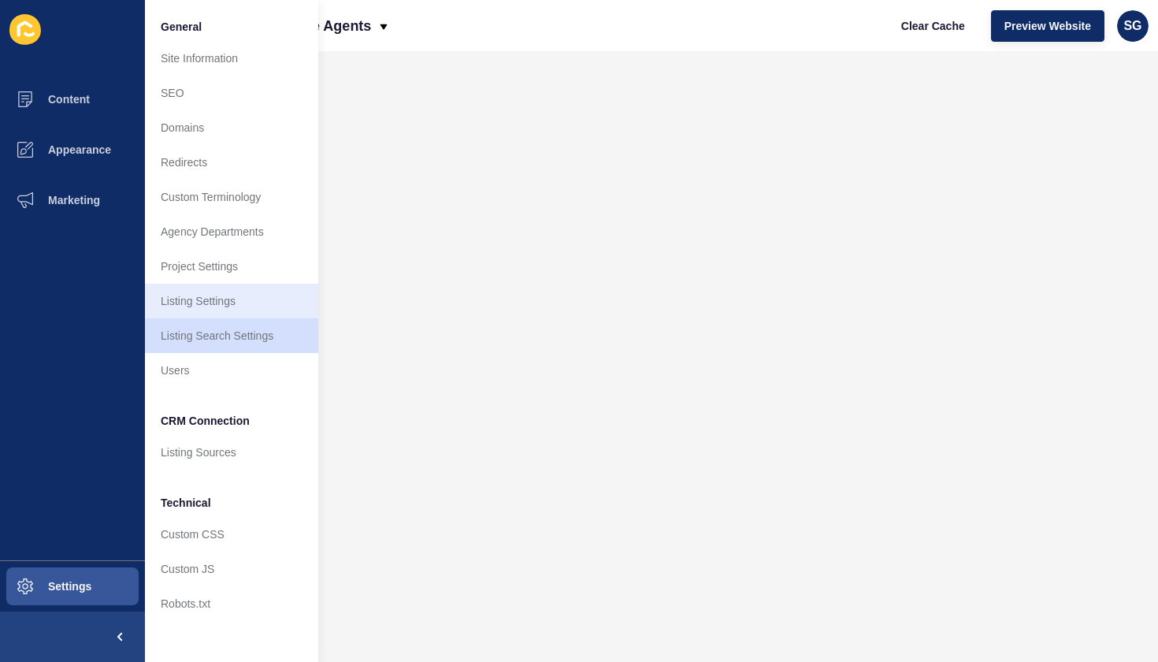
click at [222, 295] on link "Listing Settings" at bounding box center [231, 301] width 173 height 35
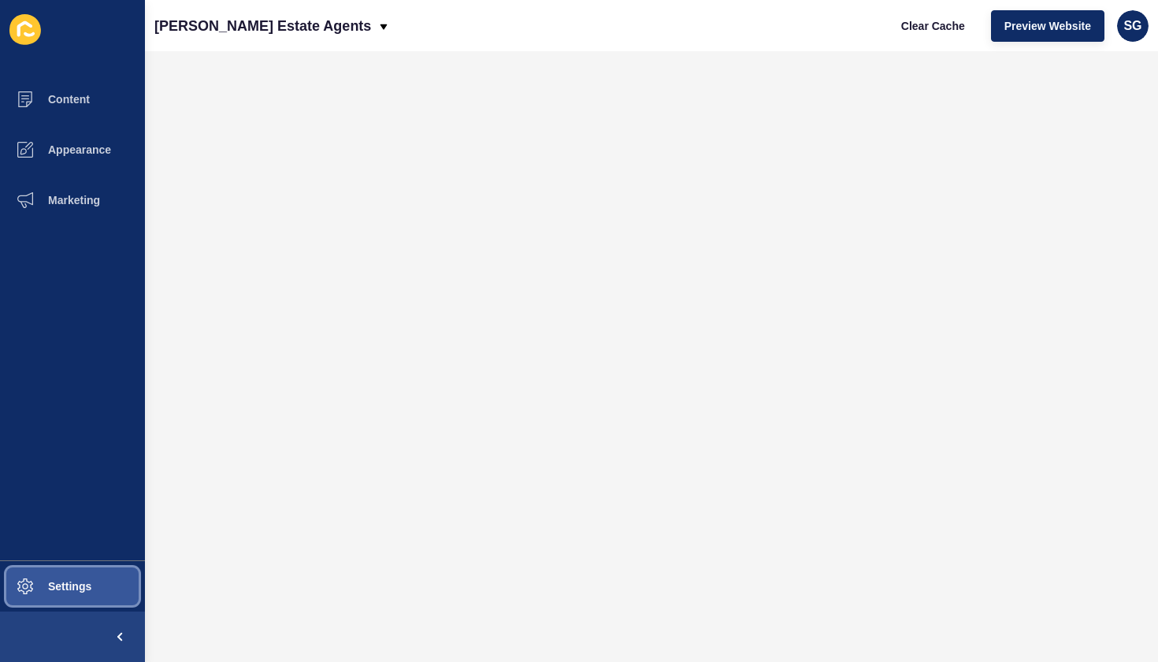
click at [79, 588] on span "Settings" at bounding box center [45, 586] width 94 height 13
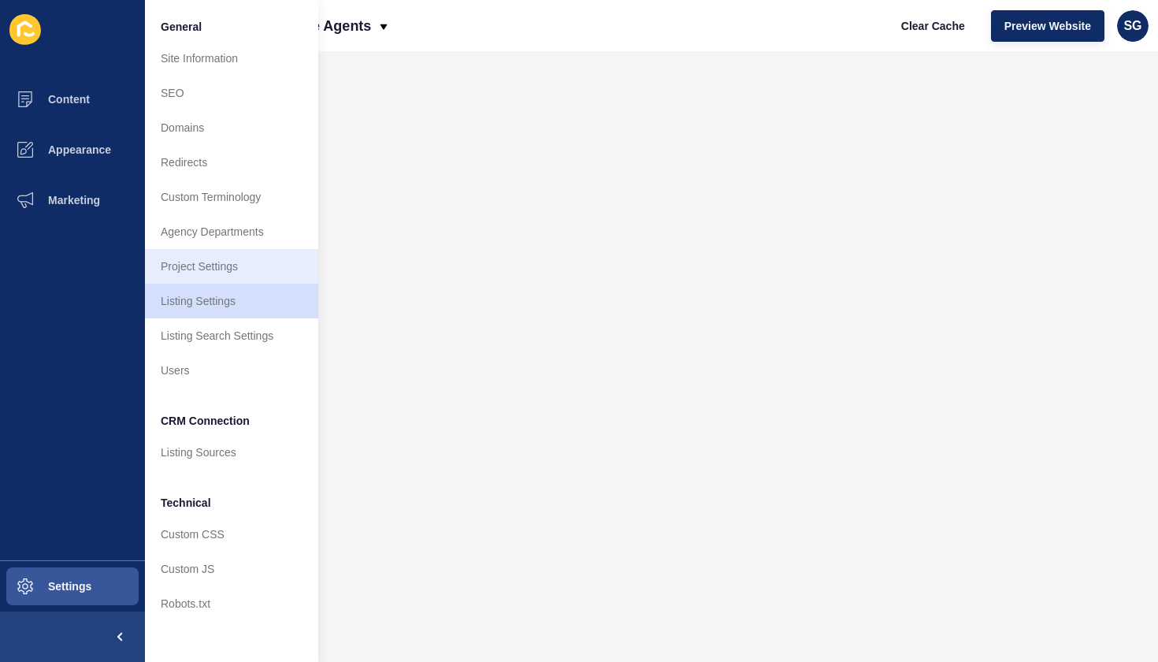
click at [229, 270] on link "Project Settings" at bounding box center [231, 266] width 173 height 35
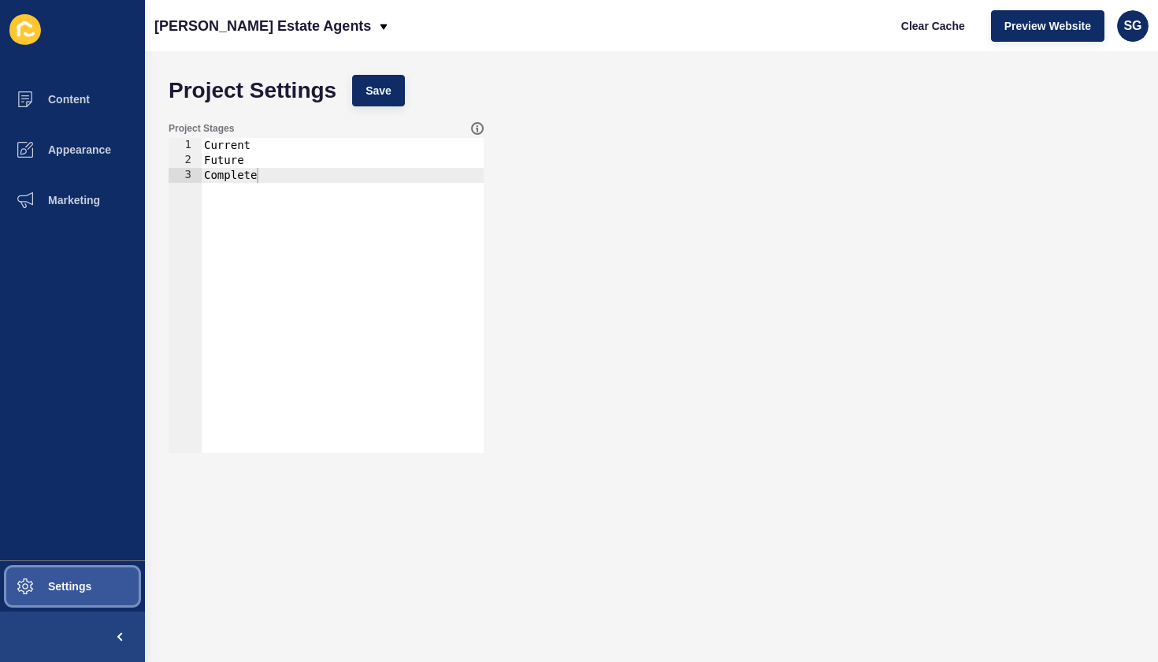
click at [70, 572] on button "Settings" at bounding box center [72, 586] width 145 height 50
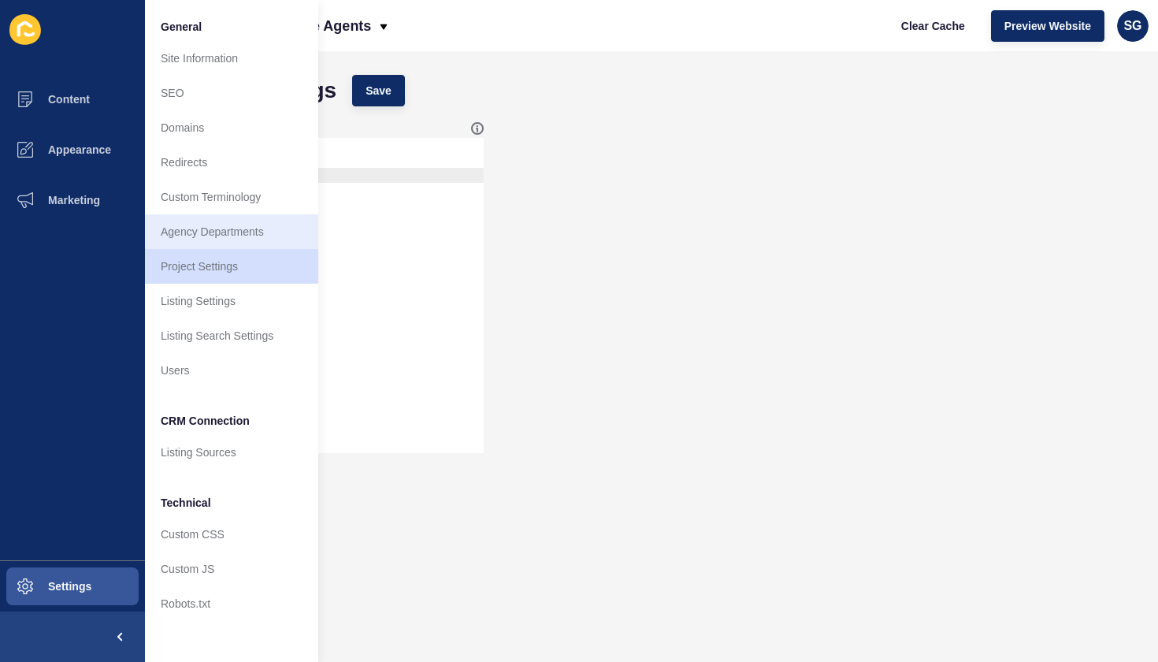
click at [217, 232] on link "Agency Departments" at bounding box center [231, 231] width 173 height 35
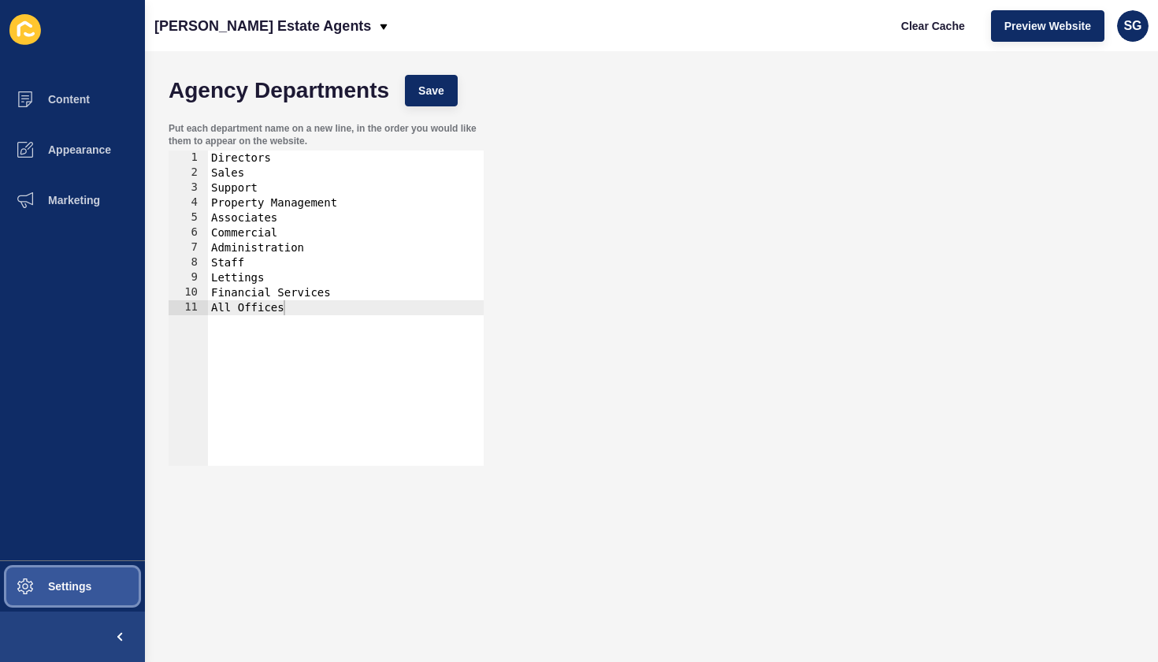
click at [71, 586] on span "Settings" at bounding box center [45, 586] width 94 height 13
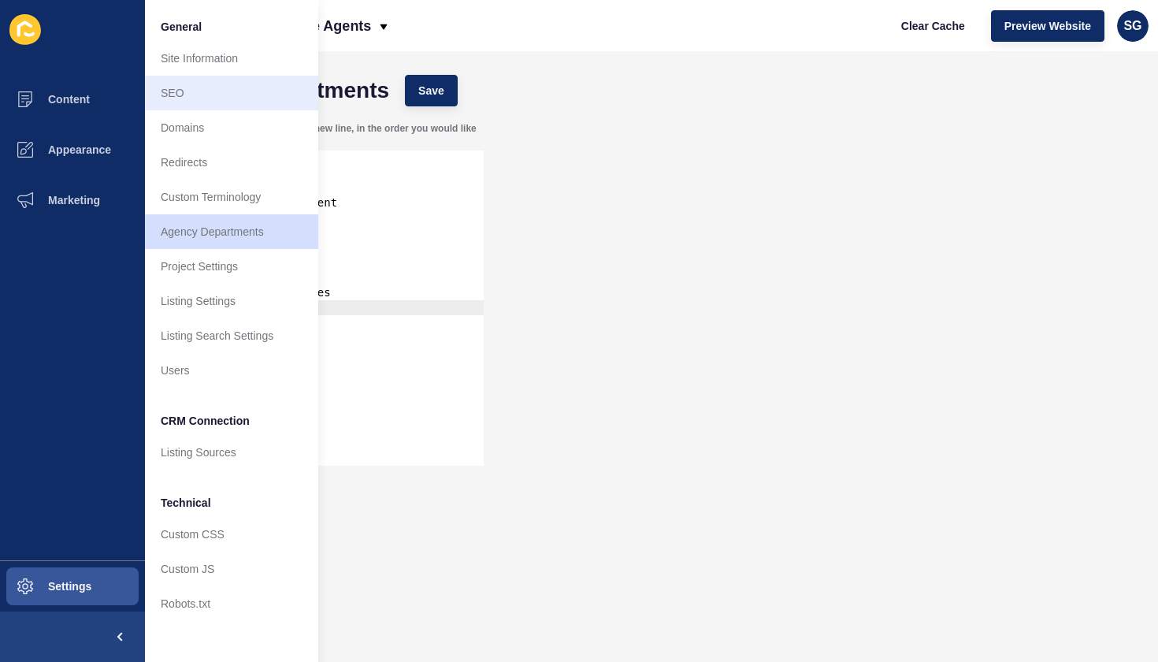
click at [240, 86] on link "SEO" at bounding box center [231, 93] width 173 height 35
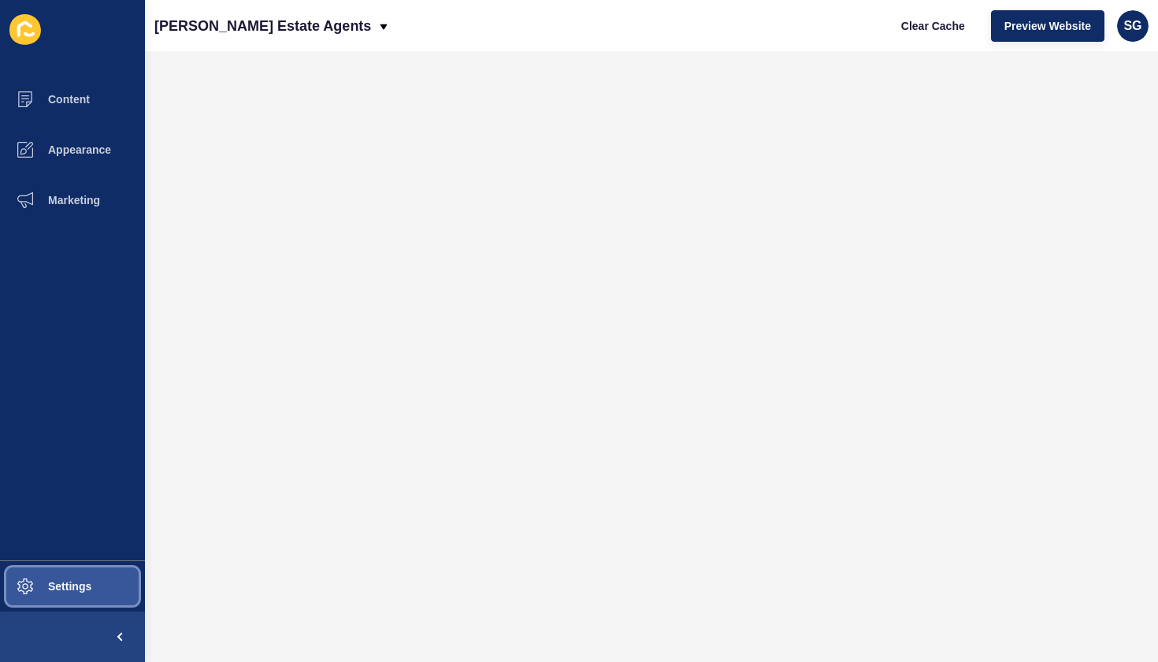
click at [79, 570] on button "Settings" at bounding box center [72, 586] width 145 height 50
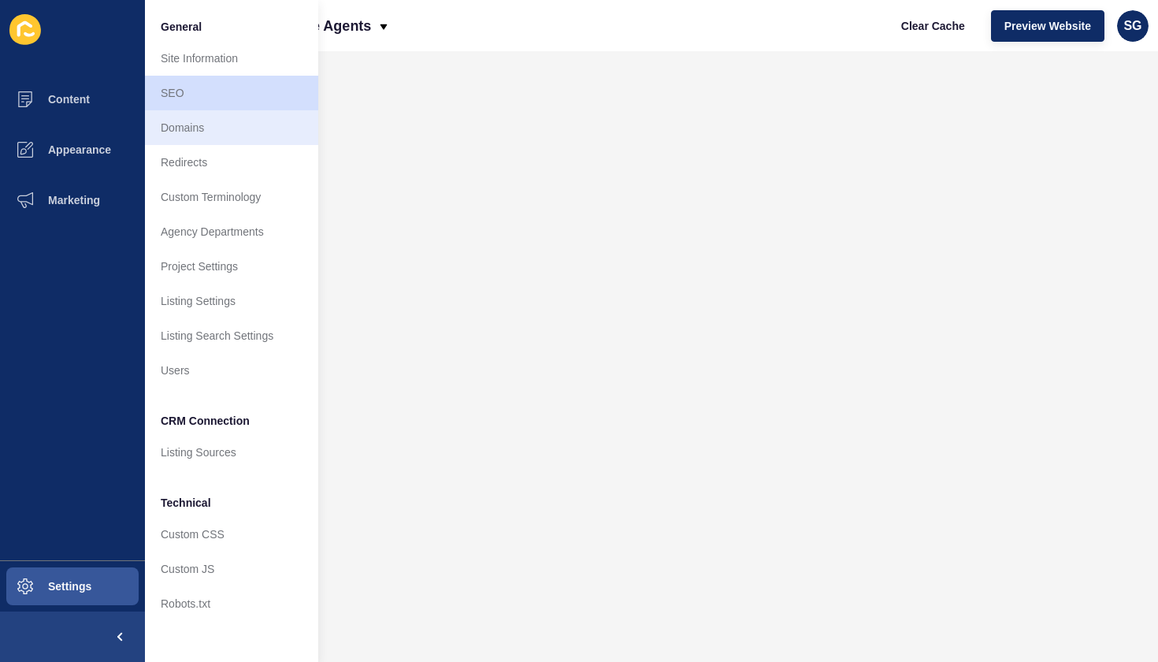
click at [206, 119] on link "Domains" at bounding box center [231, 127] width 173 height 35
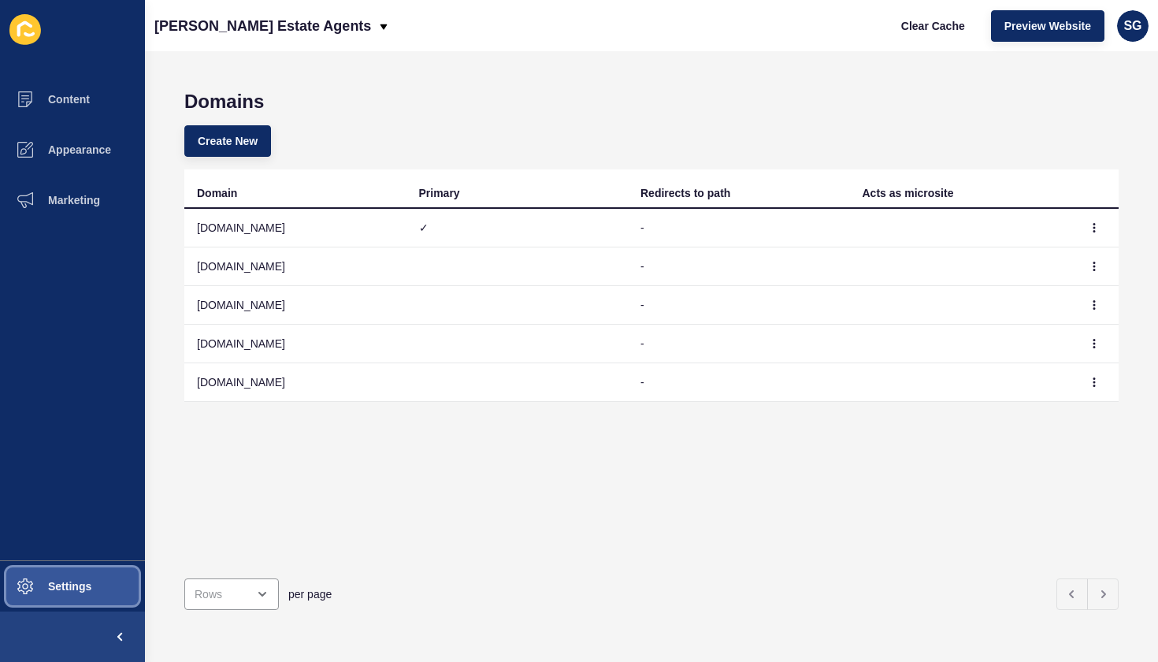
click at [80, 589] on span "Settings" at bounding box center [45, 586] width 94 height 13
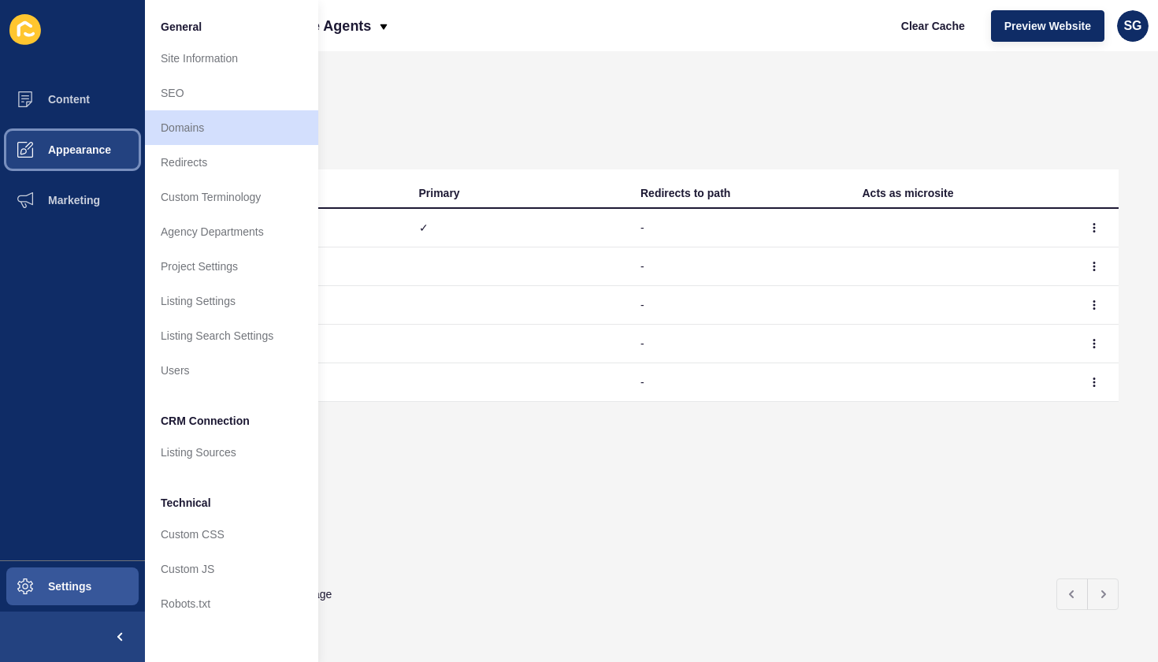
click at [87, 147] on span "Appearance" at bounding box center [54, 149] width 113 height 13
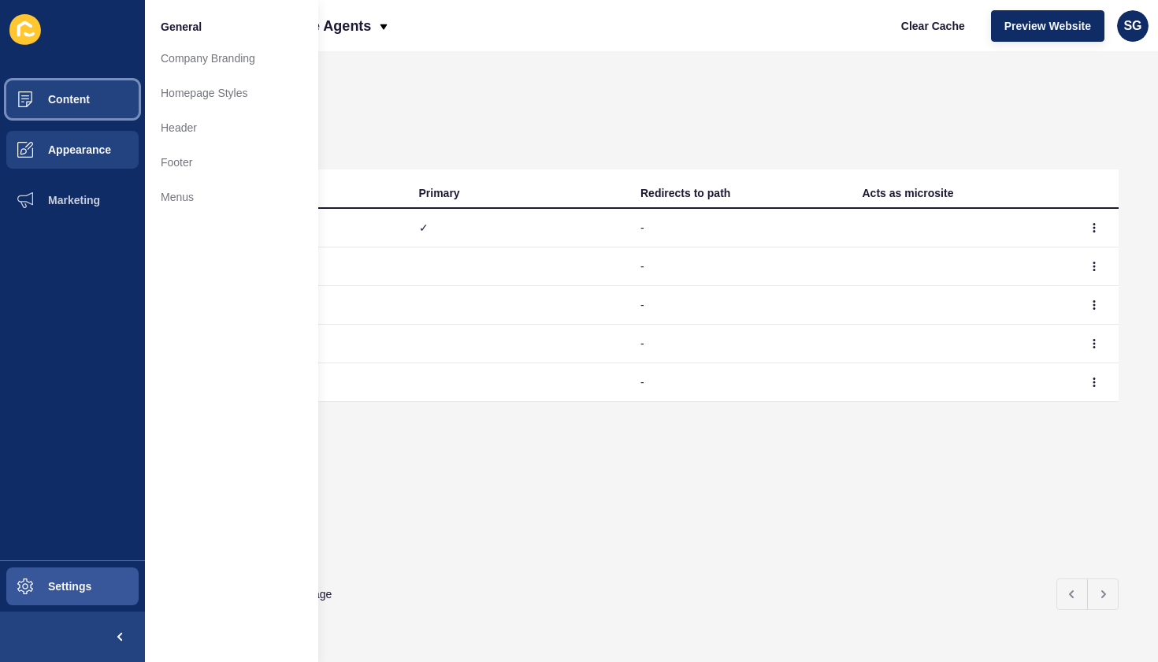
click at [89, 98] on span "Content" at bounding box center [44, 99] width 92 height 13
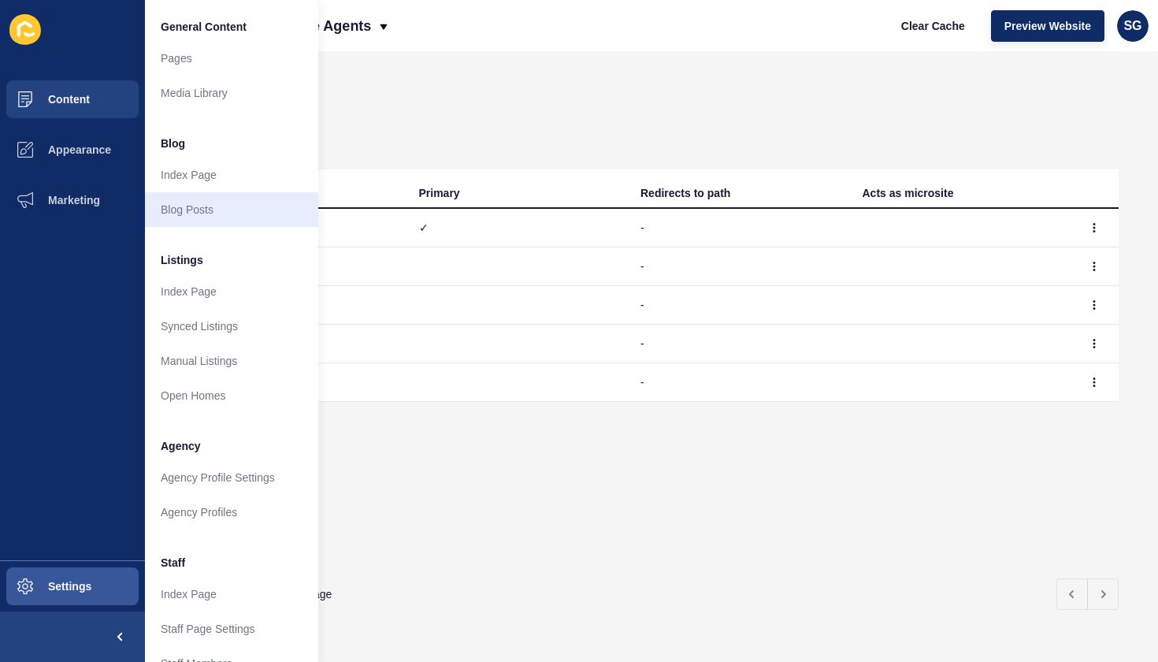
click at [204, 211] on link "Blog Posts" at bounding box center [231, 209] width 173 height 35
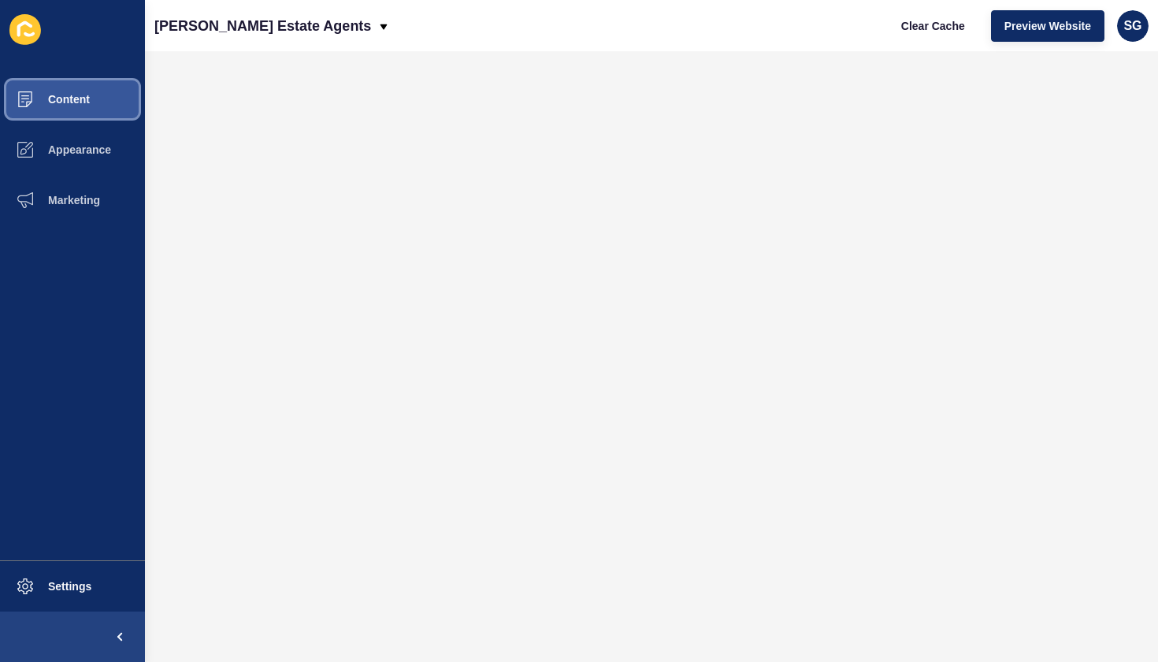
click at [104, 106] on button "Content" at bounding box center [72, 99] width 145 height 50
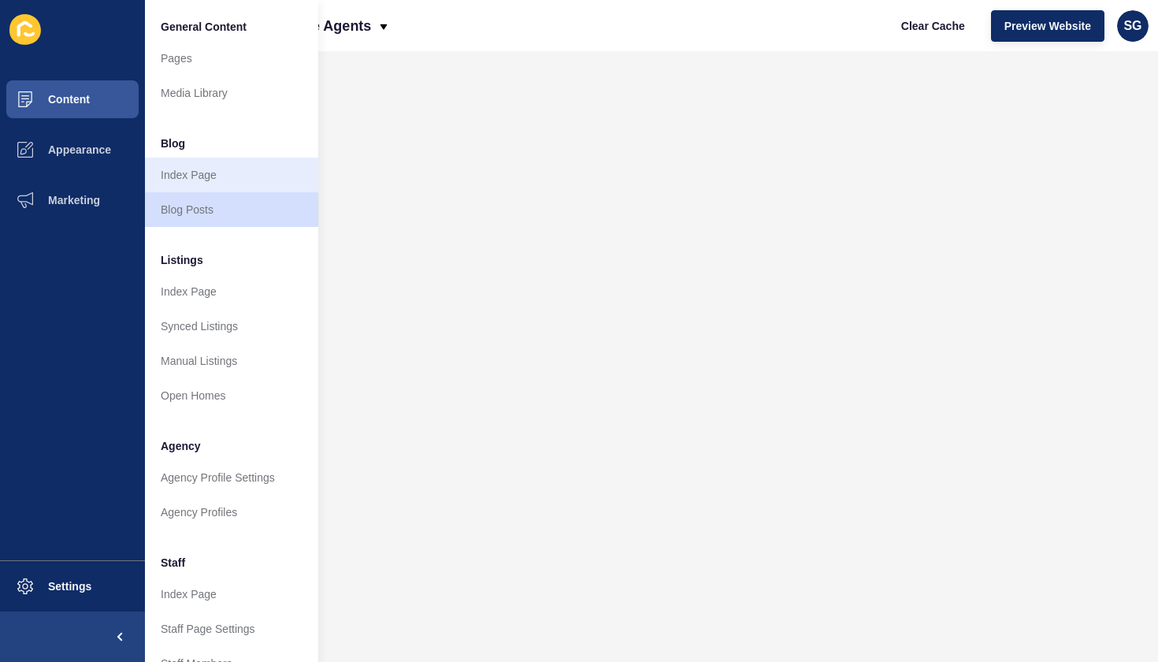
click at [192, 180] on link "Index Page" at bounding box center [231, 175] width 173 height 35
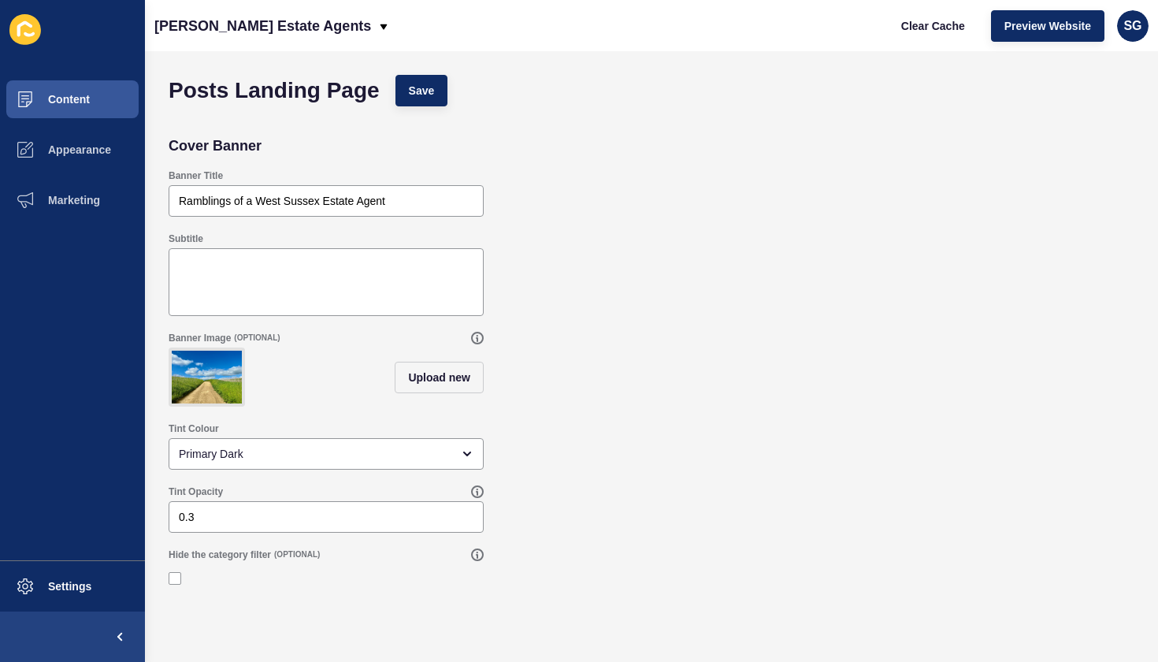
click at [466, 339] on div "Banner Image (OPTIONAL)" at bounding box center [320, 338] width 303 height 13
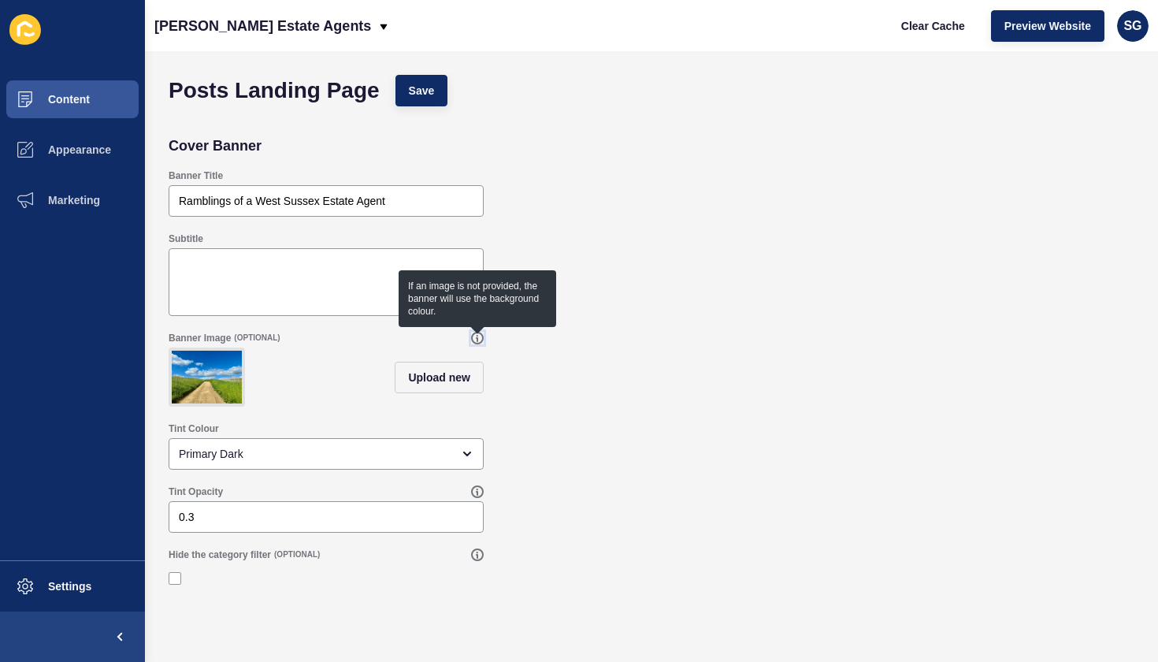
click at [477, 339] on icon at bounding box center [477, 339] width 1 height 6
click at [507, 414] on div "Tint Colour Primary Dark" at bounding box center [652, 445] width 982 height 63
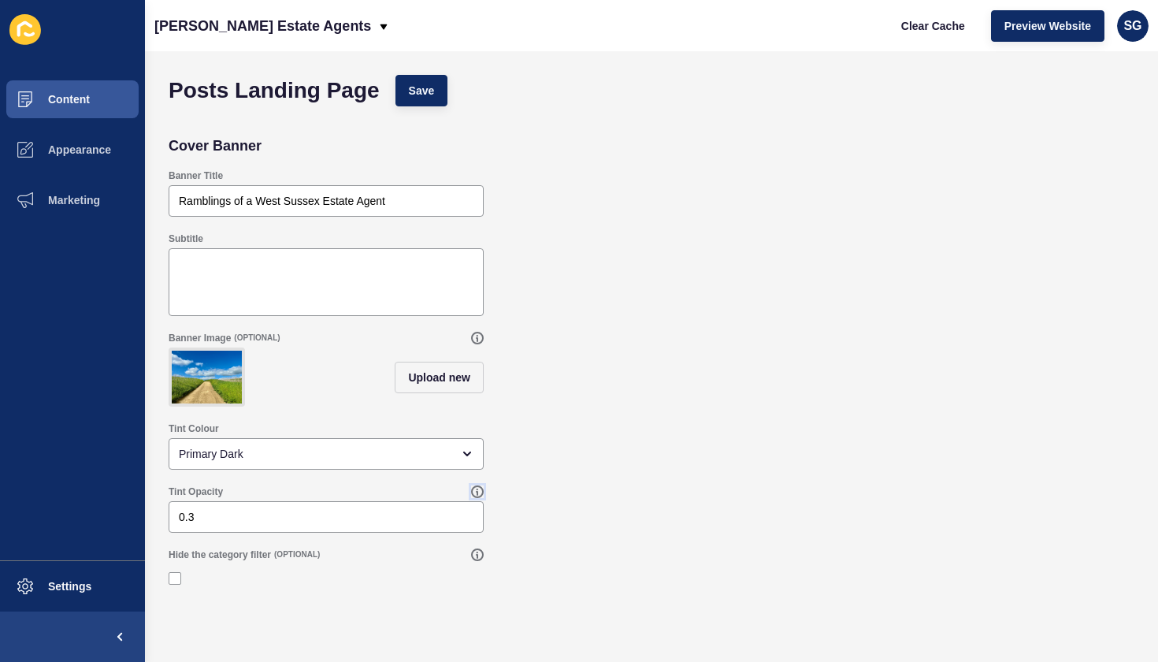
click at [478, 488] on icon at bounding box center [477, 491] width 13 height 13
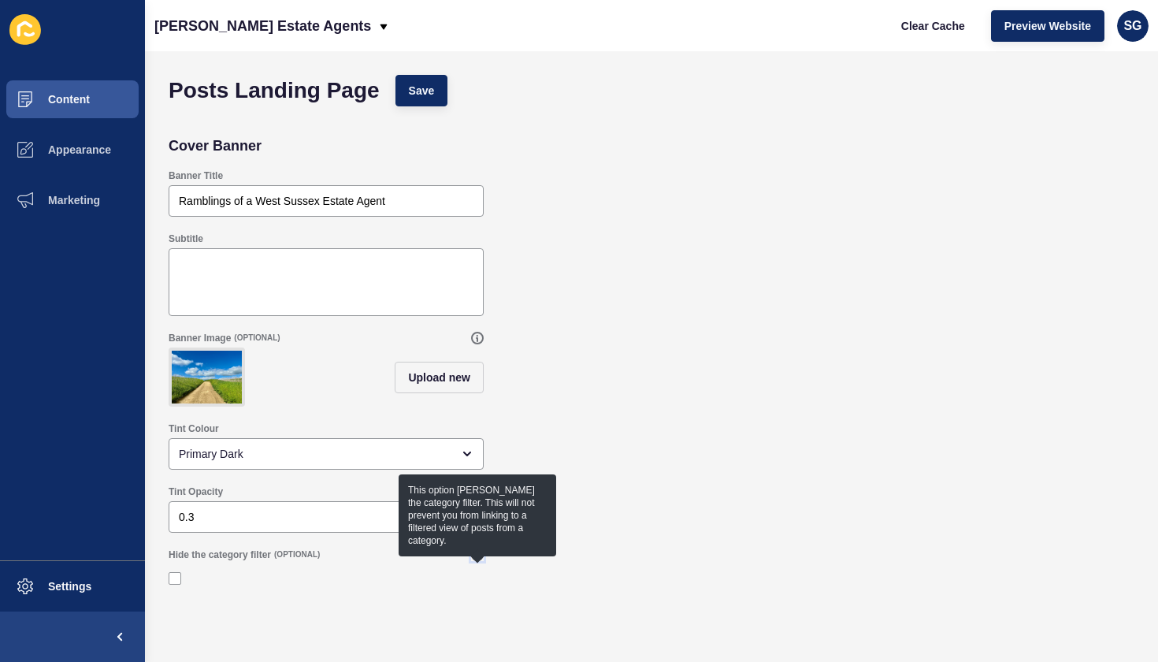
click at [477, 555] on icon at bounding box center [477, 555] width 1 height 6
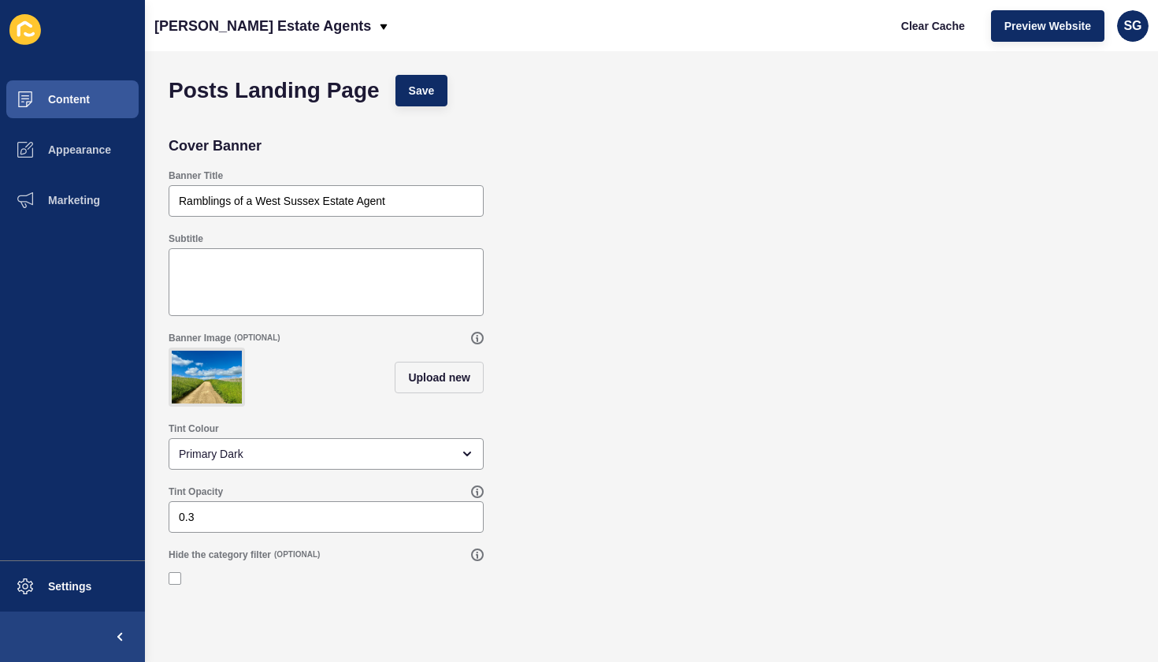
click at [336, 601] on div "Posts Landing Page Save Cover Banner Banner Title Ramblings of a West Sussex Es…" at bounding box center [651, 356] width 1013 height 611
click at [119, 639] on span at bounding box center [120, 636] width 50 height 50
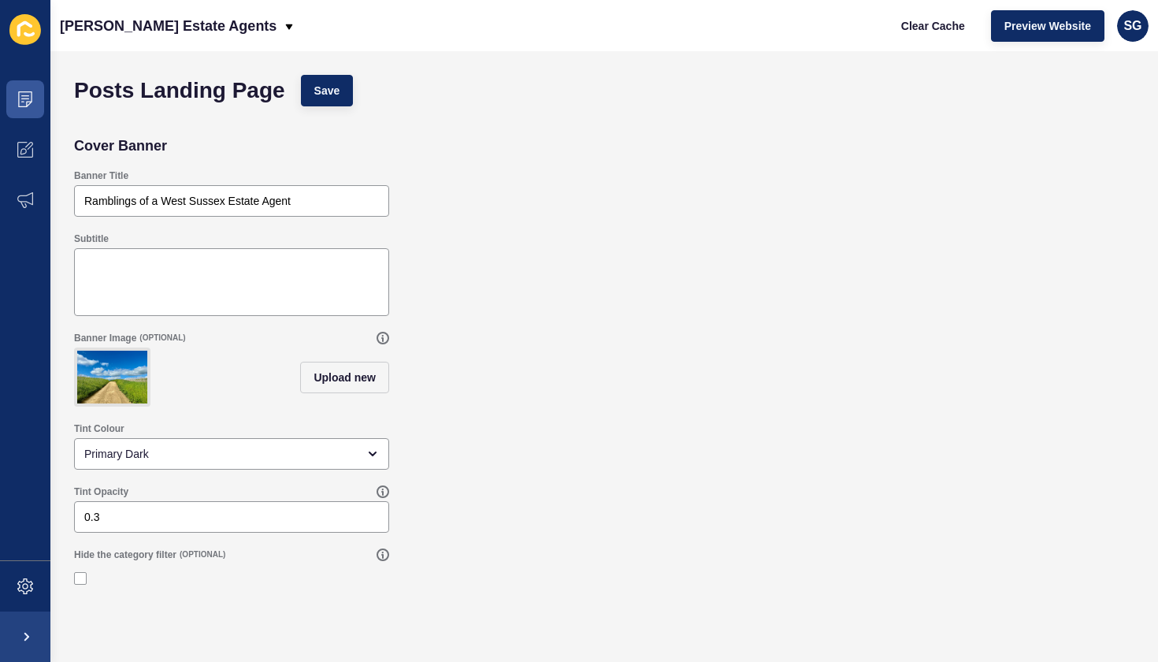
click at [28, 635] on span at bounding box center [25, 636] width 50 height 50
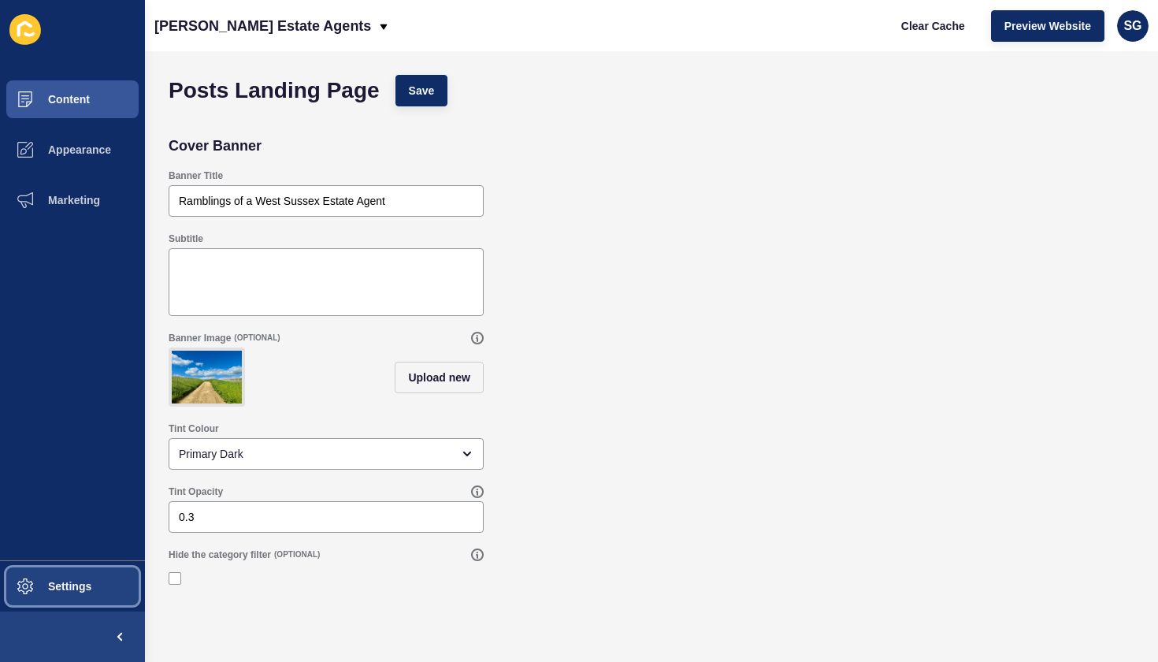
click at [23, 595] on span at bounding box center [25, 586] width 50 height 50
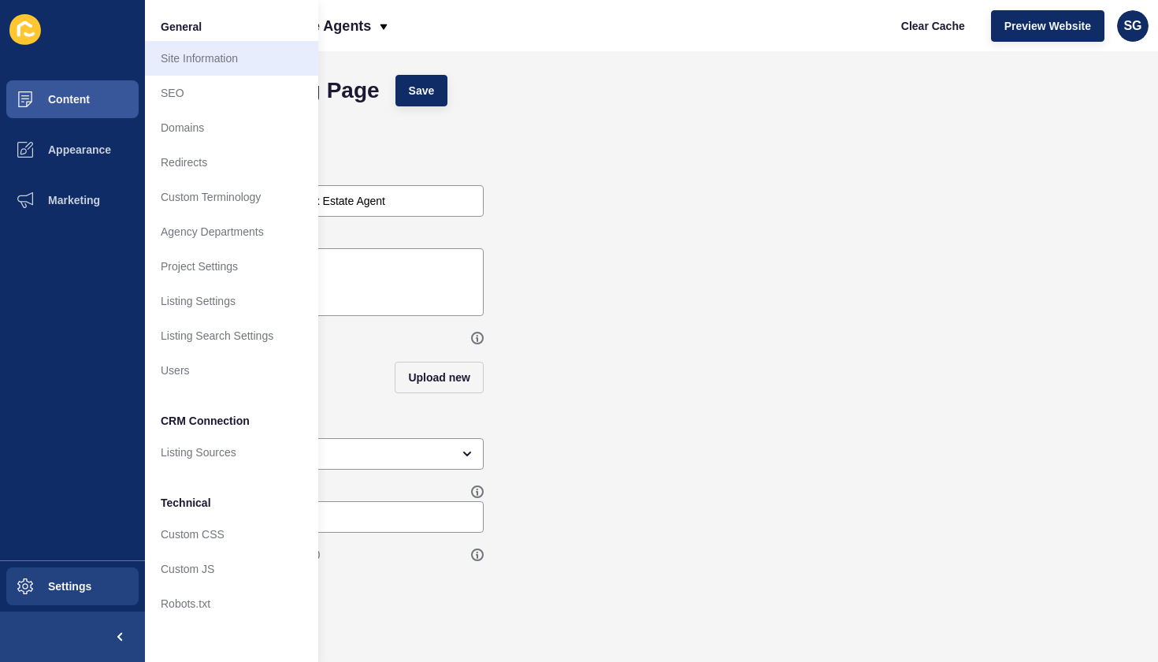
click at [182, 64] on link "Site Information" at bounding box center [231, 58] width 173 height 35
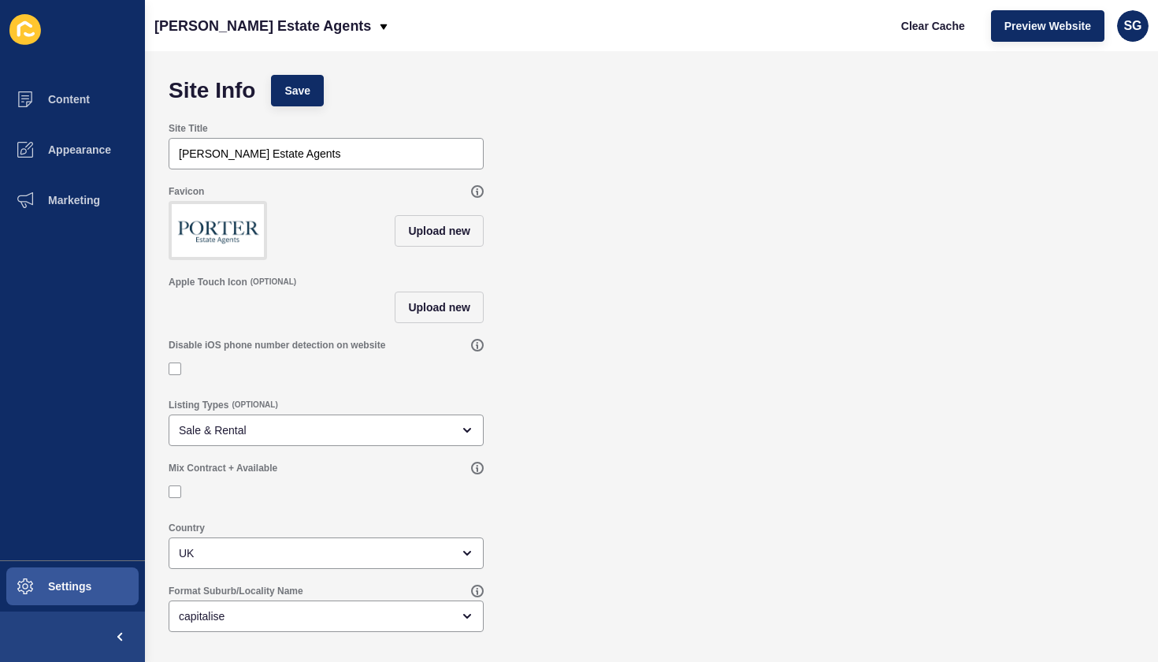
click at [27, 35] on icon at bounding box center [29, 34] width 11 height 5
click at [46, 590] on span "Settings" at bounding box center [45, 586] width 94 height 13
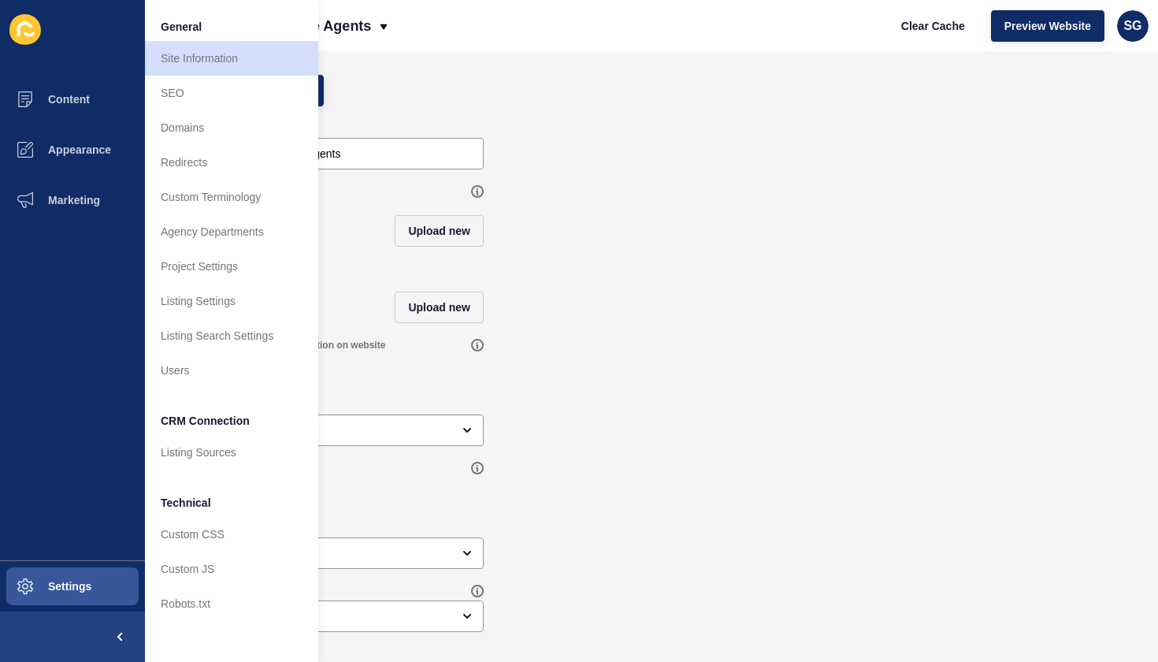
click at [24, 25] on icon at bounding box center [25, 29] width 32 height 31
click at [86, 641] on button at bounding box center [72, 636] width 145 height 50
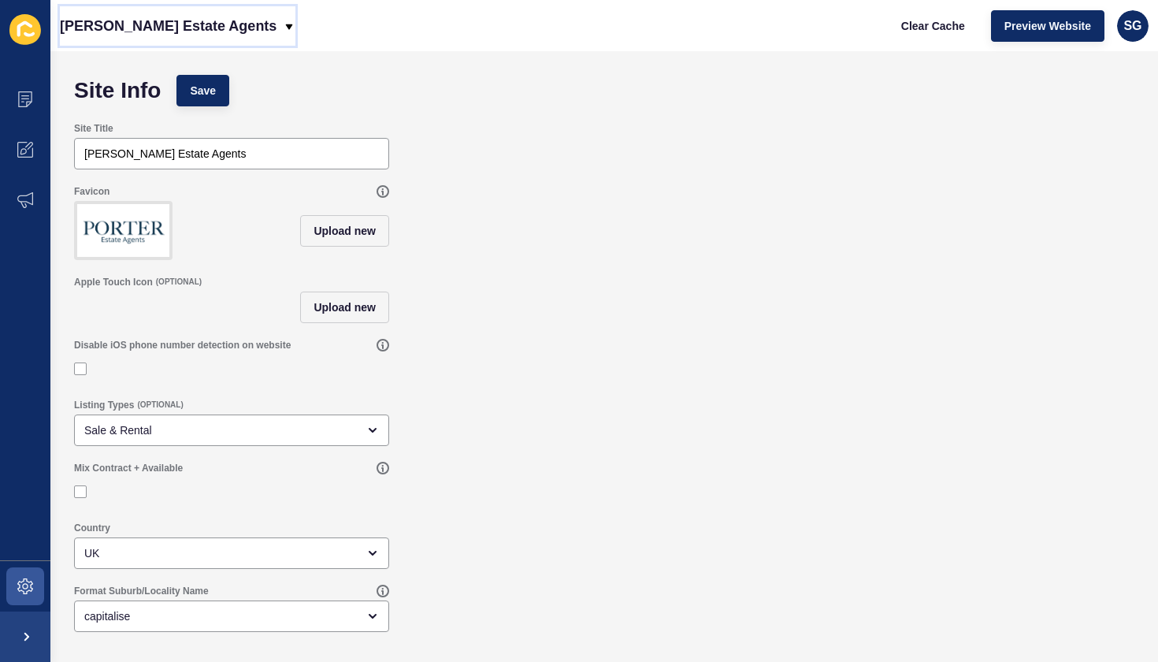
click at [185, 26] on p "[PERSON_NAME] Estate Agents" at bounding box center [168, 25] width 217 height 39
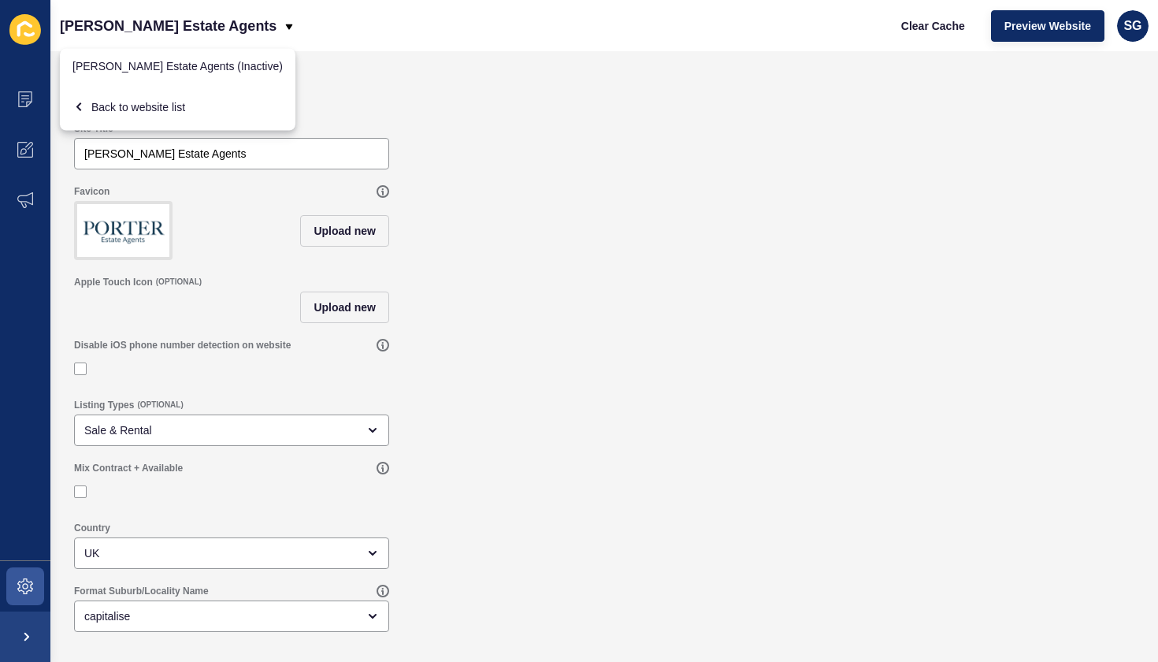
click at [412, 87] on div "Site Info Save" at bounding box center [604, 90] width 1076 height 47
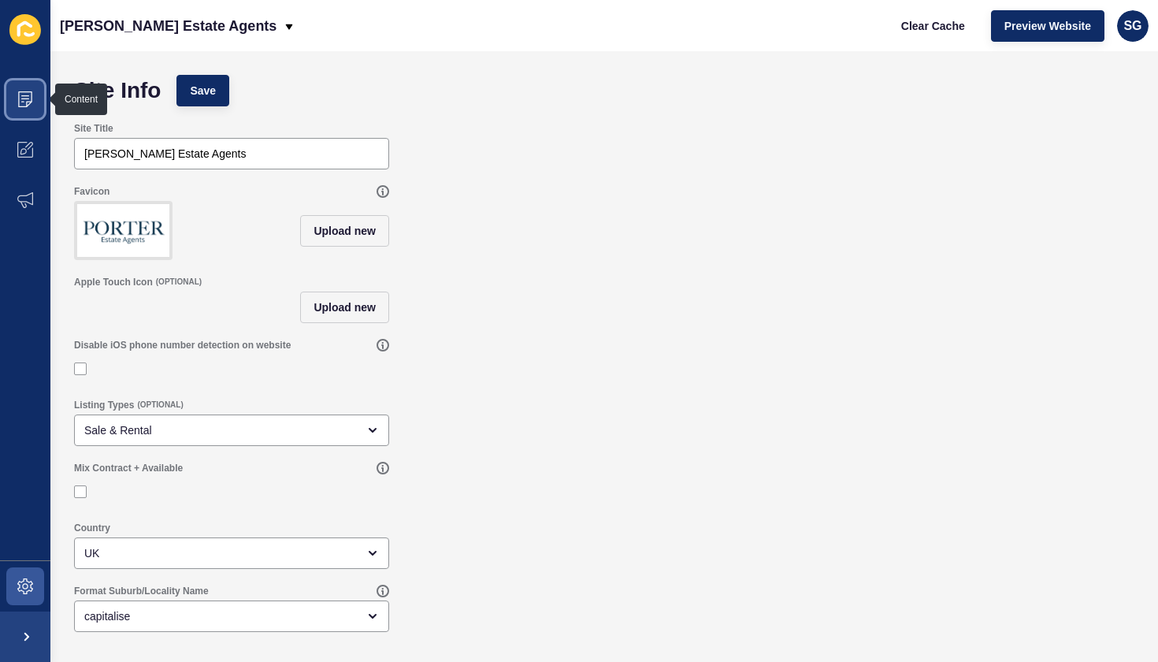
click at [22, 88] on span at bounding box center [25, 99] width 50 height 50
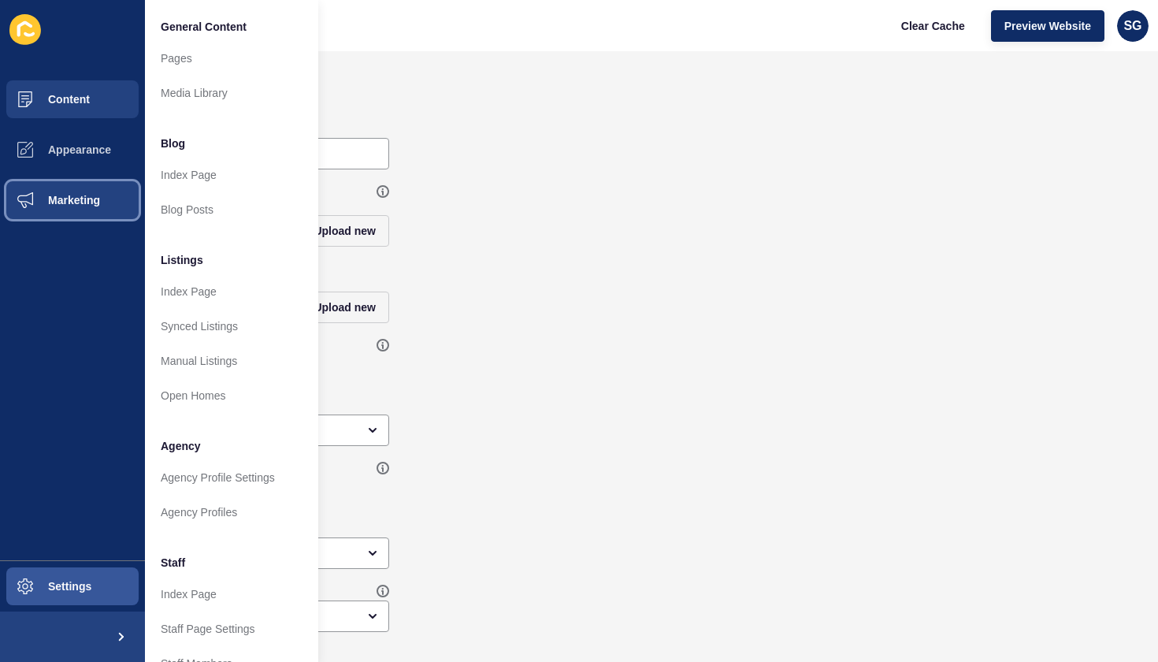
click at [24, 202] on span "Marketing" at bounding box center [49, 200] width 102 height 13
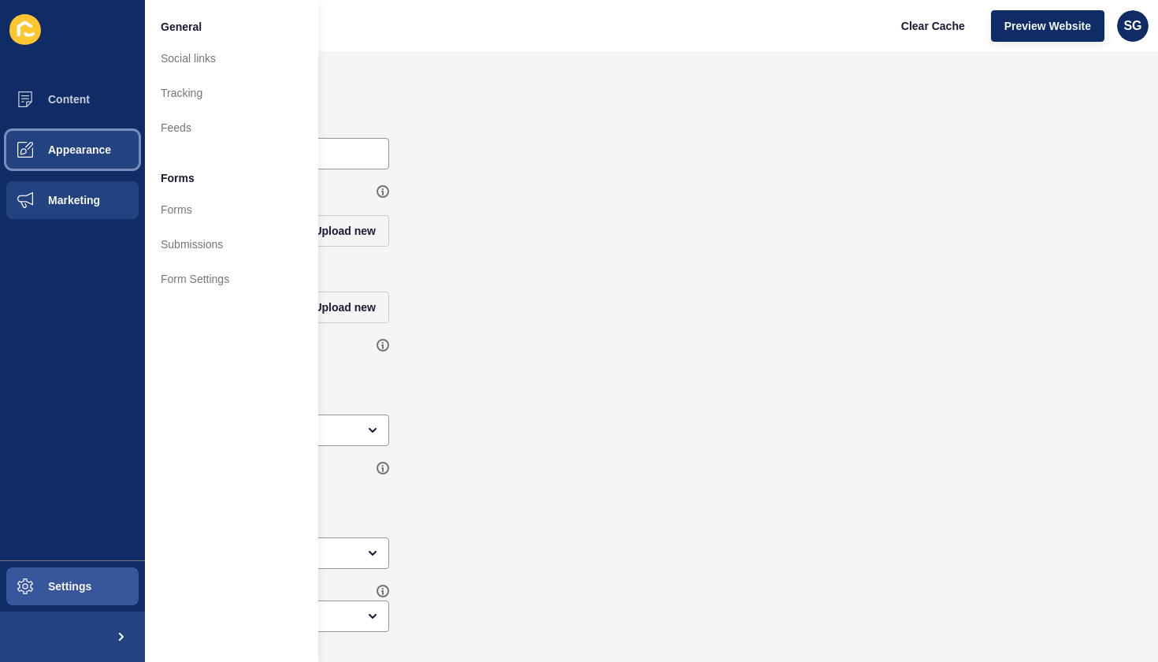
click at [39, 152] on span "Appearance" at bounding box center [54, 149] width 113 height 13
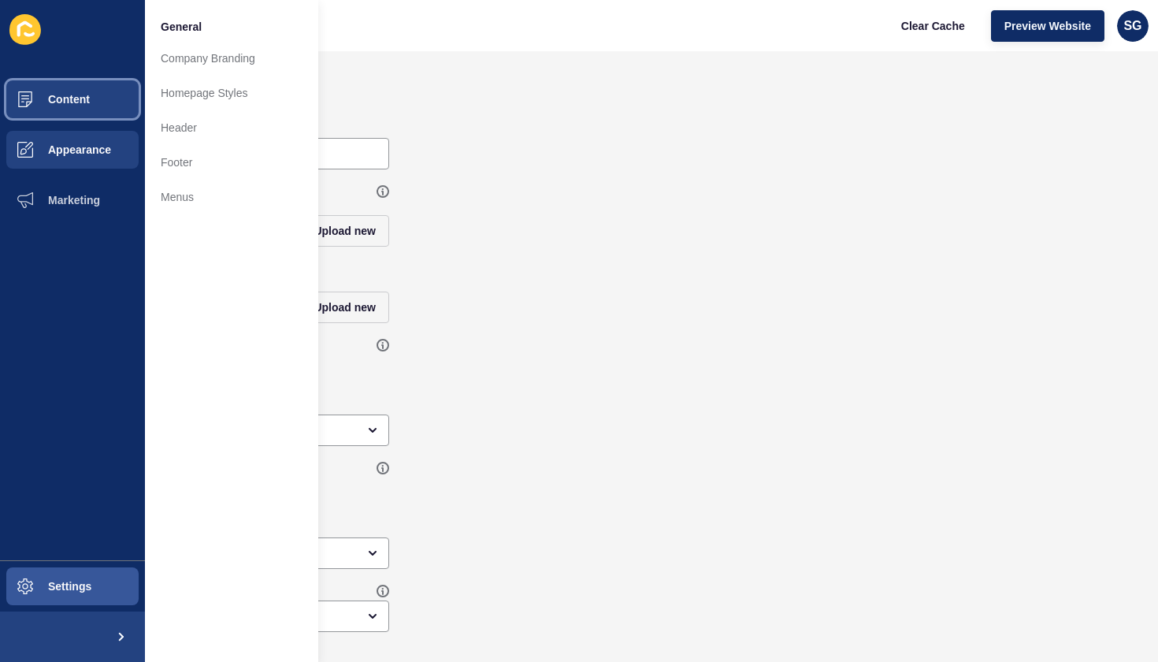
click at [47, 93] on span "Content" at bounding box center [44, 99] width 92 height 13
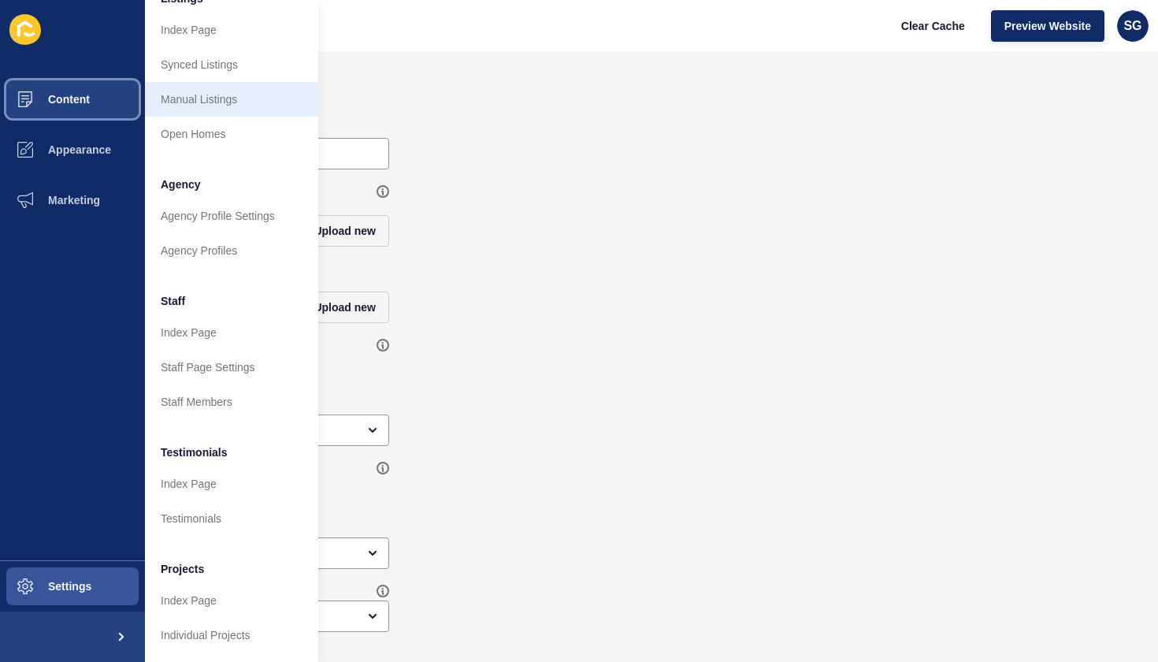
scroll to position [262, 0]
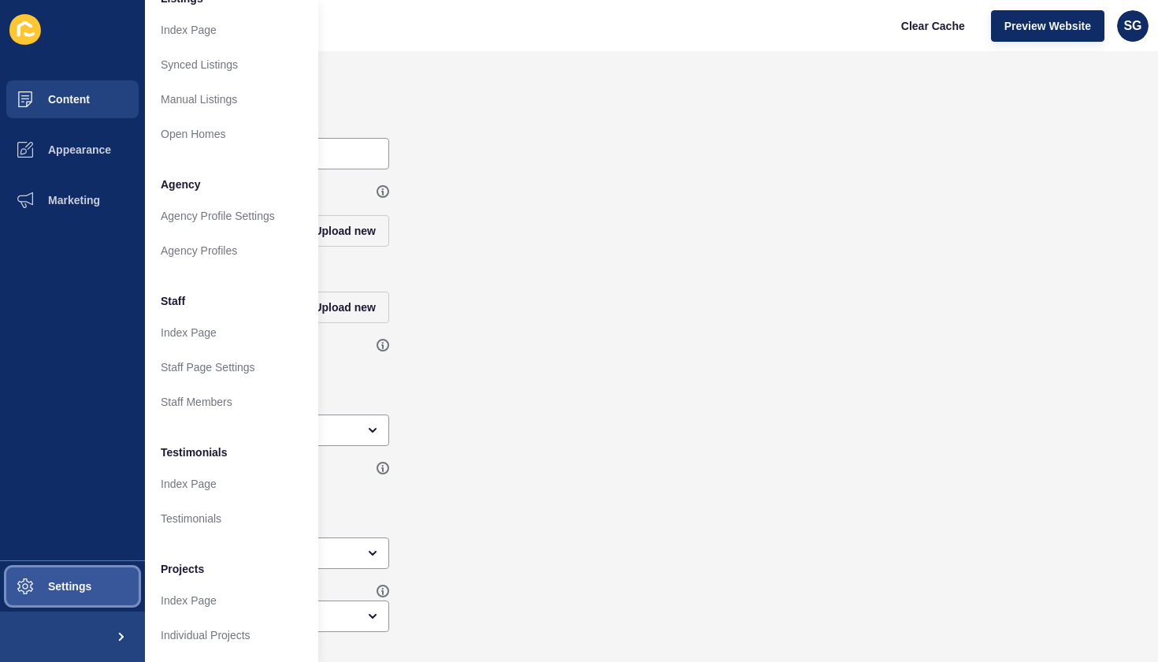
click at [99, 594] on button "Settings" at bounding box center [72, 586] width 145 height 50
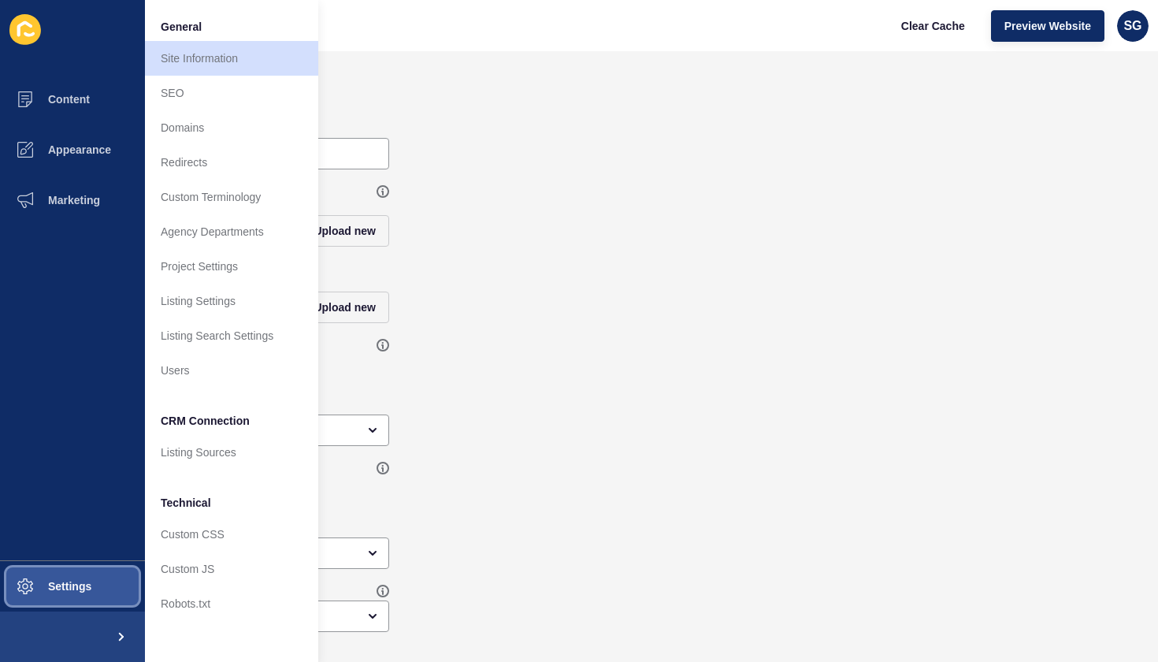
scroll to position [0, 0]
click at [32, 22] on icon at bounding box center [25, 29] width 32 height 31
click at [24, 33] on icon at bounding box center [29, 34] width 11 height 5
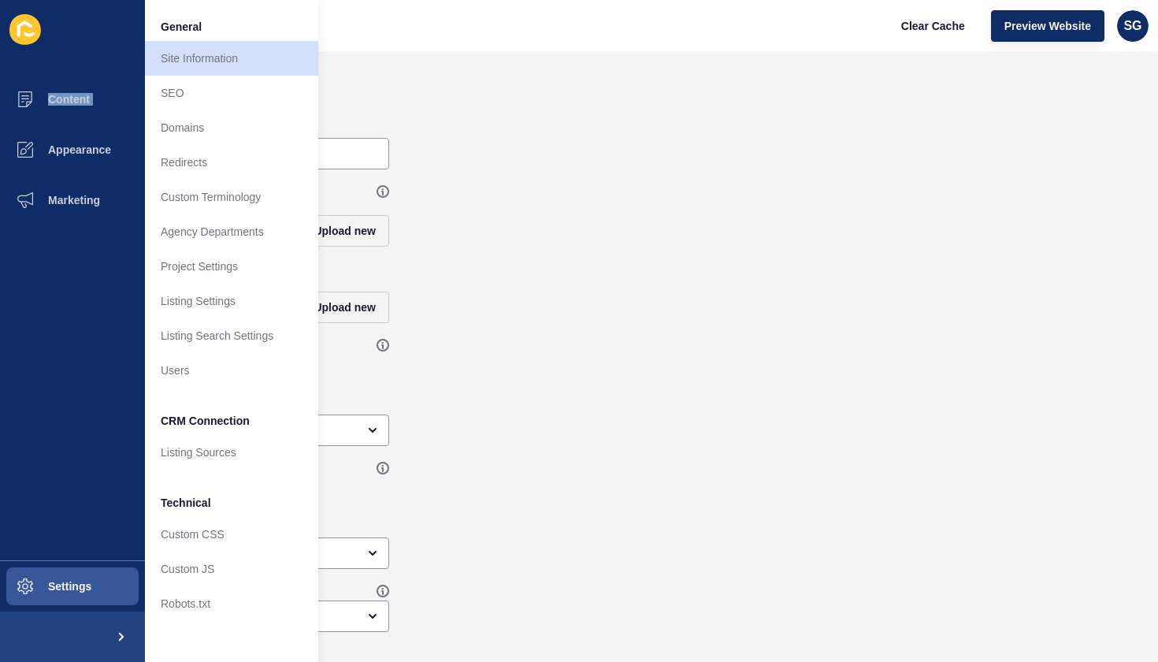
click at [24, 33] on icon at bounding box center [29, 34] width 11 height 5
click at [826, 177] on form "Site Info Save Site Title [PERSON_NAME] Estate Agents Favicon Upload new Apple …" at bounding box center [604, 325] width 1076 height 516
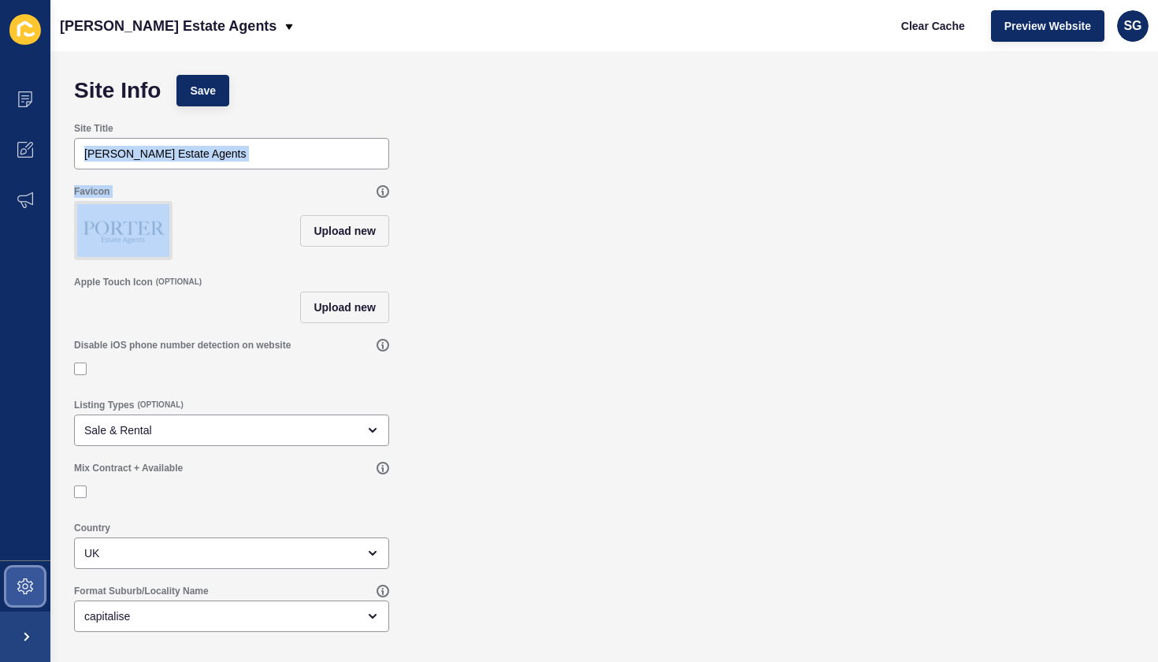
click at [24, 590] on icon at bounding box center [25, 586] width 16 height 16
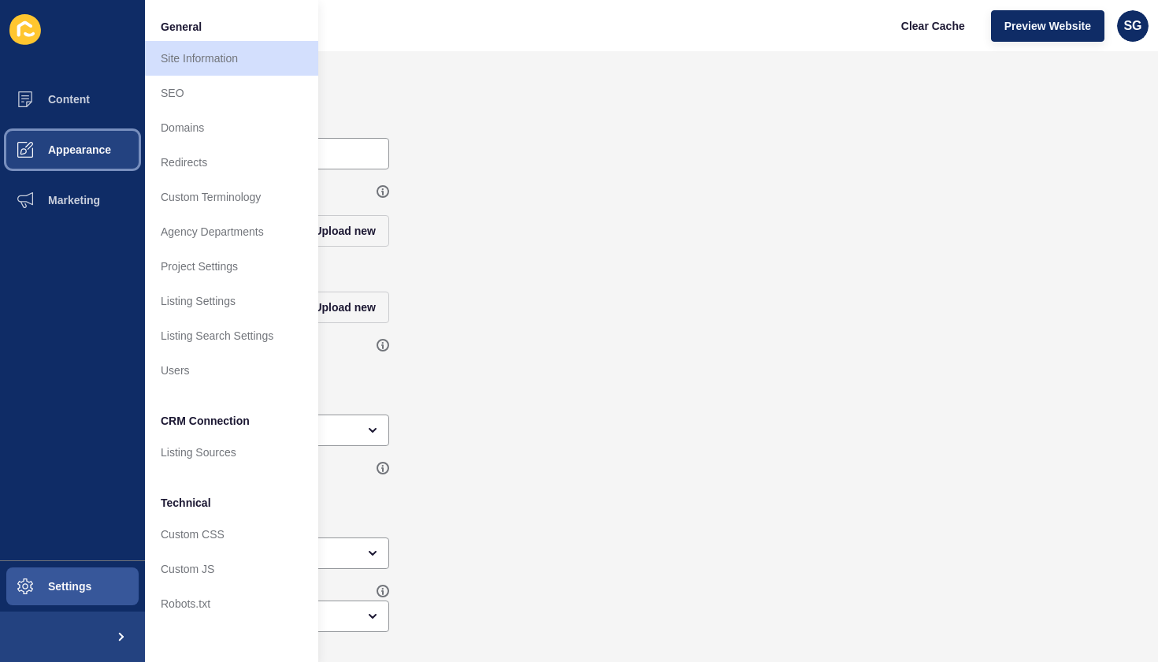
click at [90, 143] on span "Appearance" at bounding box center [54, 149] width 113 height 13
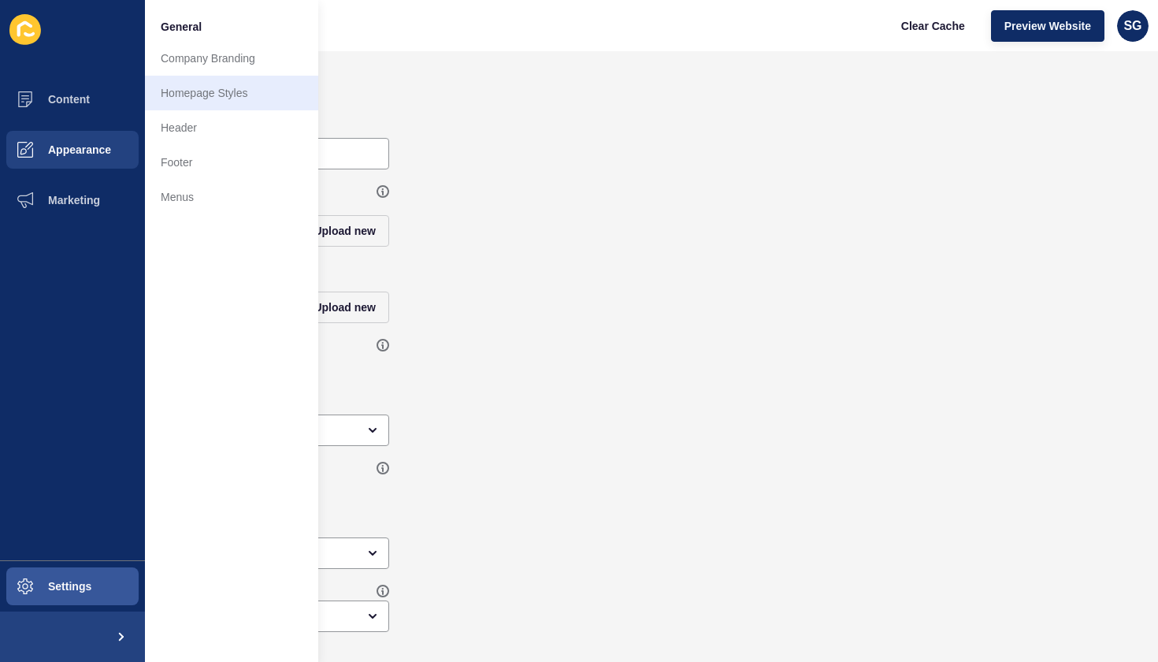
click at [217, 98] on link "Homepage Styles" at bounding box center [231, 93] width 173 height 35
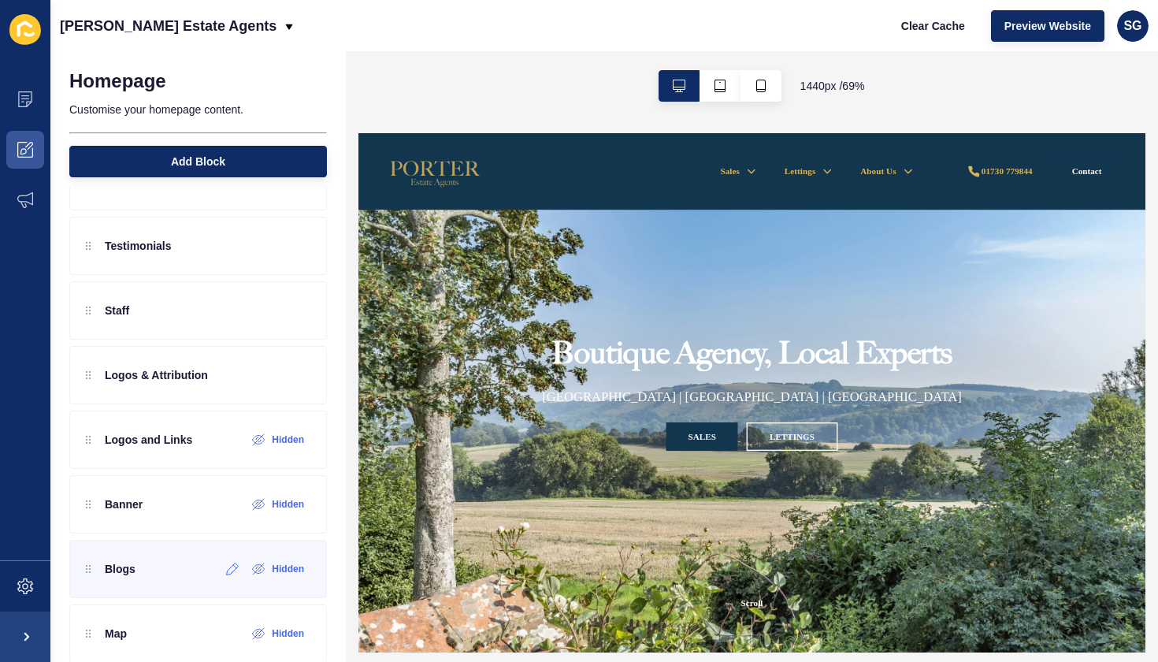
click at [127, 577] on div "Blogs" at bounding box center [111, 568] width 50 height 25
click at [90, 574] on div at bounding box center [90, 569] width 9 height 16
click at [136, 569] on div "Blogs Hidden" at bounding box center [198, 569] width 258 height 58
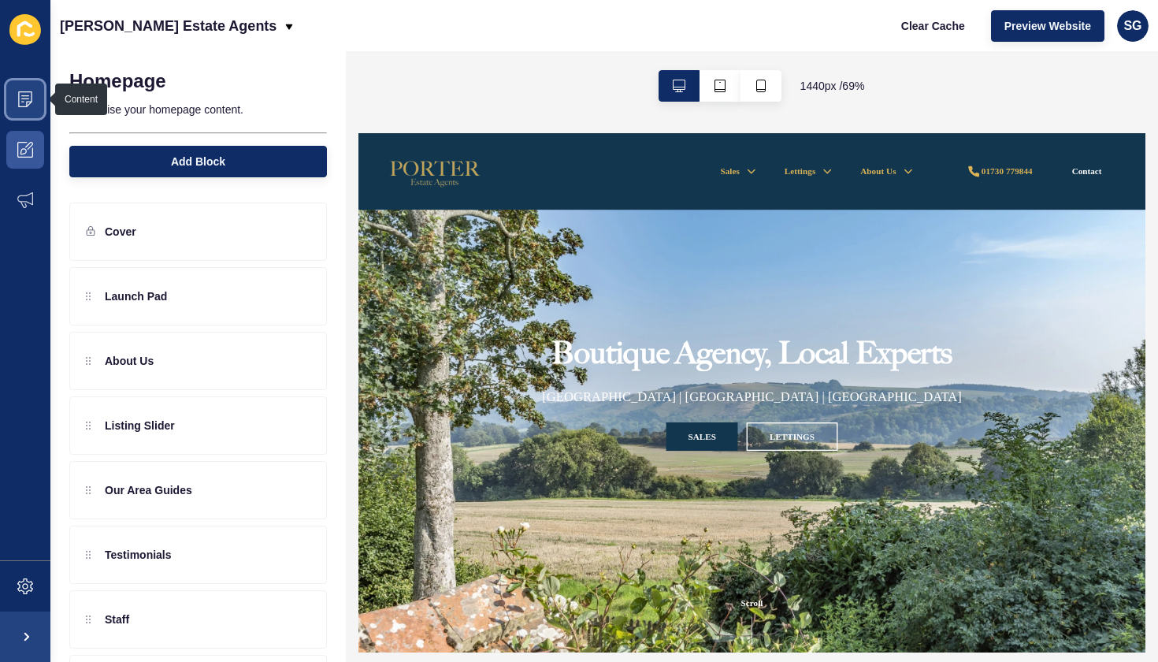
click at [23, 110] on span at bounding box center [25, 99] width 50 height 50
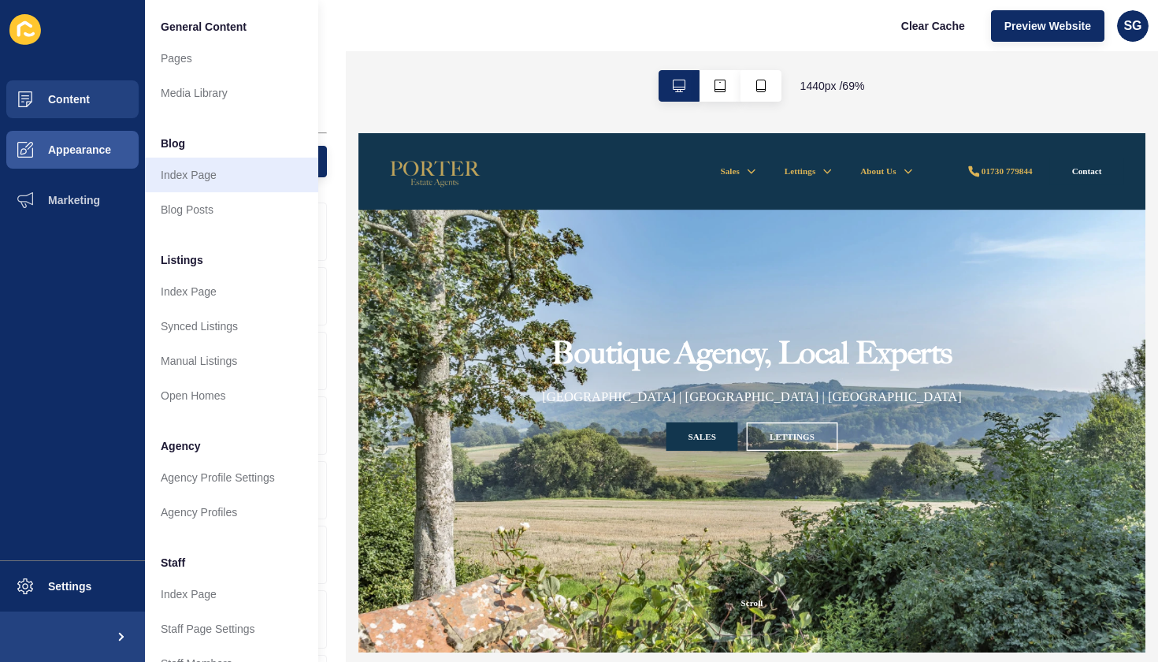
click at [165, 179] on link "Index Page" at bounding box center [231, 175] width 173 height 35
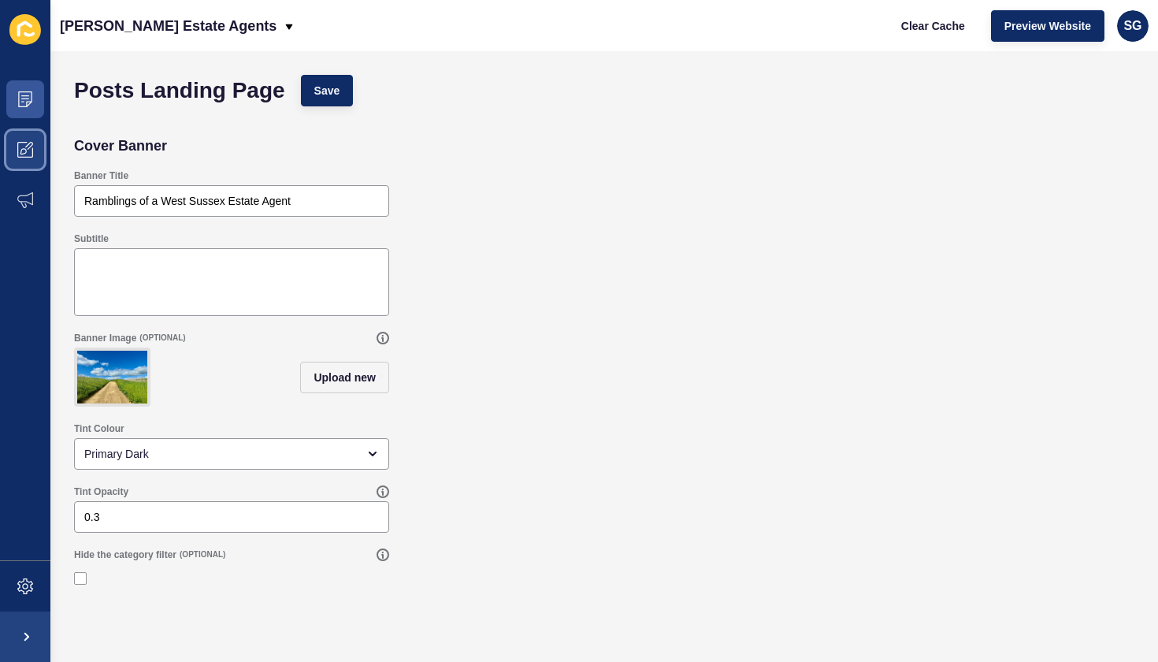
click at [28, 153] on icon at bounding box center [25, 150] width 16 height 16
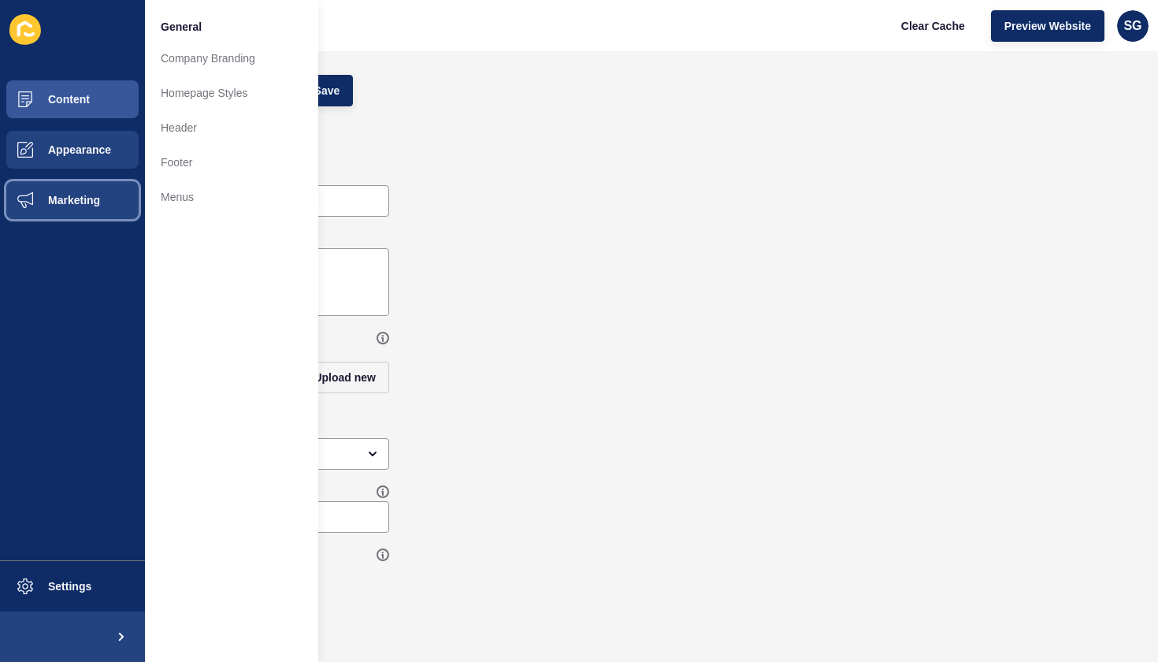
click at [78, 191] on button "Marketing" at bounding box center [72, 200] width 145 height 50
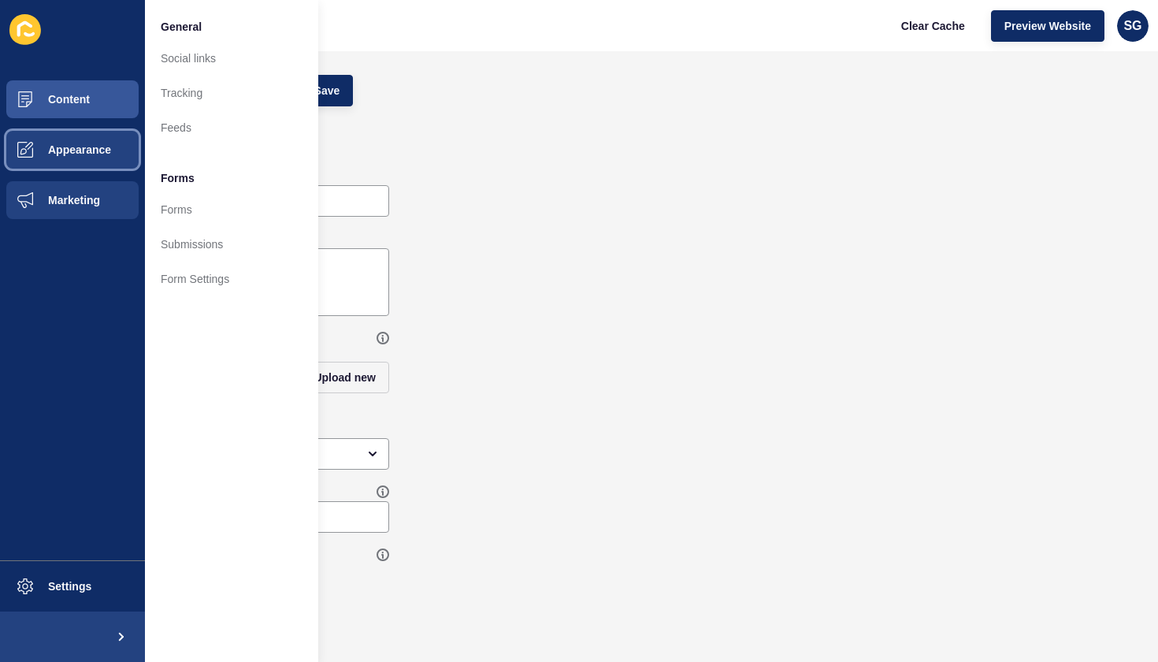
click at [81, 160] on button "Appearance" at bounding box center [72, 149] width 145 height 50
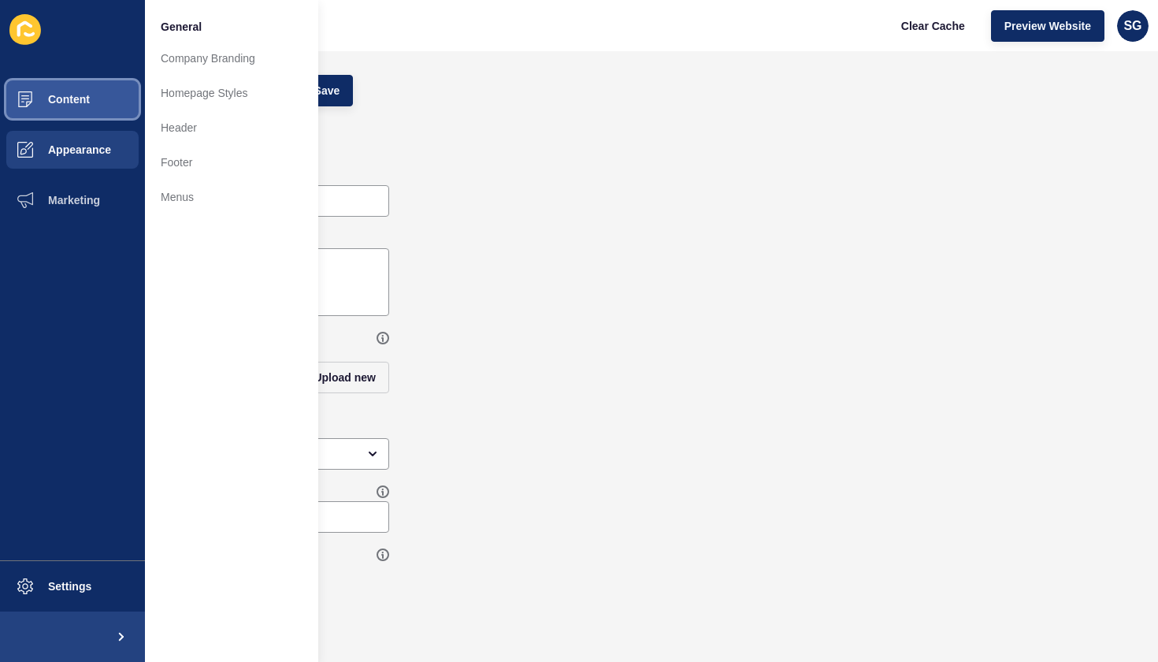
click at [83, 104] on span "Content" at bounding box center [44, 99] width 92 height 13
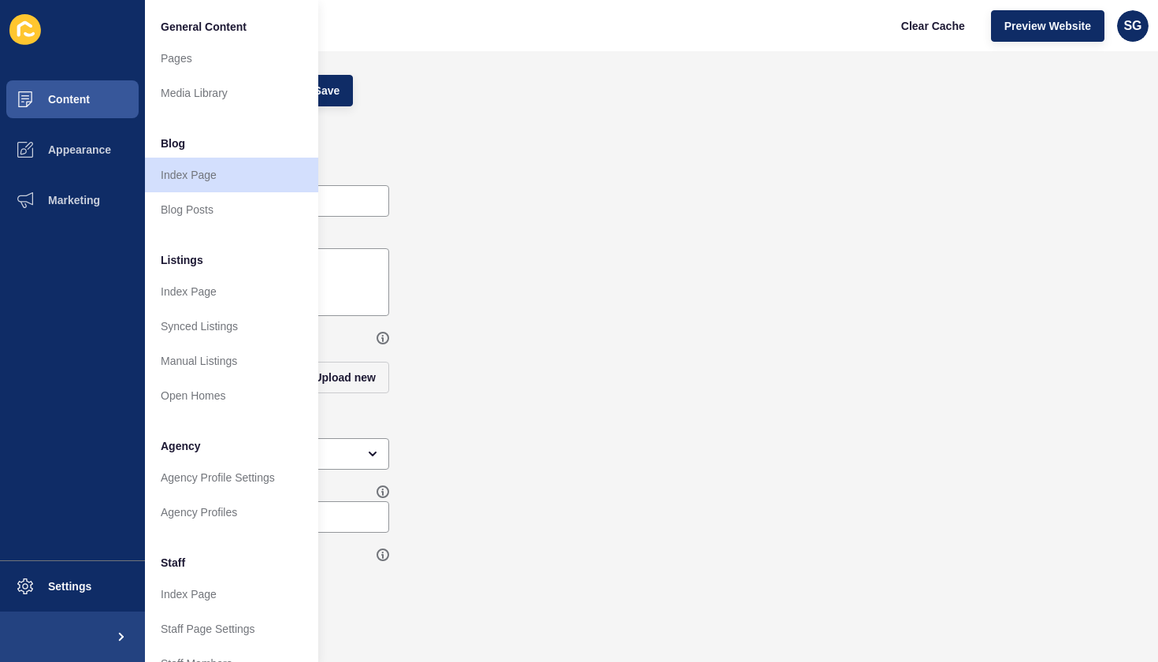
click at [534, 118] on form "Posts Landing Page Save Cover Banner Banner Title Ramblings of a West Sussex Es…" at bounding box center [604, 325] width 1076 height 516
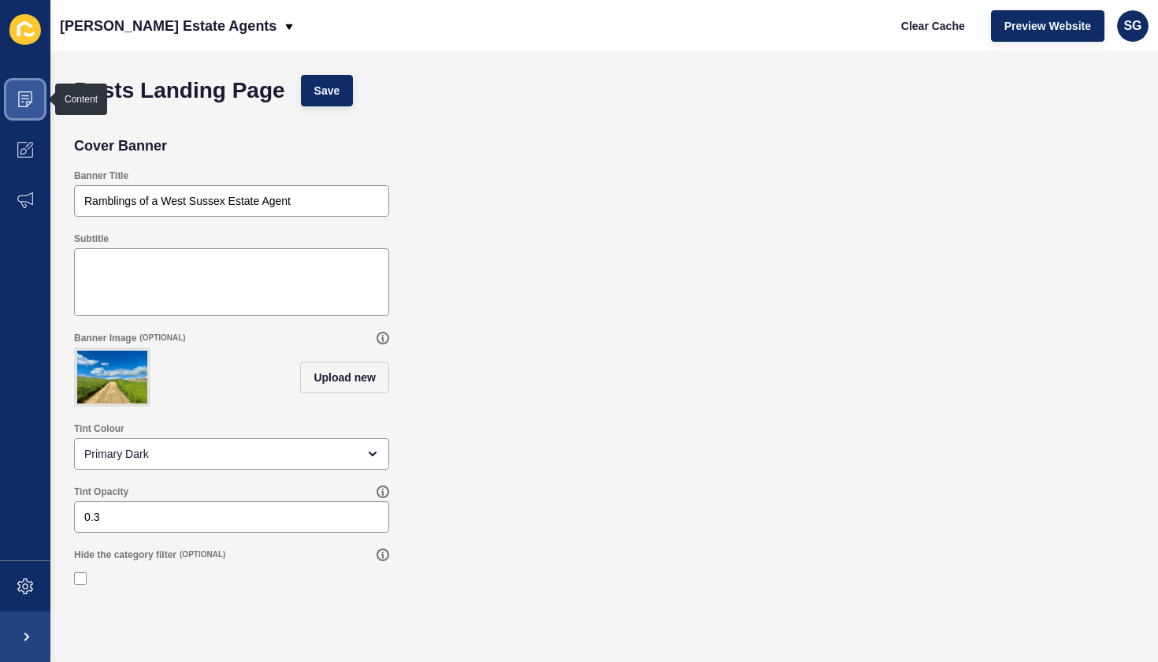
click at [22, 99] on icon at bounding box center [25, 98] width 8 height 1
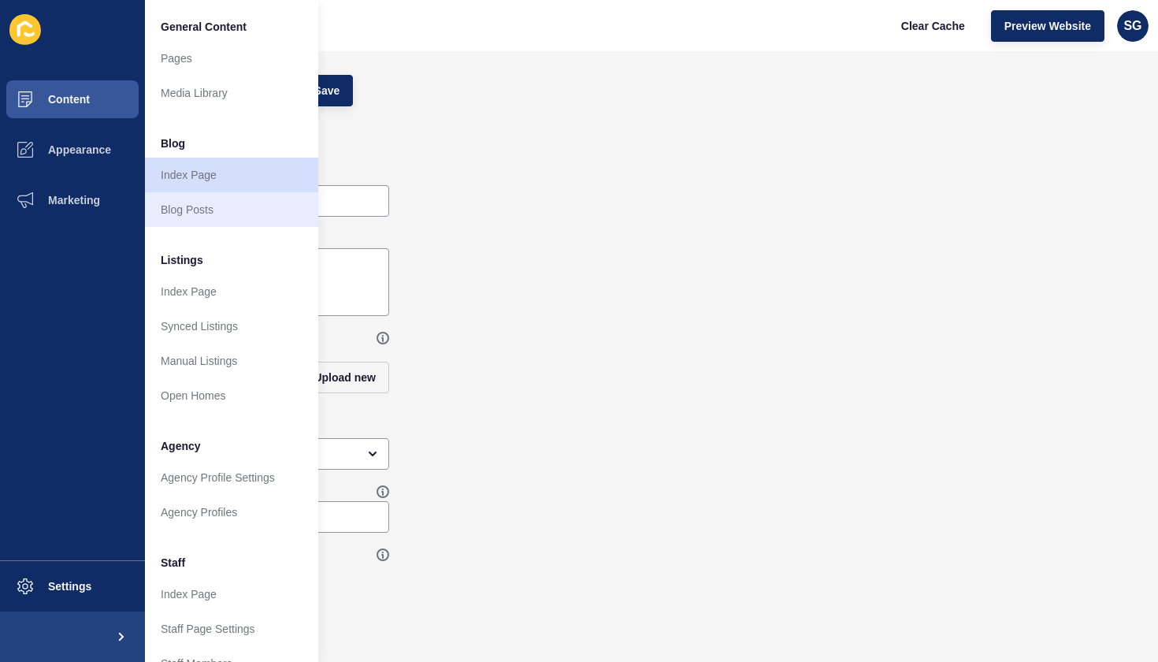
click at [199, 195] on link "Blog Posts" at bounding box center [231, 209] width 173 height 35
